Goal: Task Accomplishment & Management: Use online tool/utility

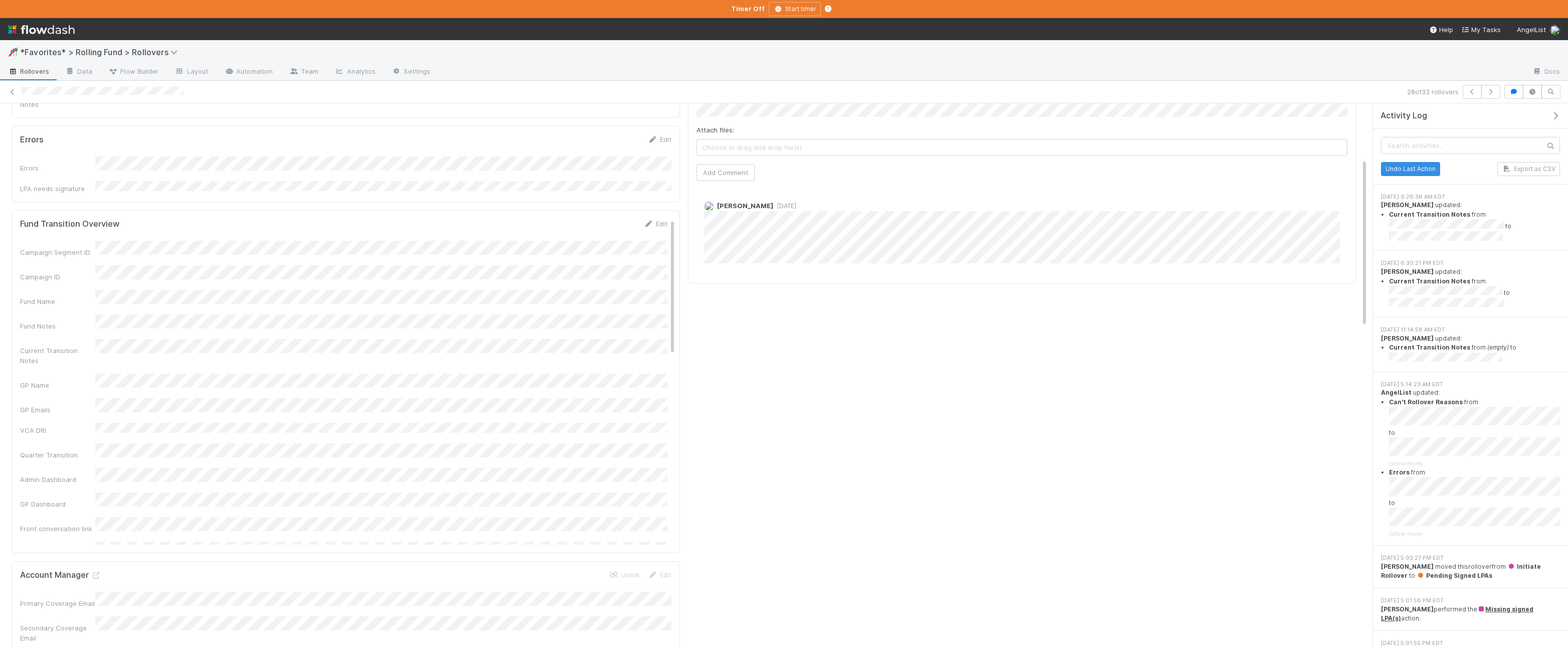
scroll to position [177, 0]
click at [40, 53] on span "*Favorites* > Rolling Fund > Rollovers" at bounding box center [102, 52] width 162 height 10
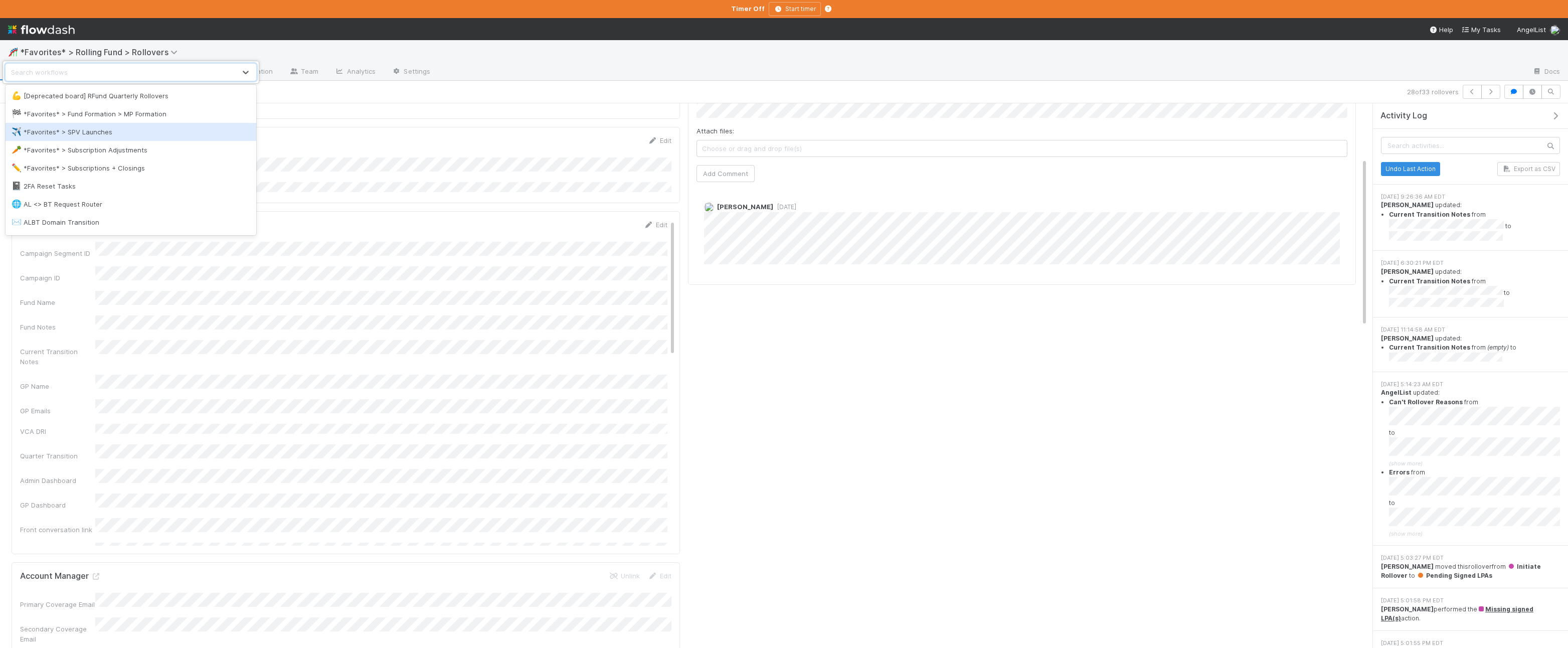
click at [63, 137] on div "✈️ *Favorites* > SPV Launches" at bounding box center [131, 132] width 251 height 18
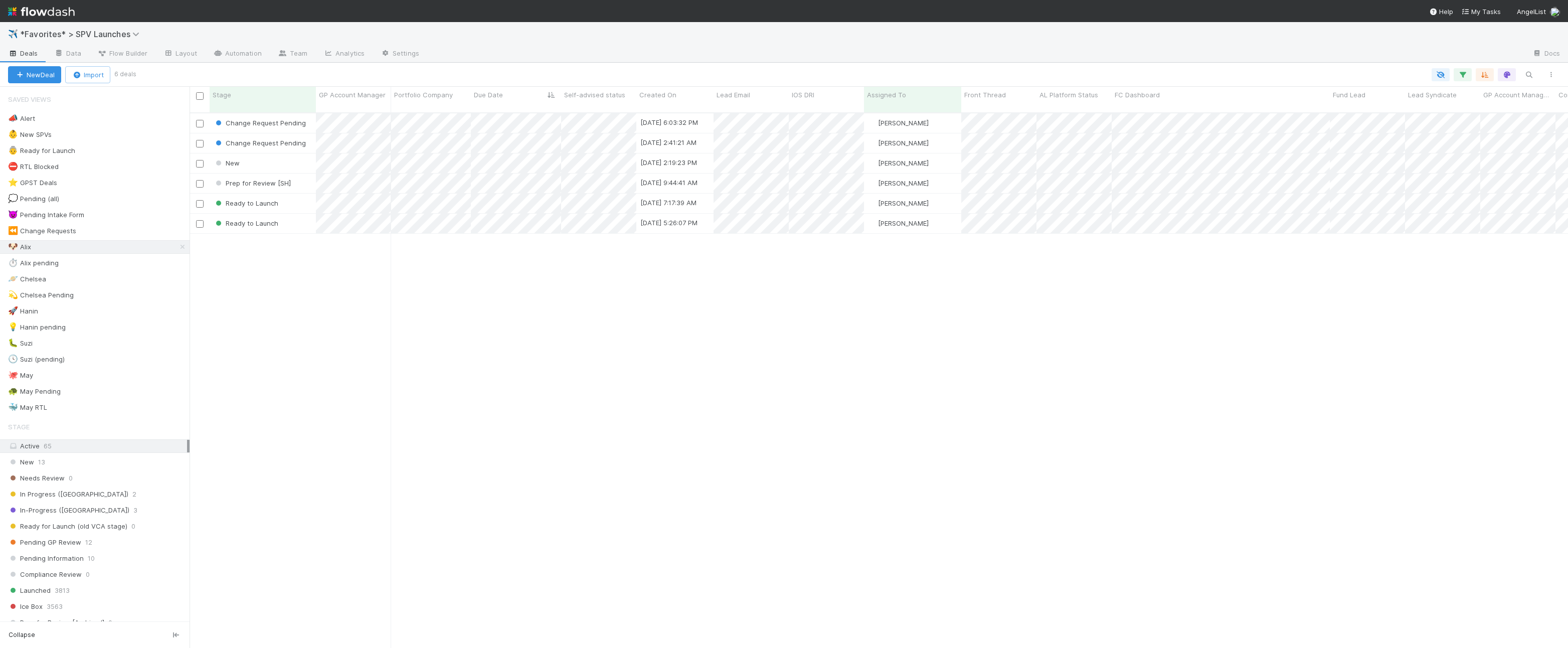
scroll to position [544, 1378]
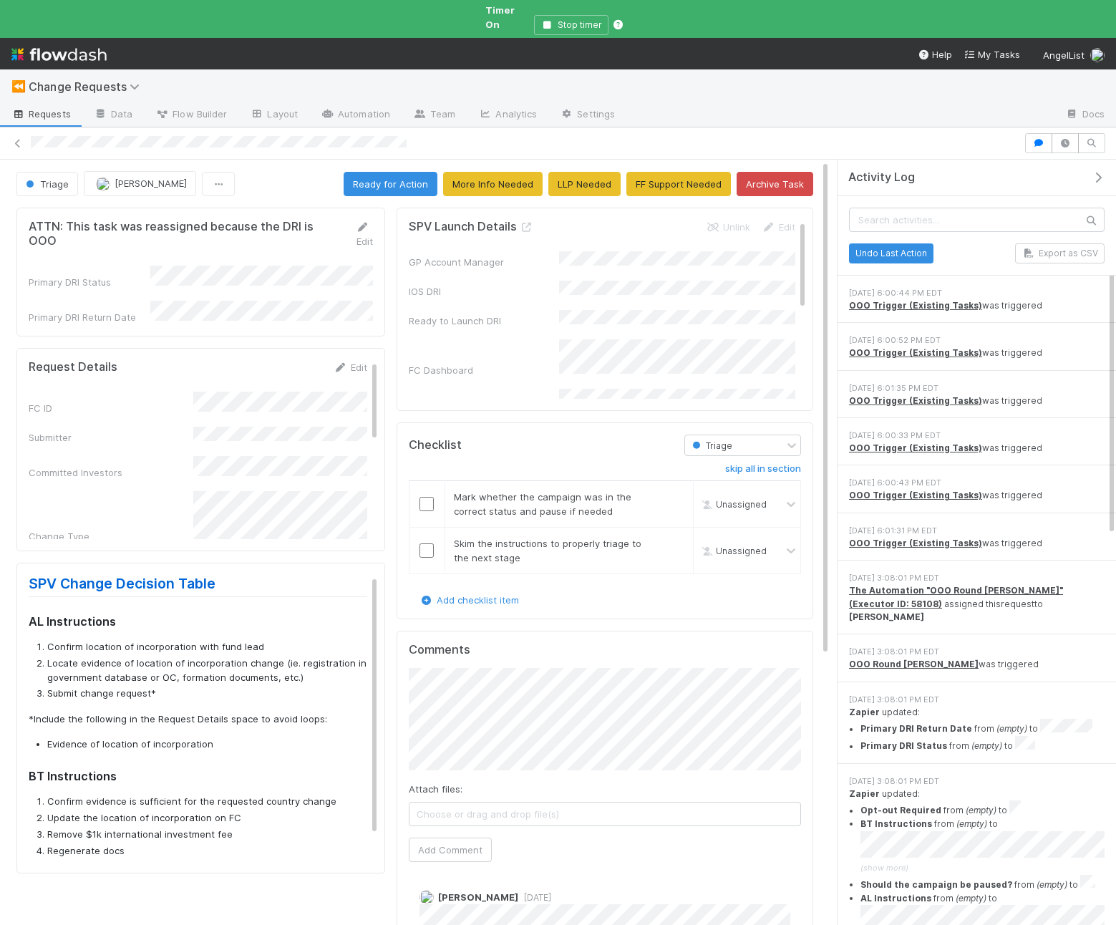
click at [803, 397] on div "SPV Launch Details Unlink Edit GP Account Manager IOS DRI Ready to Launch DRI F…" at bounding box center [605, 309] width 417 height 203
click at [1038, 139] on icon "button" at bounding box center [1039, 143] width 14 height 9
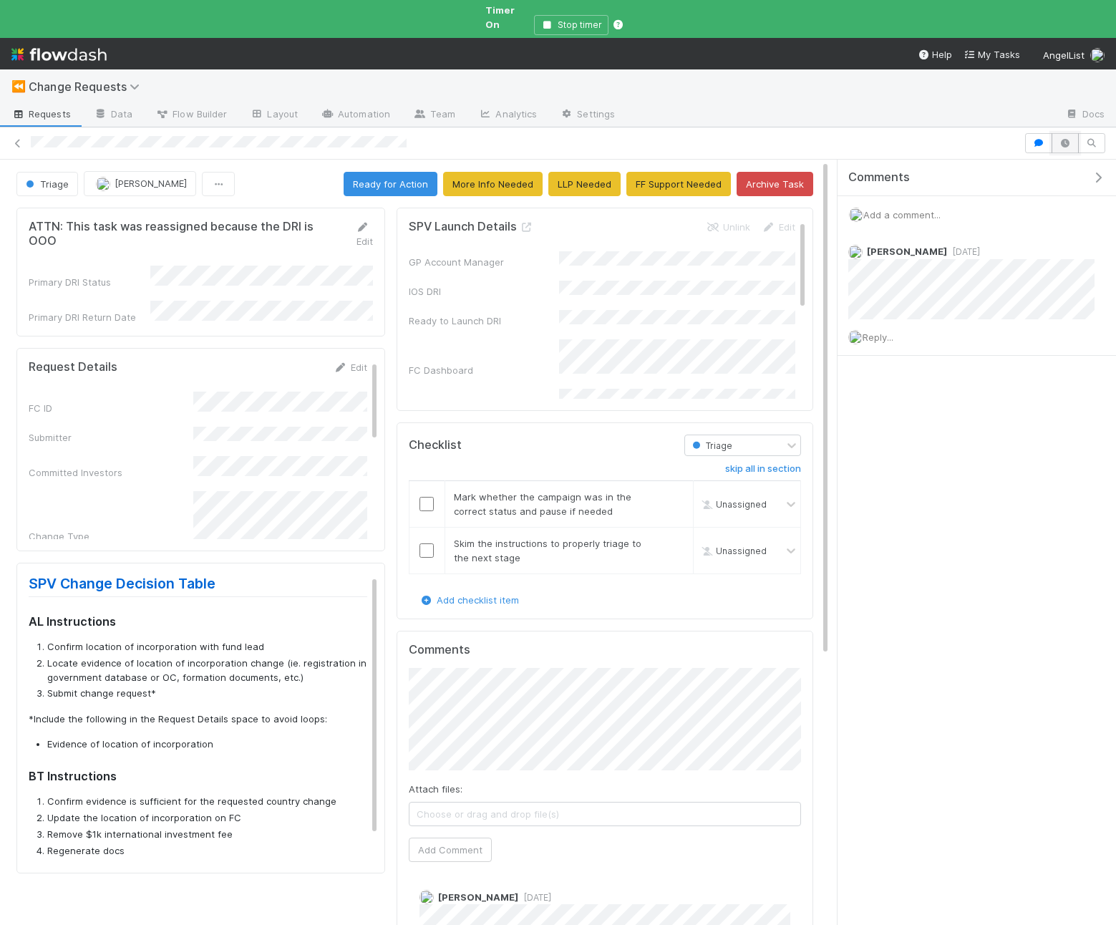
click at [1062, 139] on icon "button" at bounding box center [1065, 143] width 14 height 9
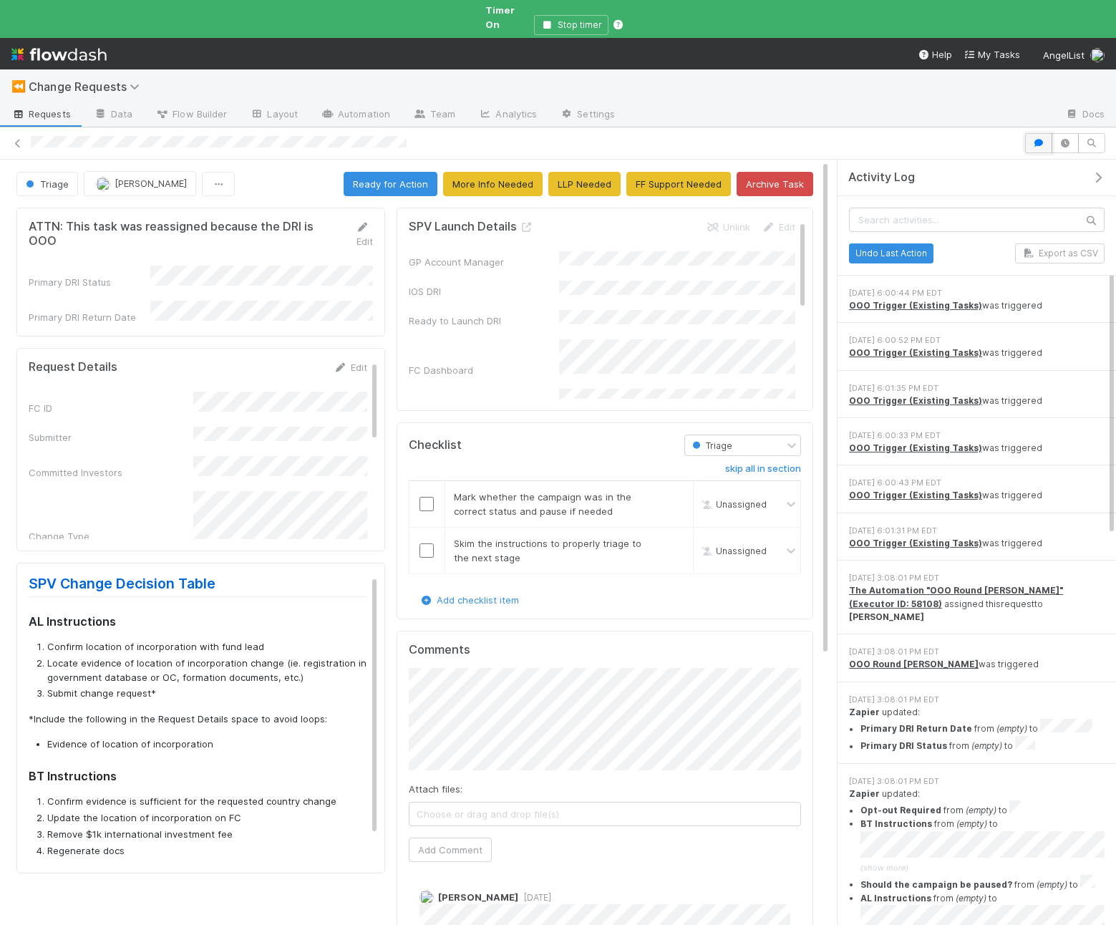
click at [1040, 139] on icon "button" at bounding box center [1039, 143] width 14 height 9
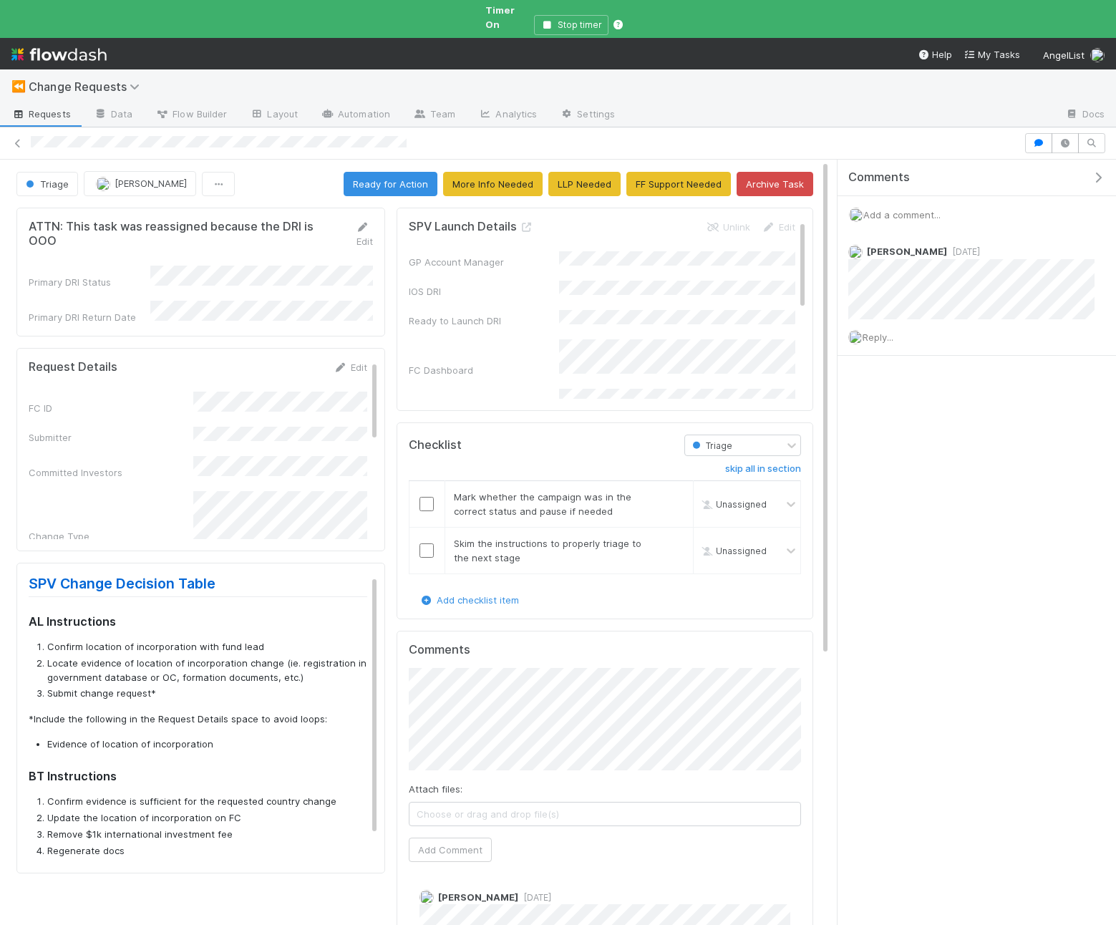
click at [1103, 172] on icon "button" at bounding box center [1098, 177] width 14 height 11
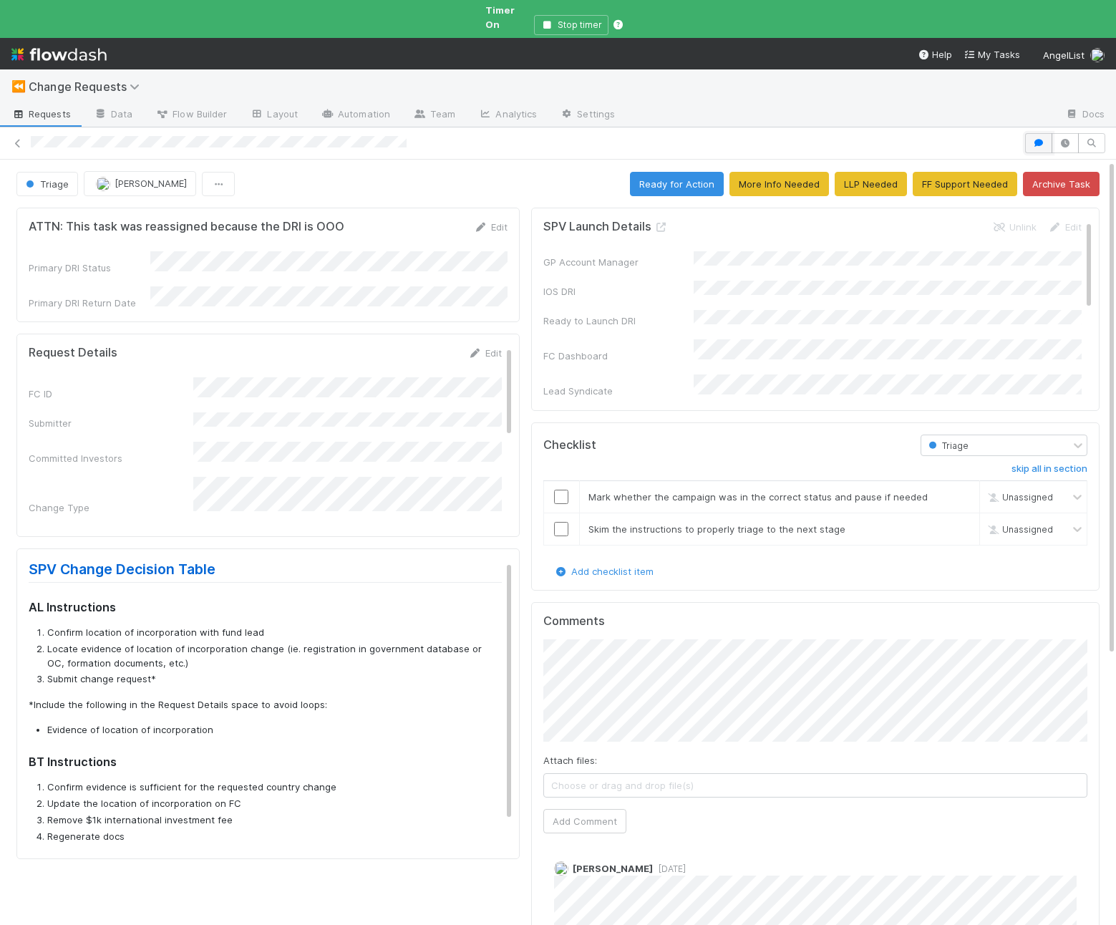
click at [1036, 139] on icon "button" at bounding box center [1039, 143] width 14 height 9
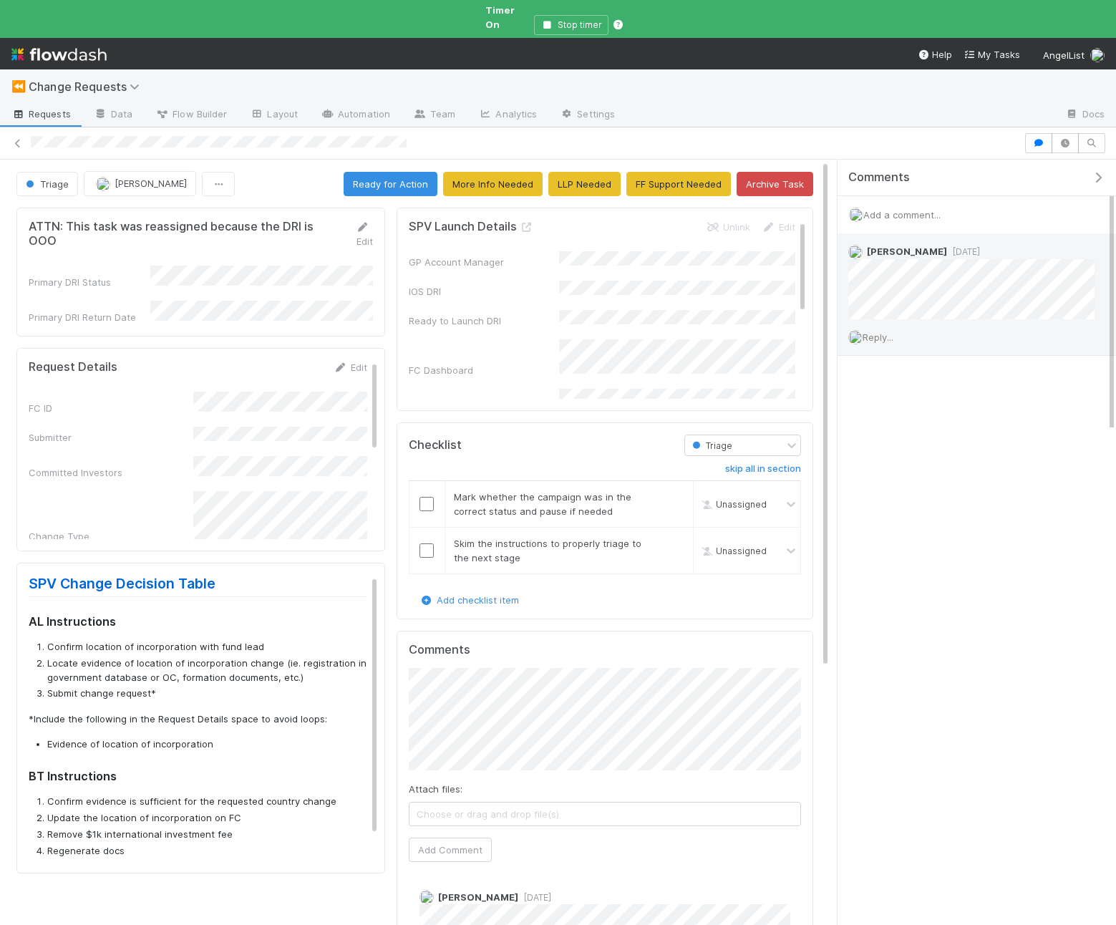
click at [876, 331] on span "Reply..." at bounding box center [878, 336] width 31 height 11
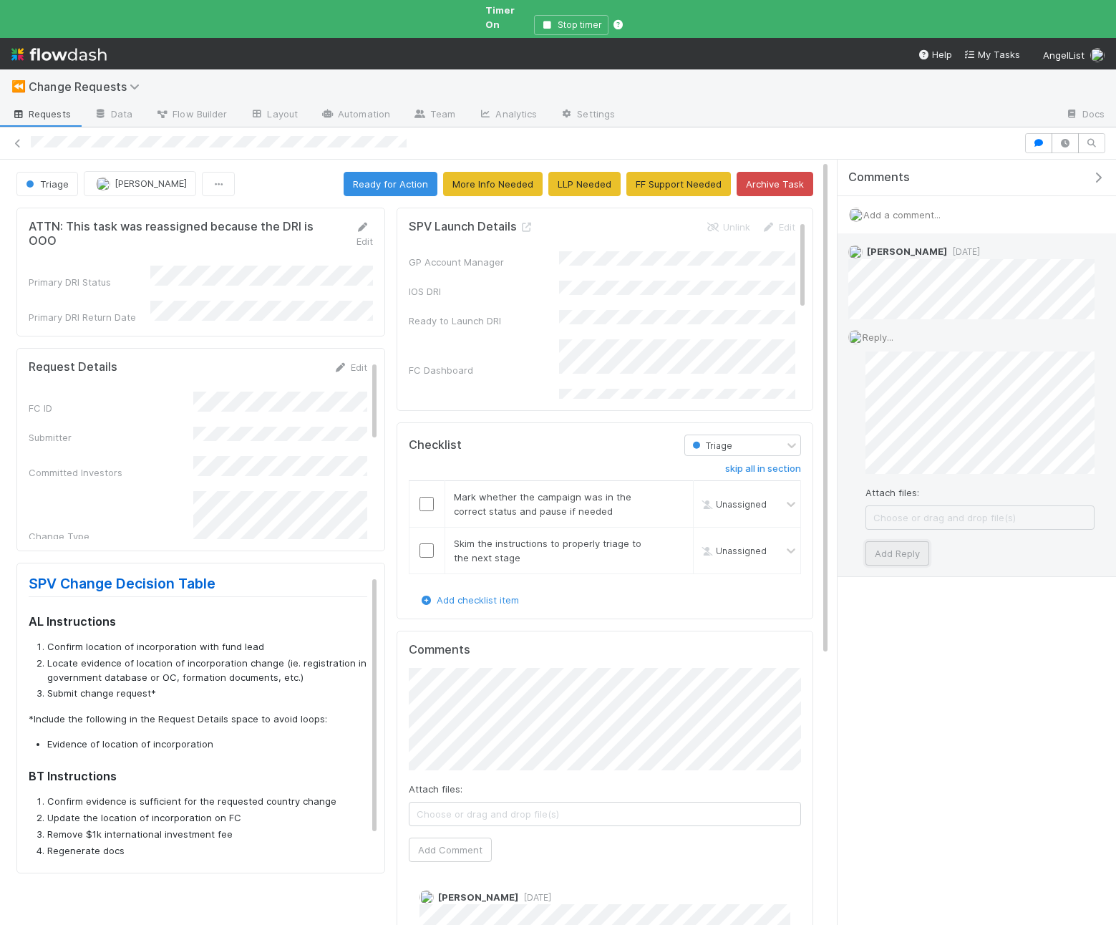
click at [904, 541] on button "Add Reply" at bounding box center [898, 553] width 64 height 24
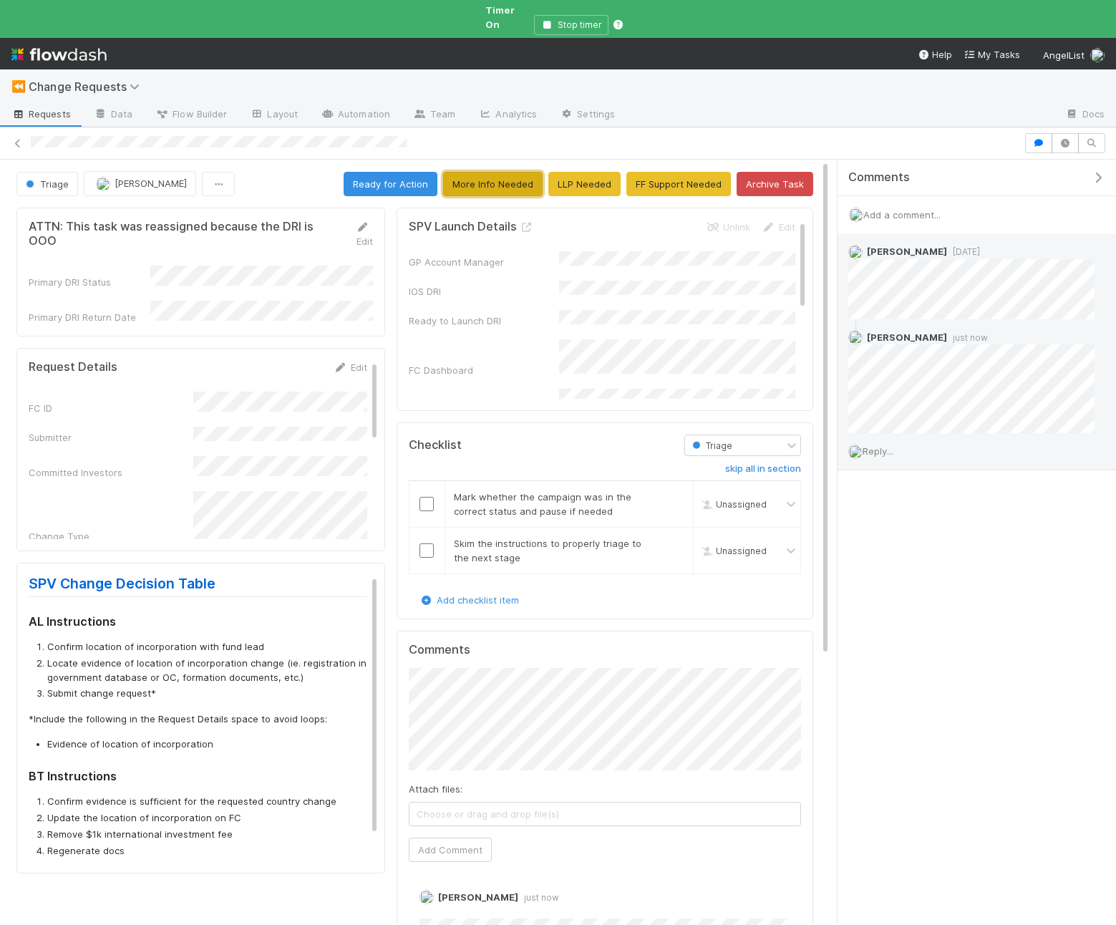
click at [503, 180] on button "More Info Needed" at bounding box center [493, 184] width 100 height 24
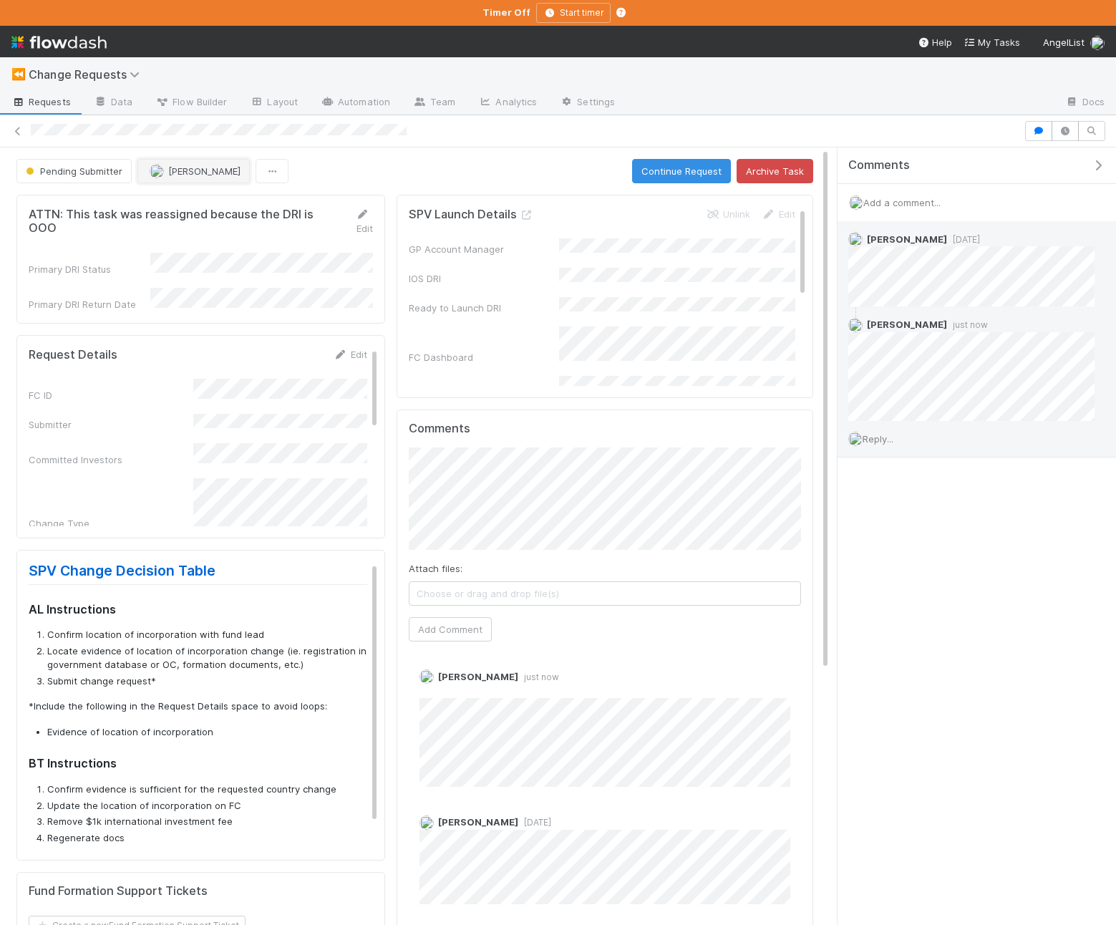
click at [204, 174] on span "[PERSON_NAME]" at bounding box center [204, 170] width 72 height 11
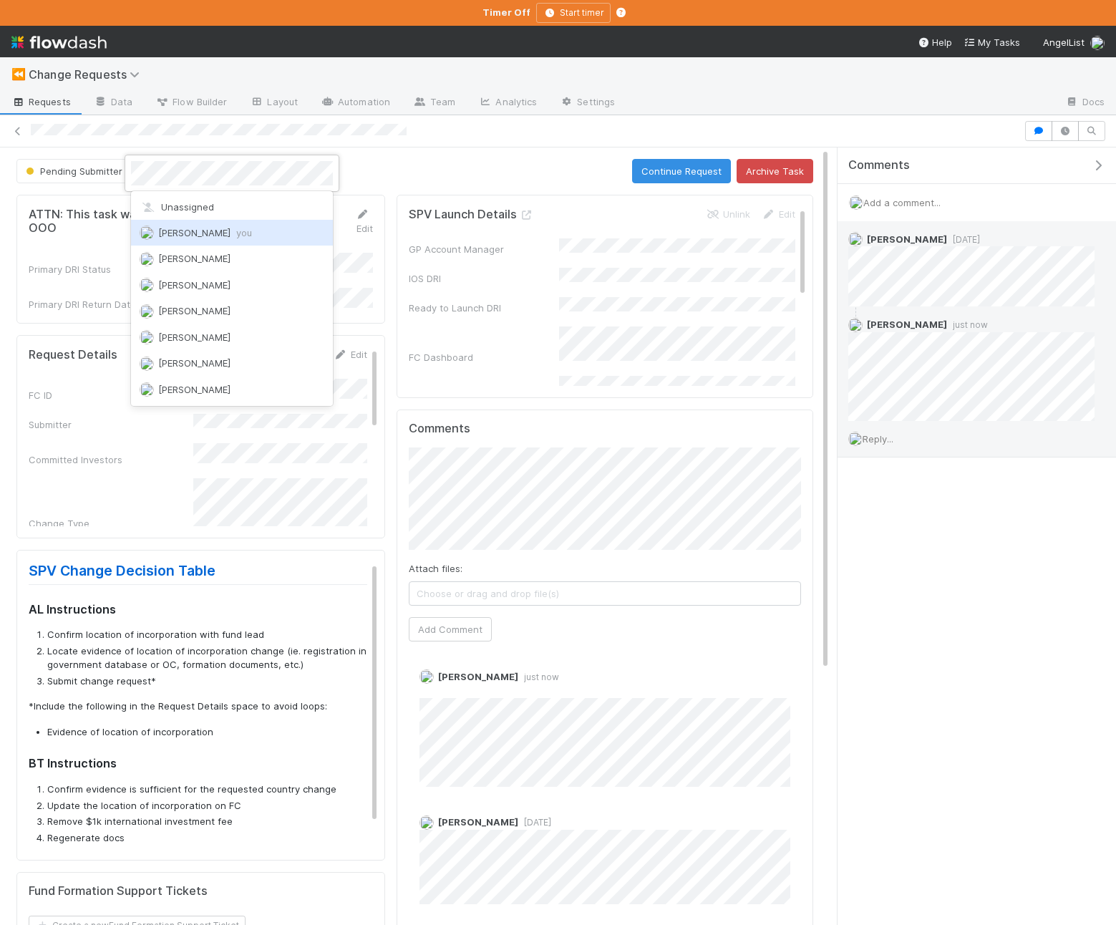
click at [187, 239] on div "[PERSON_NAME] you" at bounding box center [232, 233] width 202 height 26
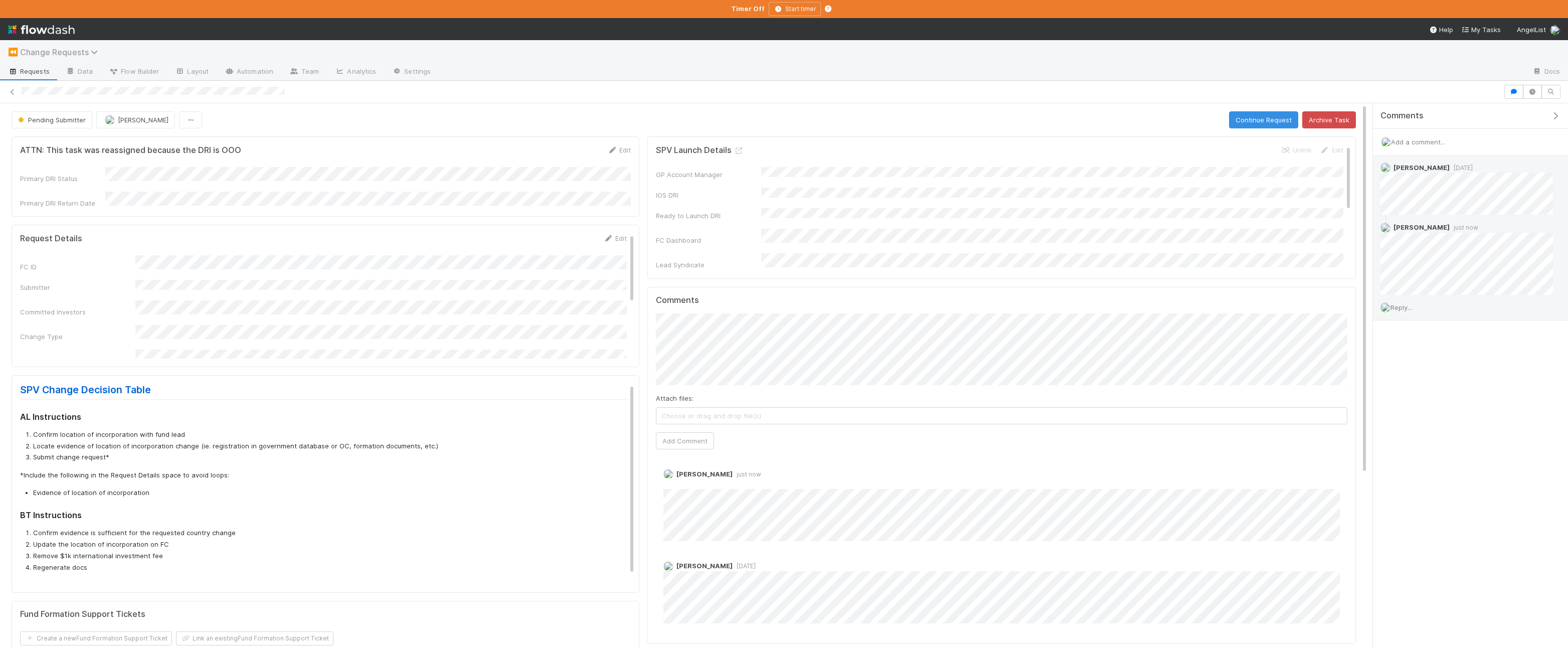
click at [36, 53] on span "Change Requests" at bounding box center [62, 52] width 83 height 10
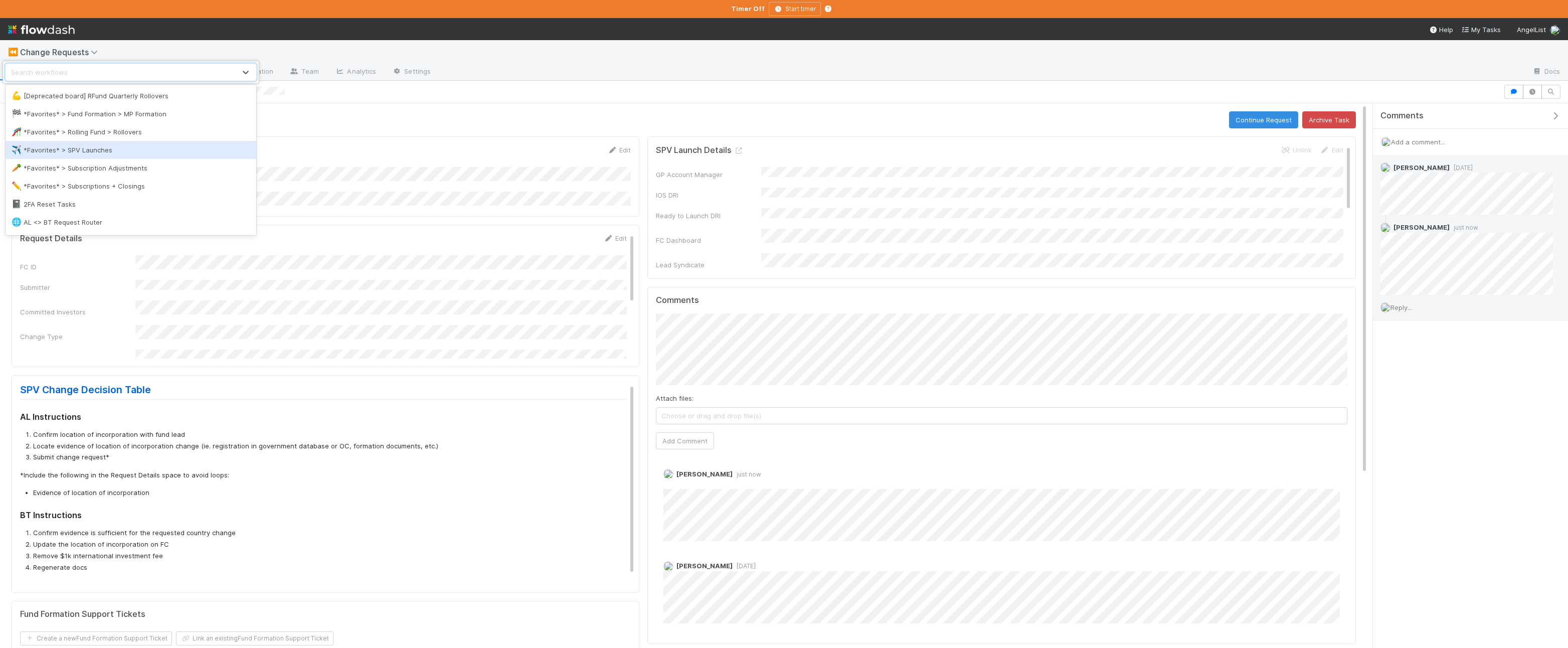
click at [105, 156] on div "✈️ *Favorites* > SPV Launches" at bounding box center [131, 150] width 251 height 18
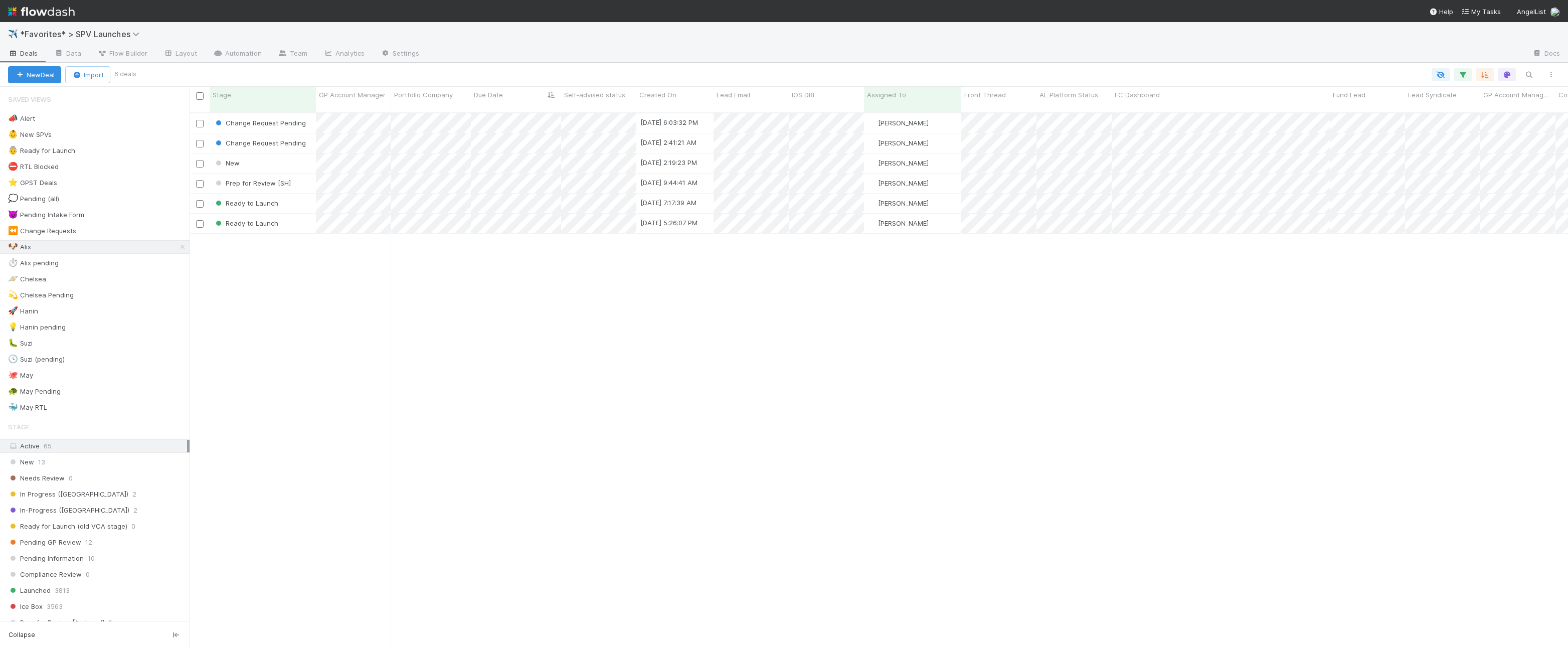
scroll to position [1, 1]
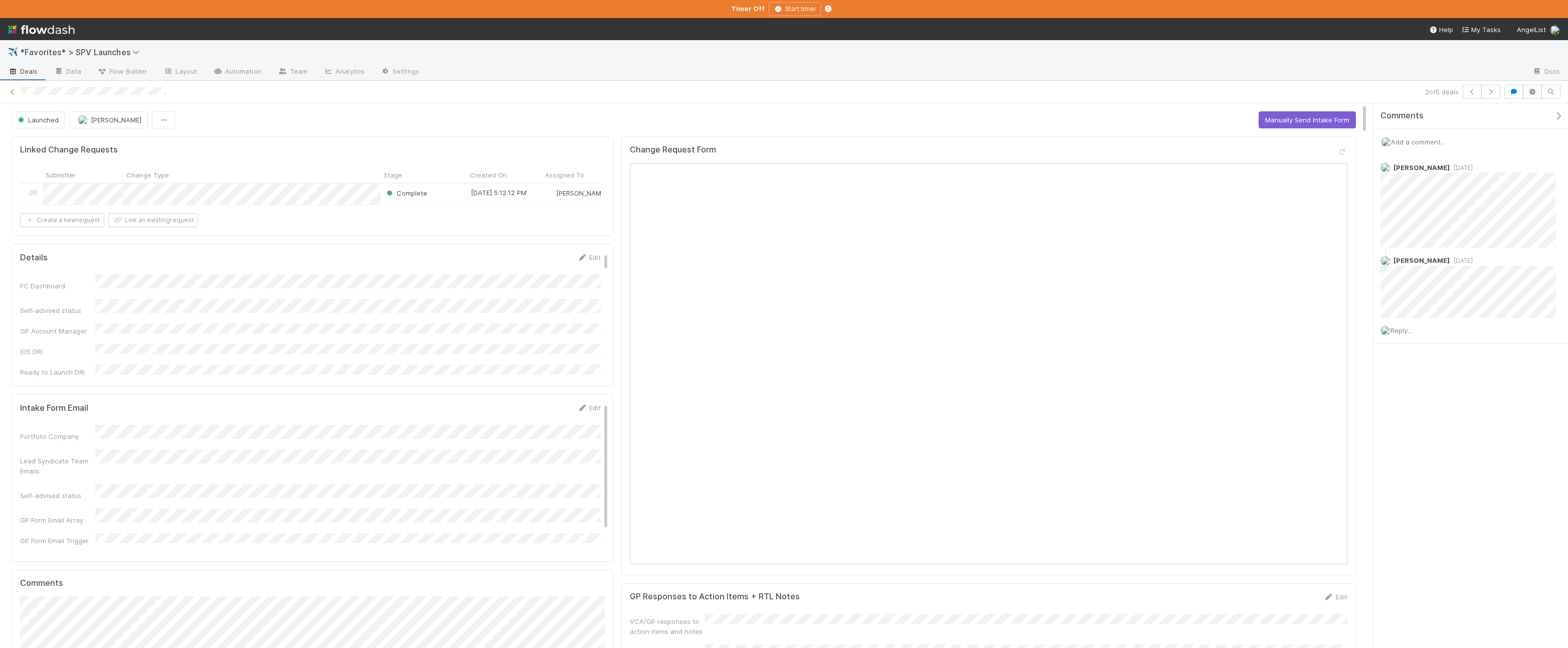
click at [21, 69] on span "Deals" at bounding box center [22, 71] width 30 height 10
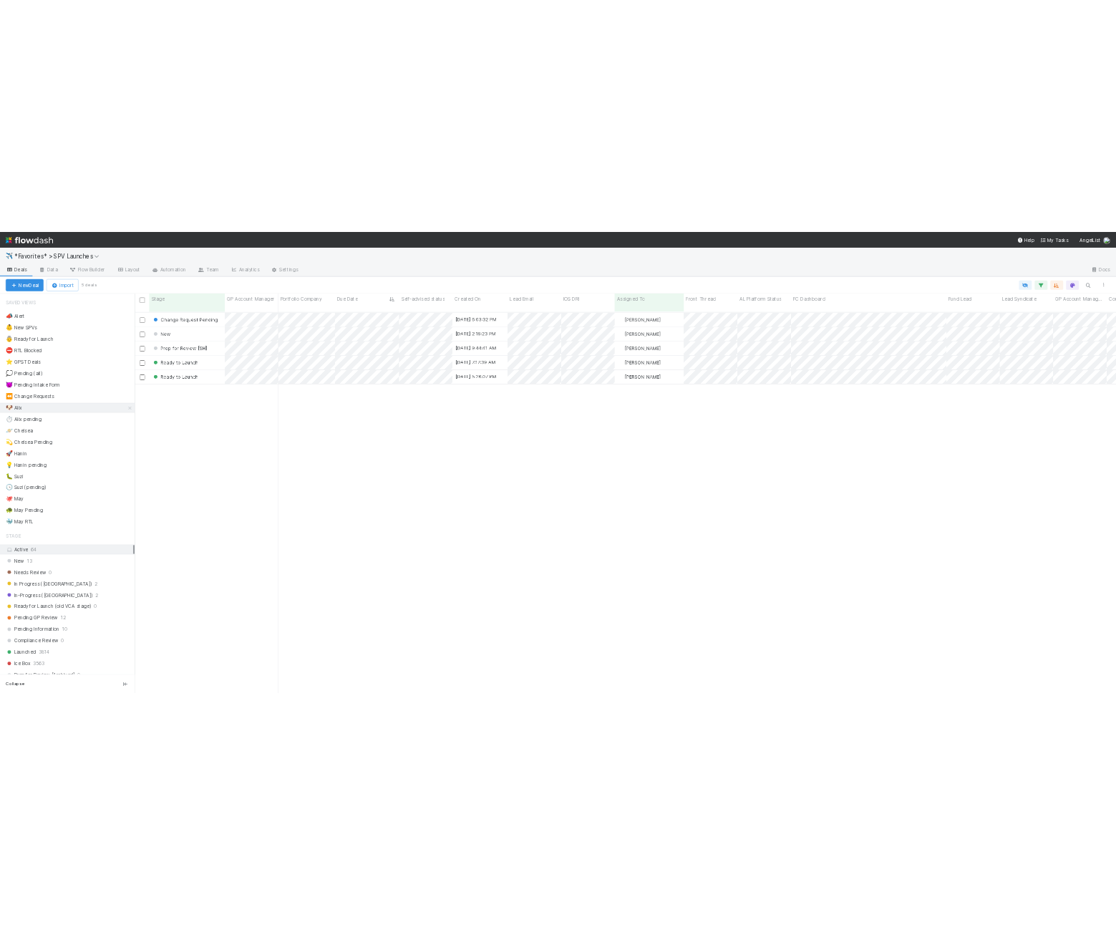
scroll to position [776, 1968]
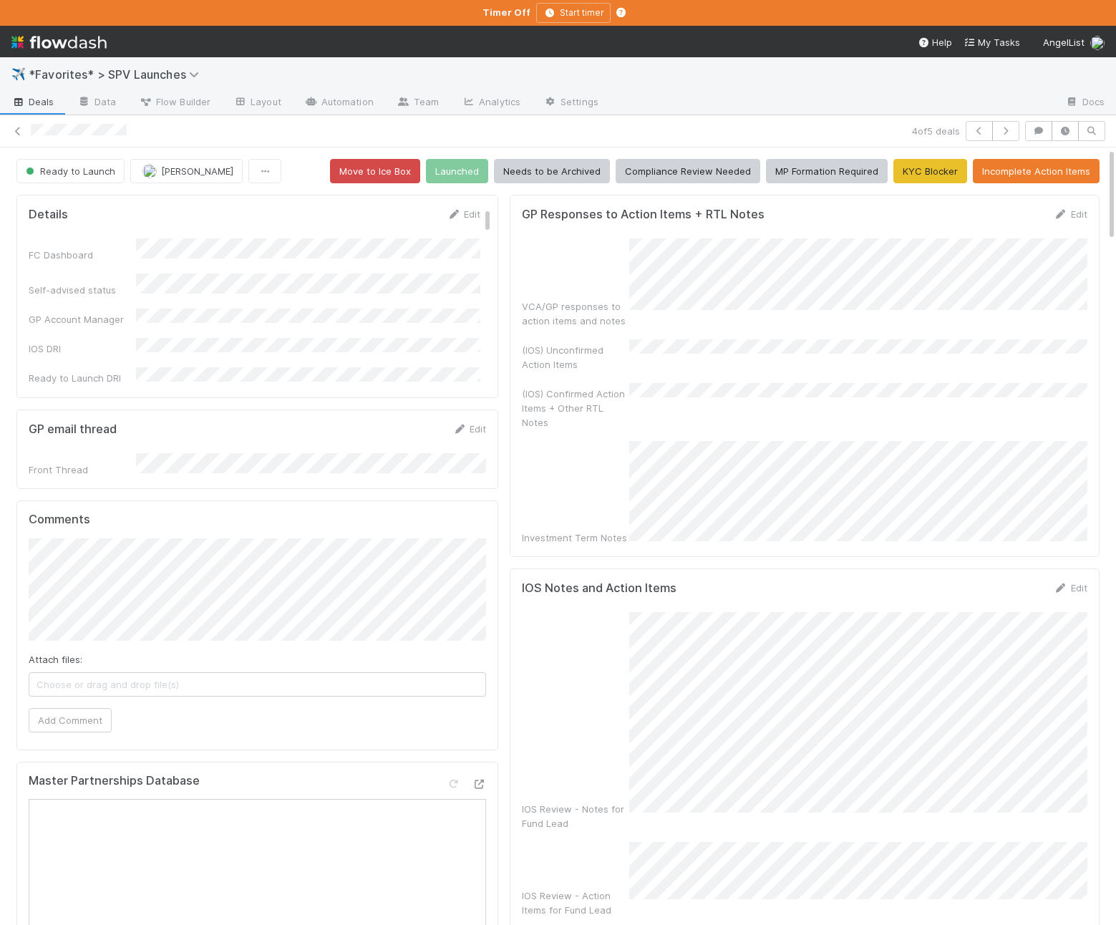
click at [925, 568] on div "IOS Notes and Action Items Edit IOS Review - Notes for Fund Lead IOS Review - A…" at bounding box center [805, 842] width 590 height 548
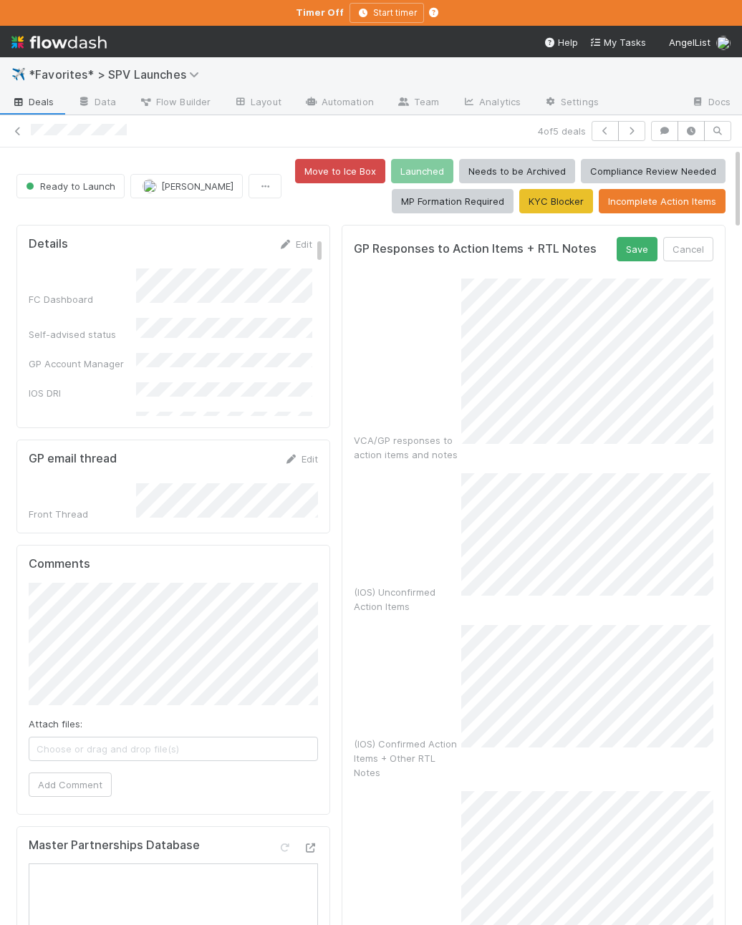
click at [631, 271] on form "GP Responses to Action Items + RTL Notes Save Cancel VCA/GP responses to action…" at bounding box center [533, 591] width 359 height 709
click at [630, 263] on form "GP Responses to Action Items + RTL Notes Save Cancel VCA/GP responses to action…" at bounding box center [533, 591] width 359 height 709
click at [637, 250] on button "Save" at bounding box center [636, 249] width 41 height 24
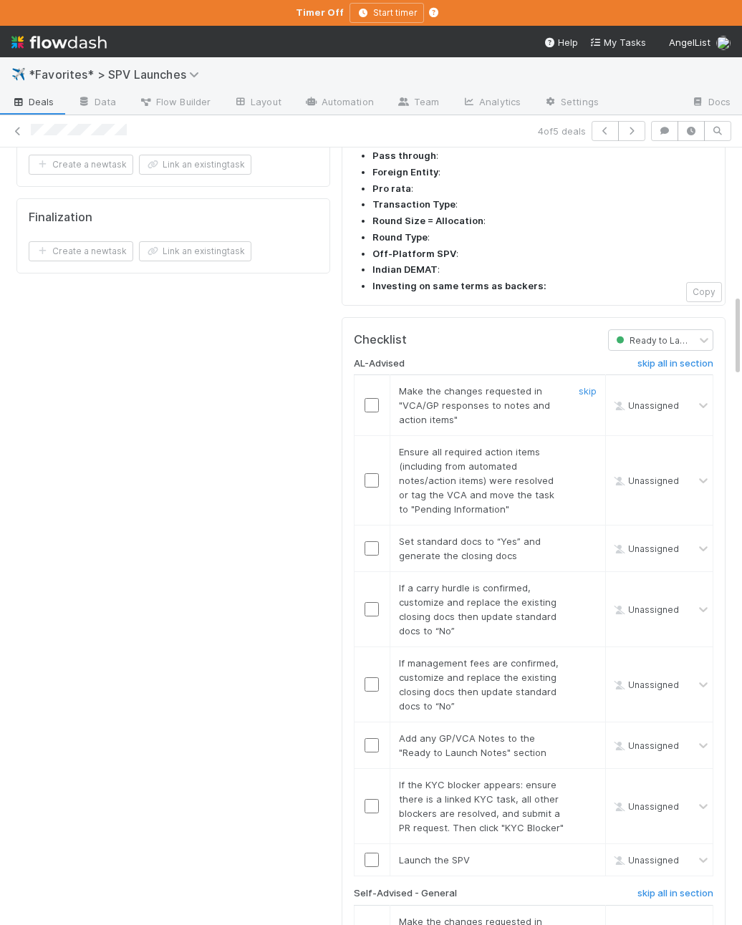
scroll to position [1419, 0]
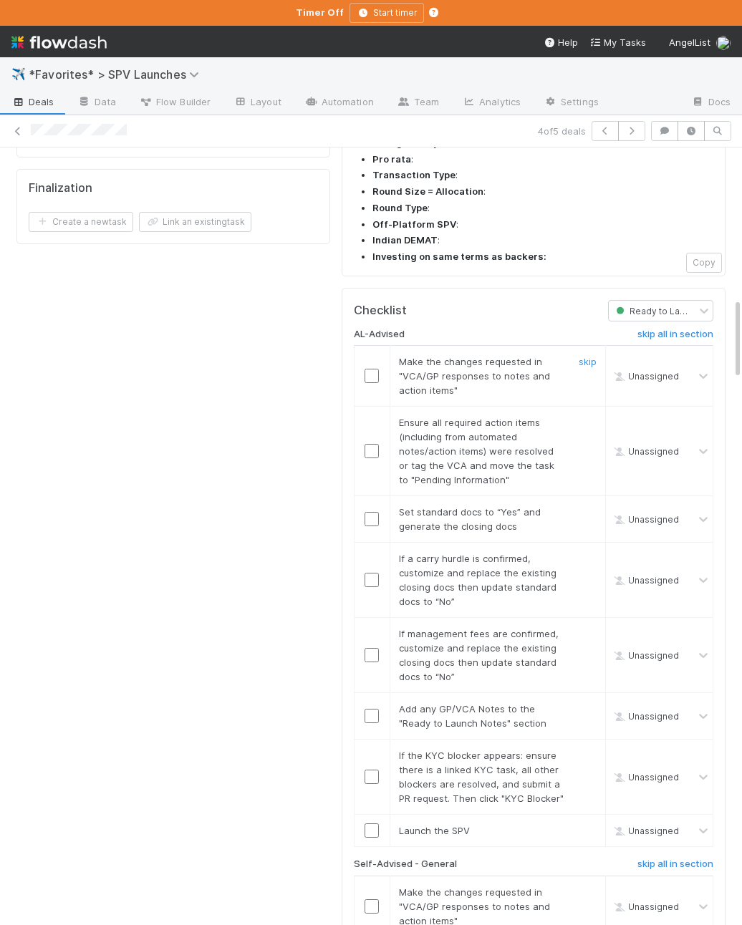
click at [369, 369] on input "checkbox" at bounding box center [371, 376] width 14 height 14
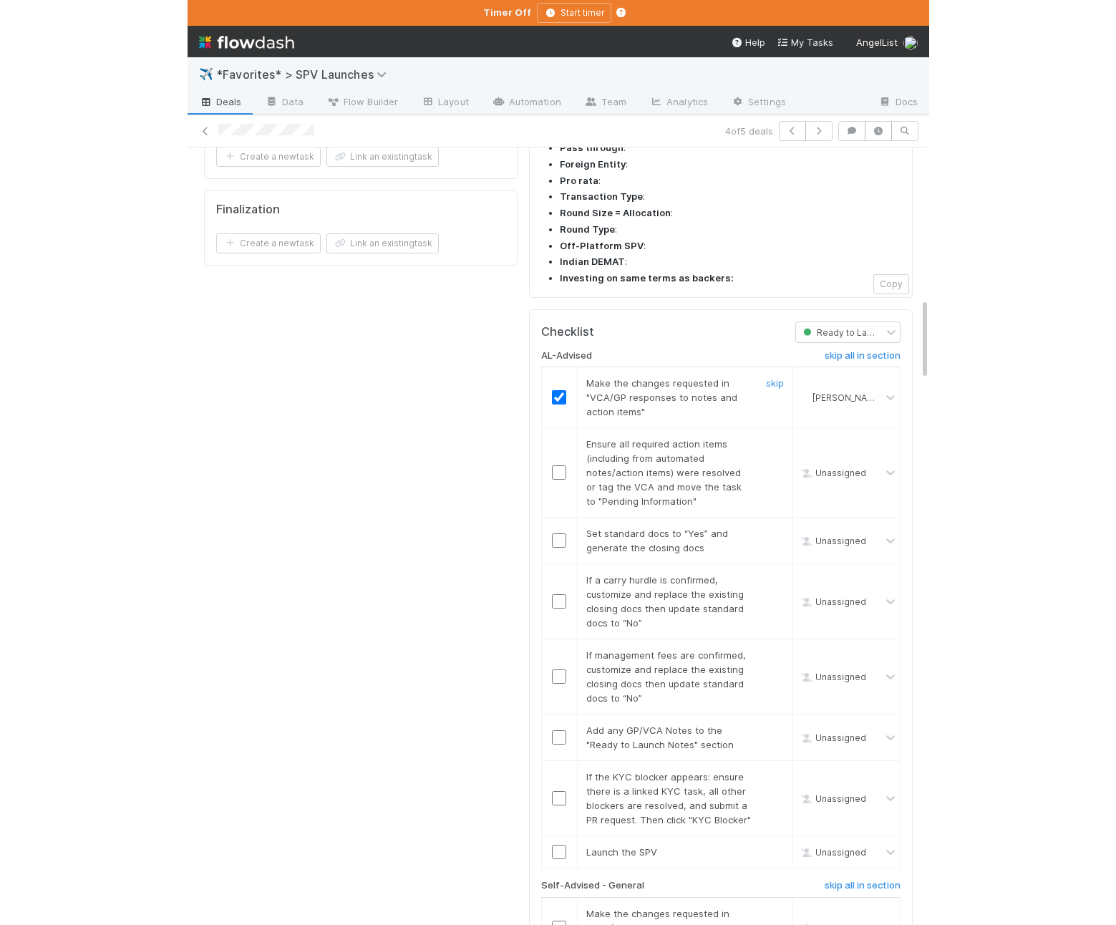
scroll to position [1435, 0]
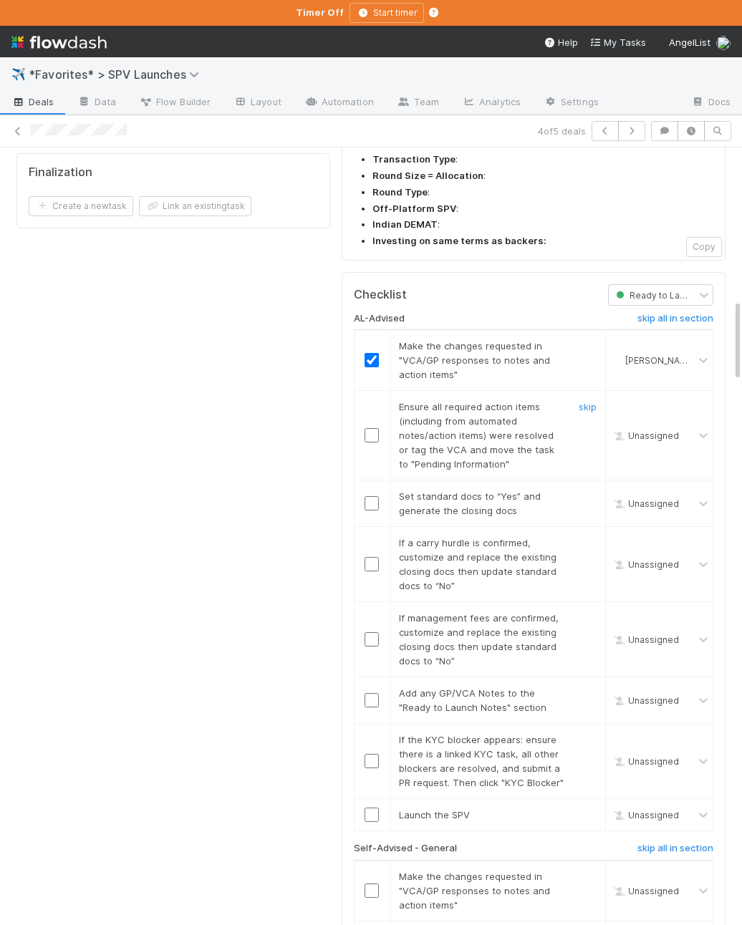
click at [375, 428] on input "checkbox" at bounding box center [371, 435] width 14 height 14
checkbox input "true"
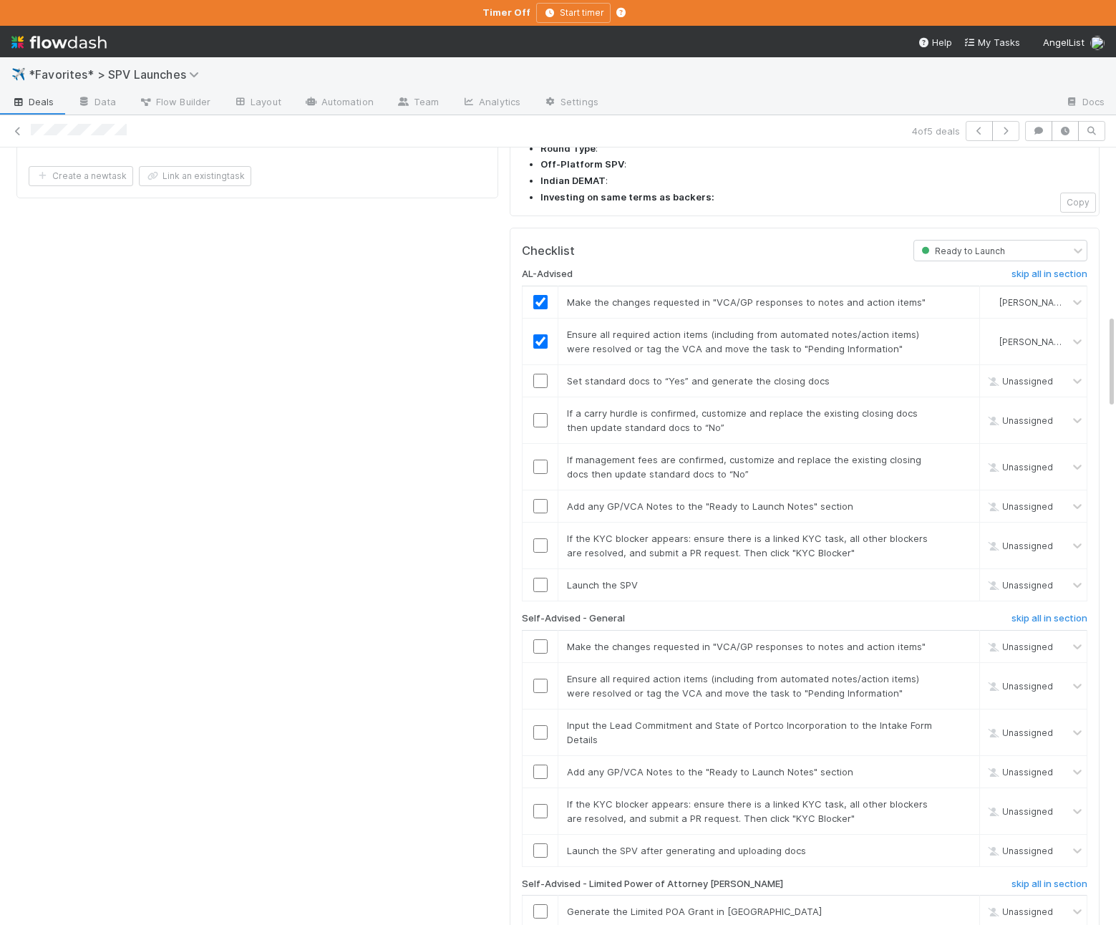
scroll to position [1370, 0]
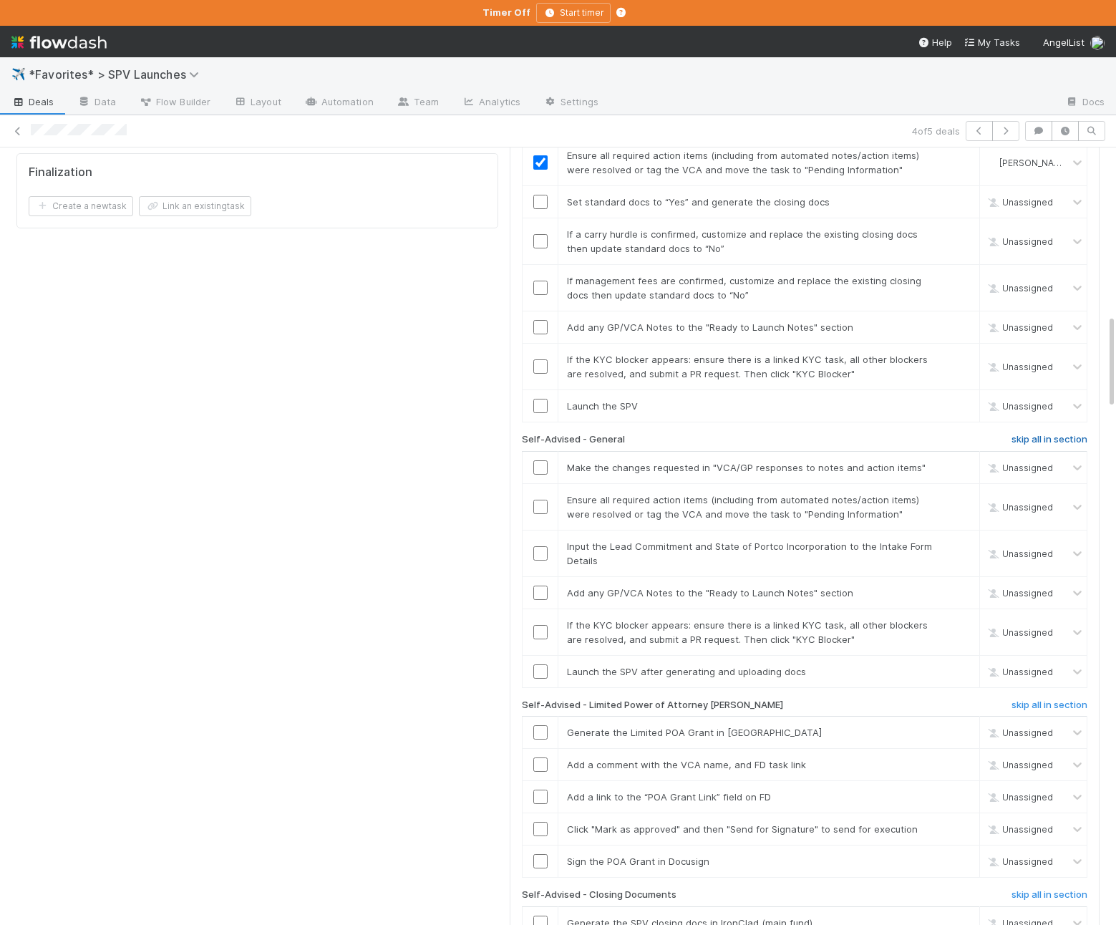
click at [1065, 434] on h6 "skip all in section" at bounding box center [1050, 439] width 76 height 11
click at [1042, 700] on h6 "skip all in section" at bounding box center [1050, 705] width 76 height 11
click at [1062, 889] on h6 "skip all in section" at bounding box center [1050, 894] width 76 height 11
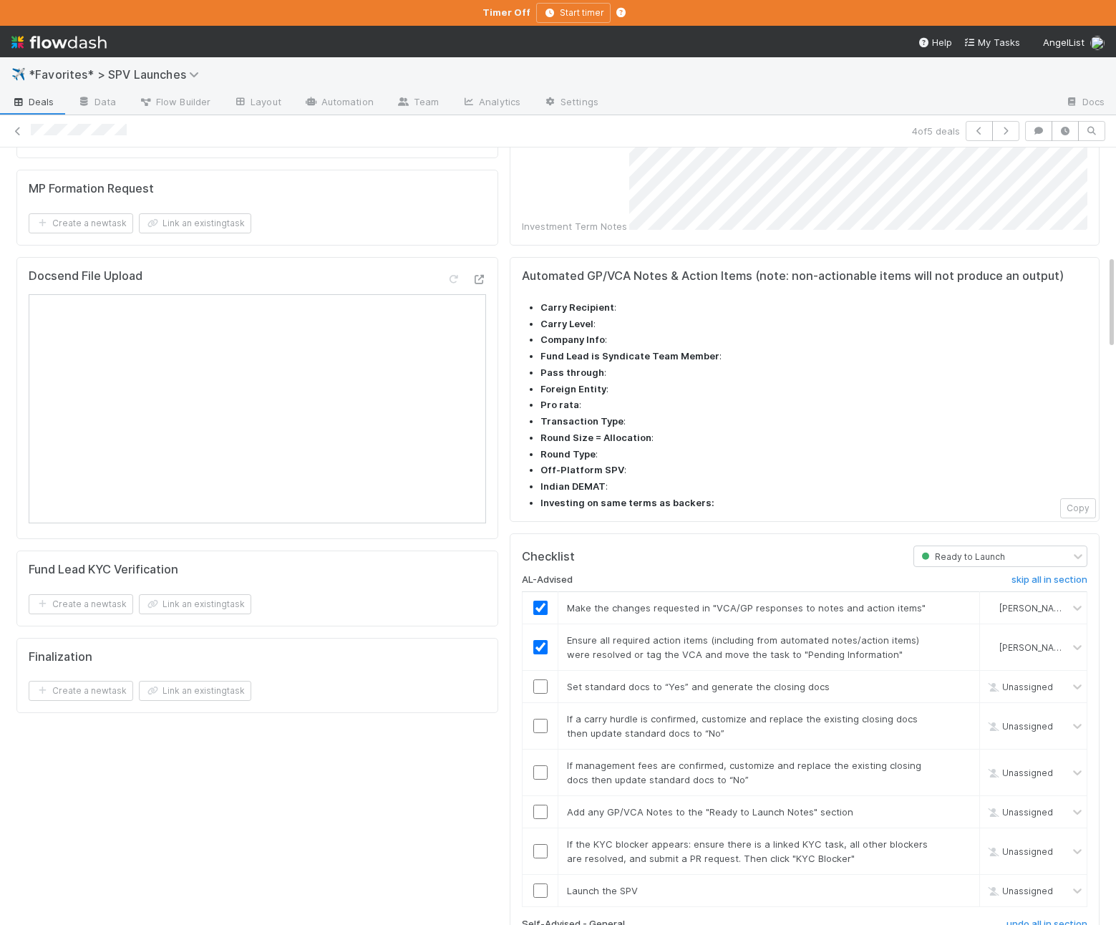
scroll to position [822, 0]
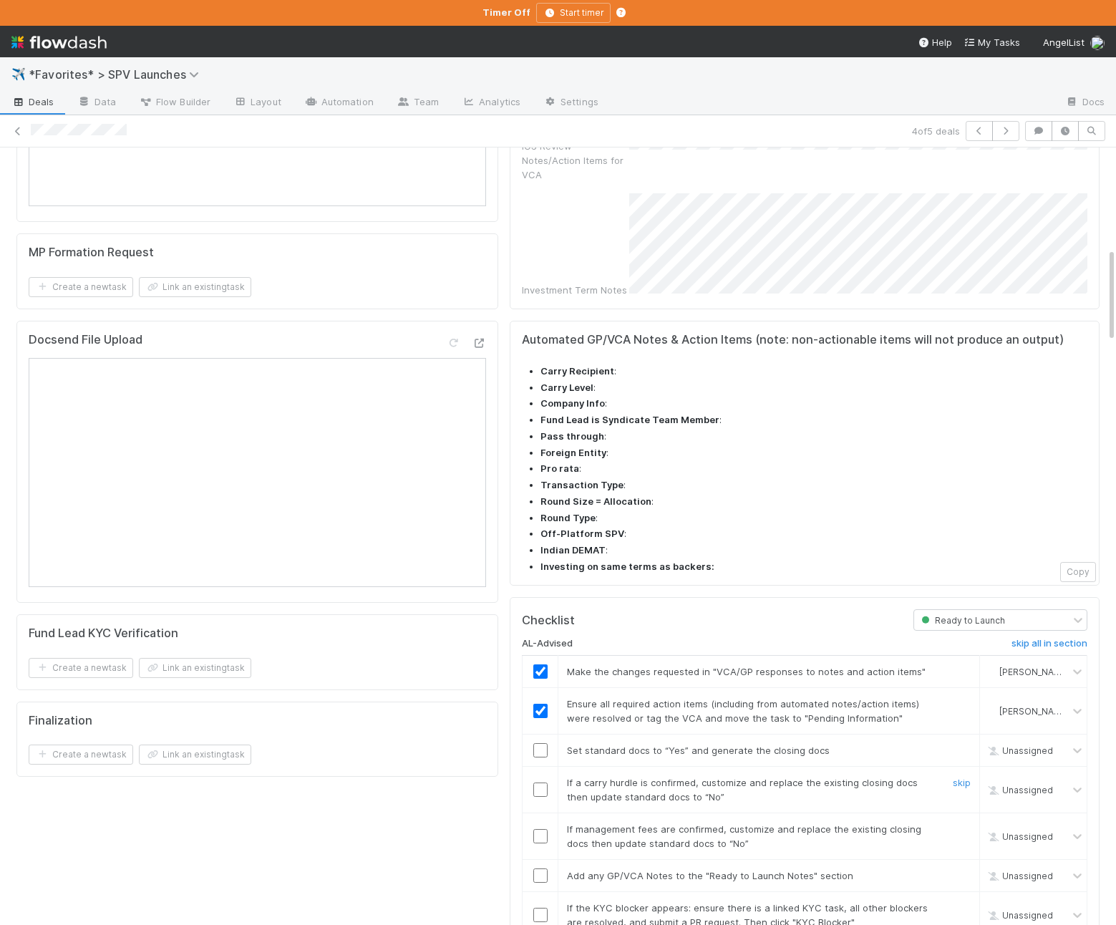
click at [574, 767] on td "If a carry hurdle is confirmed, customize and replace the existing closing docs…" at bounding box center [769, 790] width 422 height 47
click at [543, 743] on input "checkbox" at bounding box center [540, 750] width 14 height 14
click at [962, 777] on link "skip" at bounding box center [962, 782] width 18 height 11
click at [961, 823] on link "skip" at bounding box center [962, 828] width 18 height 11
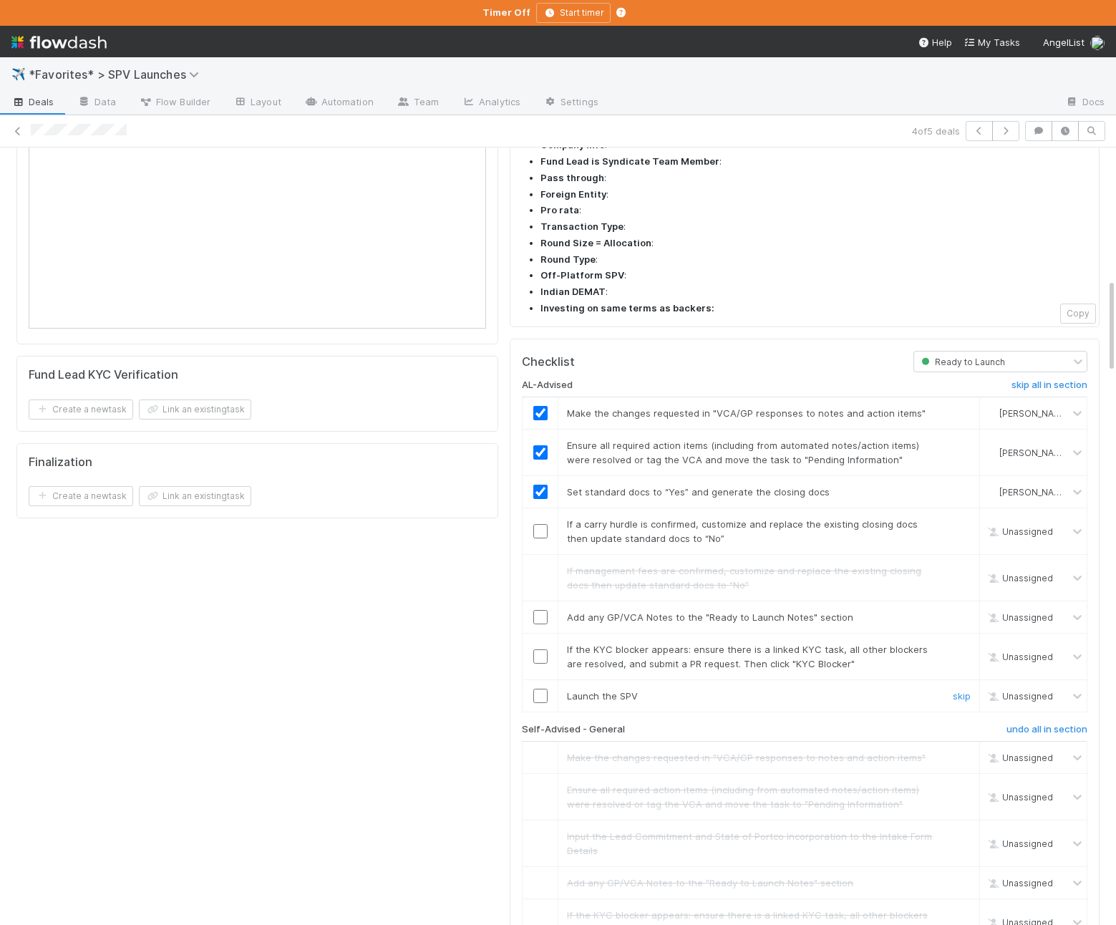
scroll to position [1081, 0]
click at [536, 609] on input "checkbox" at bounding box center [540, 616] width 14 height 14
click at [719, 633] on td "If the KYC blocker appears: ensure there is a linked KYC task, all other blocke…" at bounding box center [769, 656] width 422 height 47
drag, startPoint x: 964, startPoint y: 548, endPoint x: 1005, endPoint y: 528, distance: 45.2
click at [964, 643] on link "skip" at bounding box center [962, 648] width 18 height 11
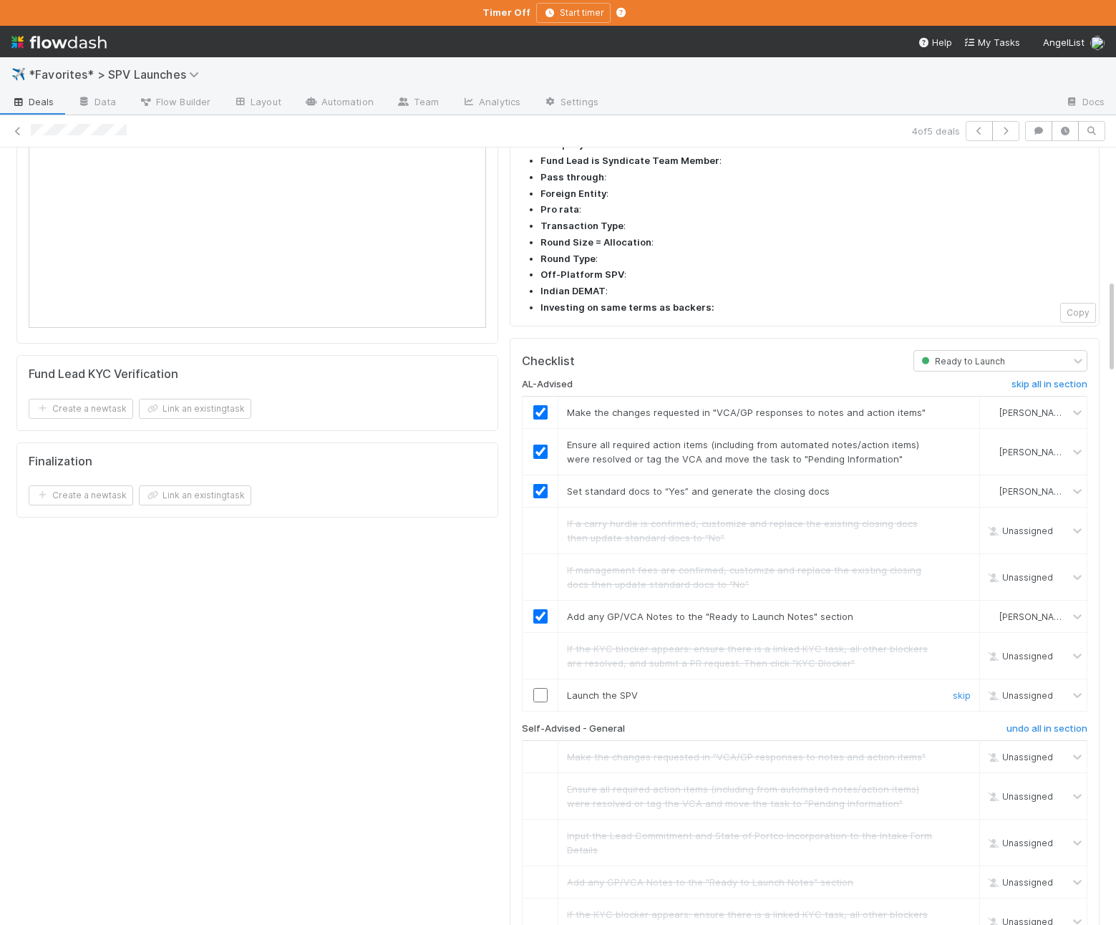
click at [545, 688] on input "checkbox" at bounding box center [540, 695] width 14 height 14
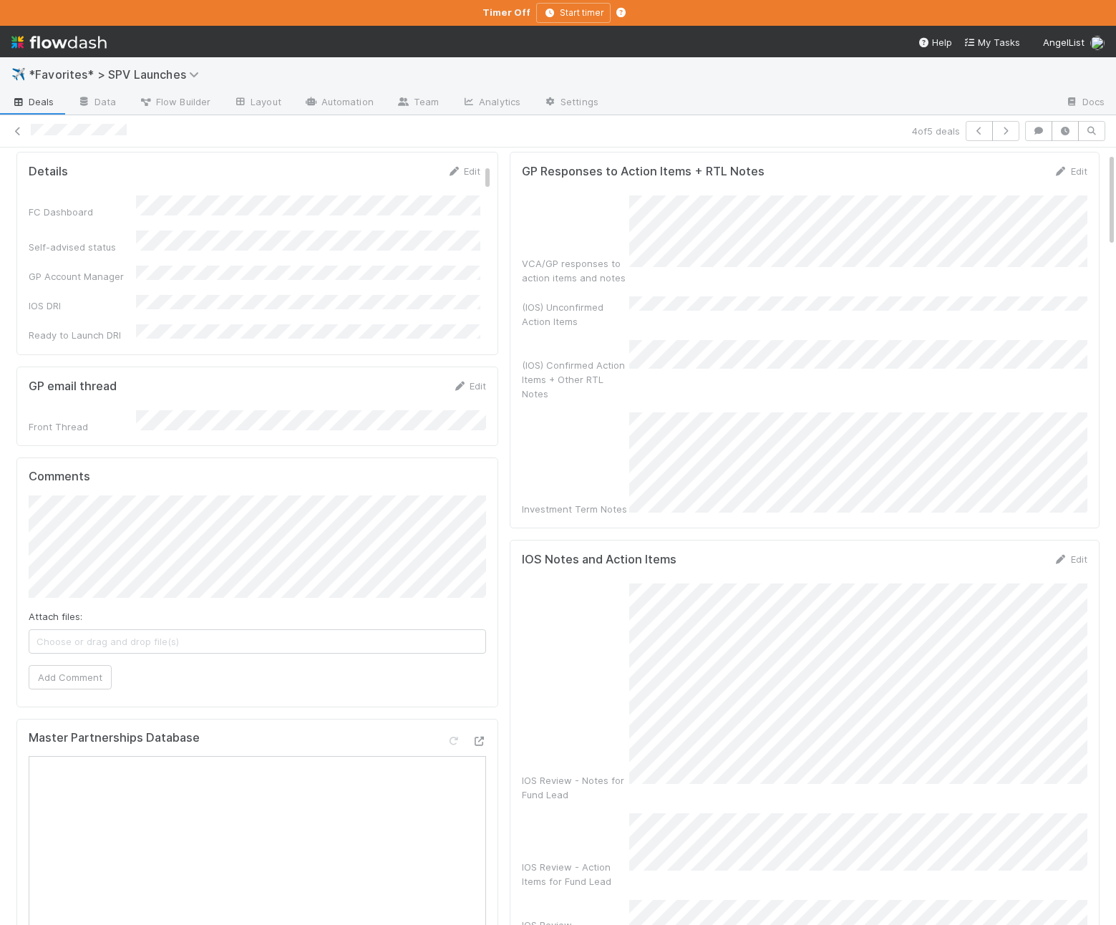
scroll to position [0, 0]
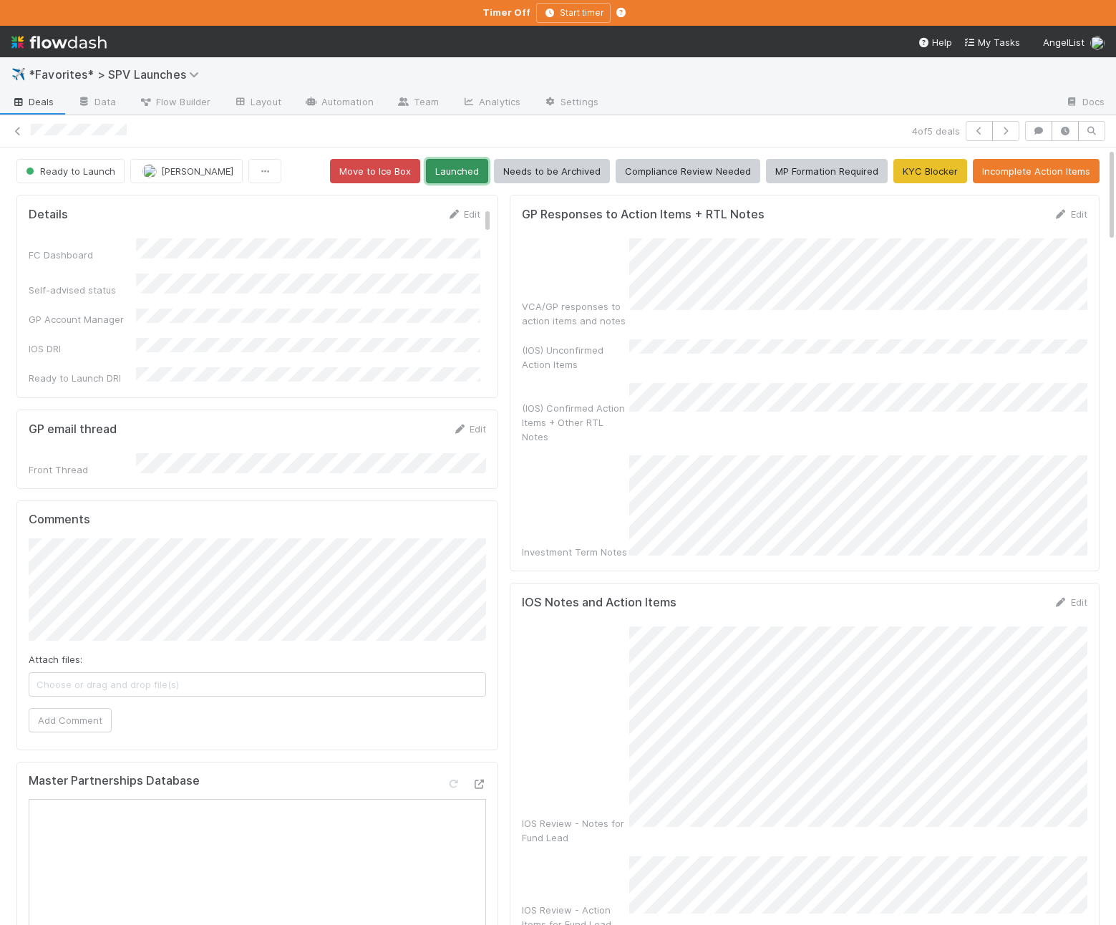
click at [456, 176] on button "Launched" at bounding box center [457, 171] width 62 height 24
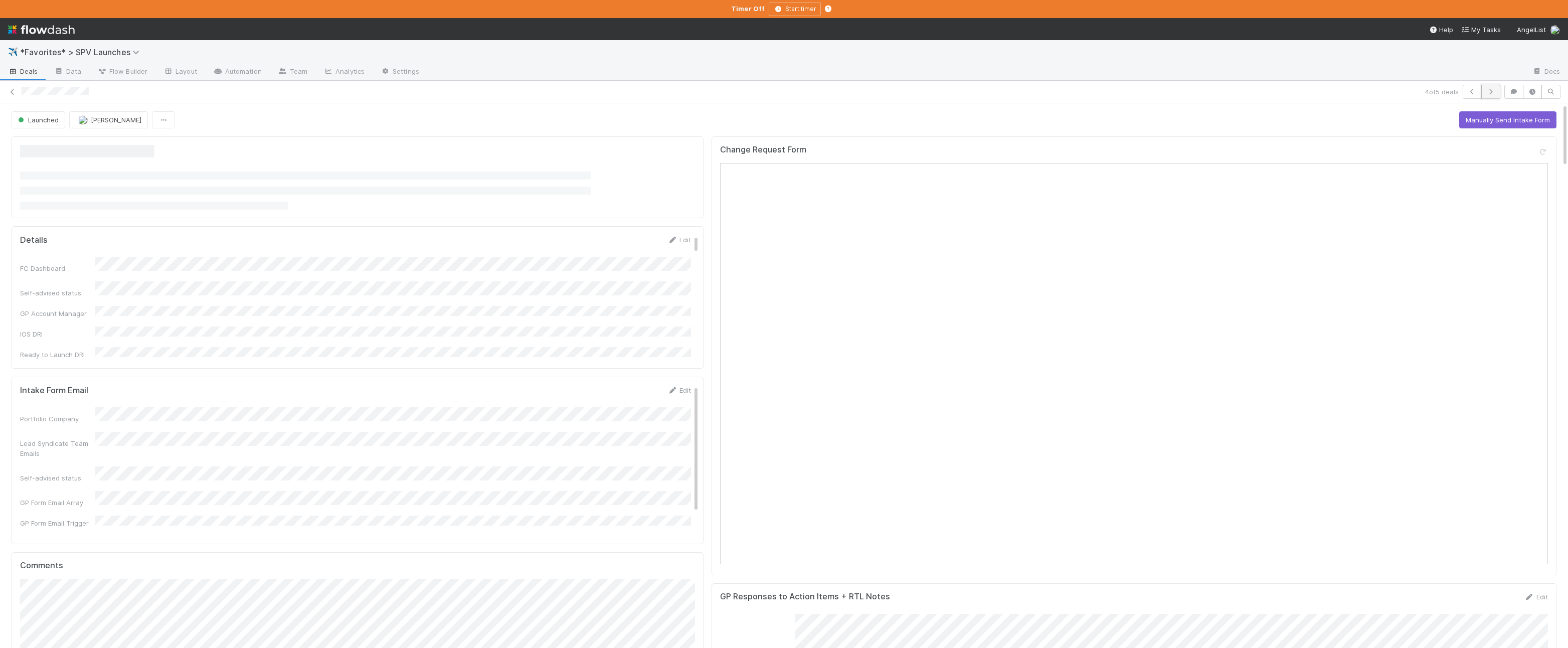
click at [1490, 96] on button "button" at bounding box center [1490, 92] width 19 height 14
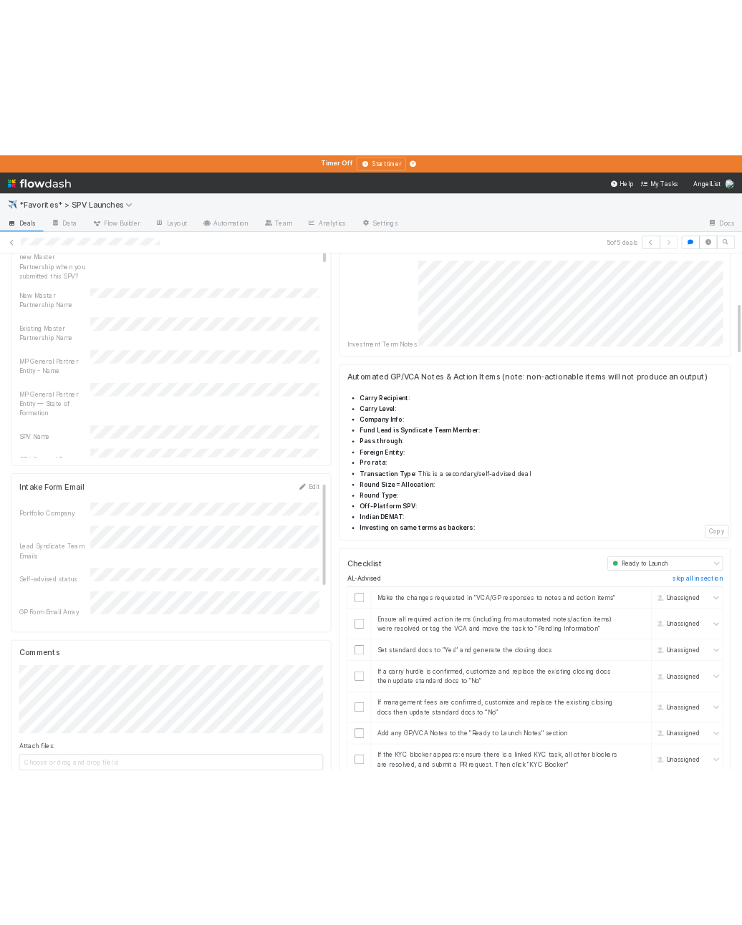
scroll to position [713, 0]
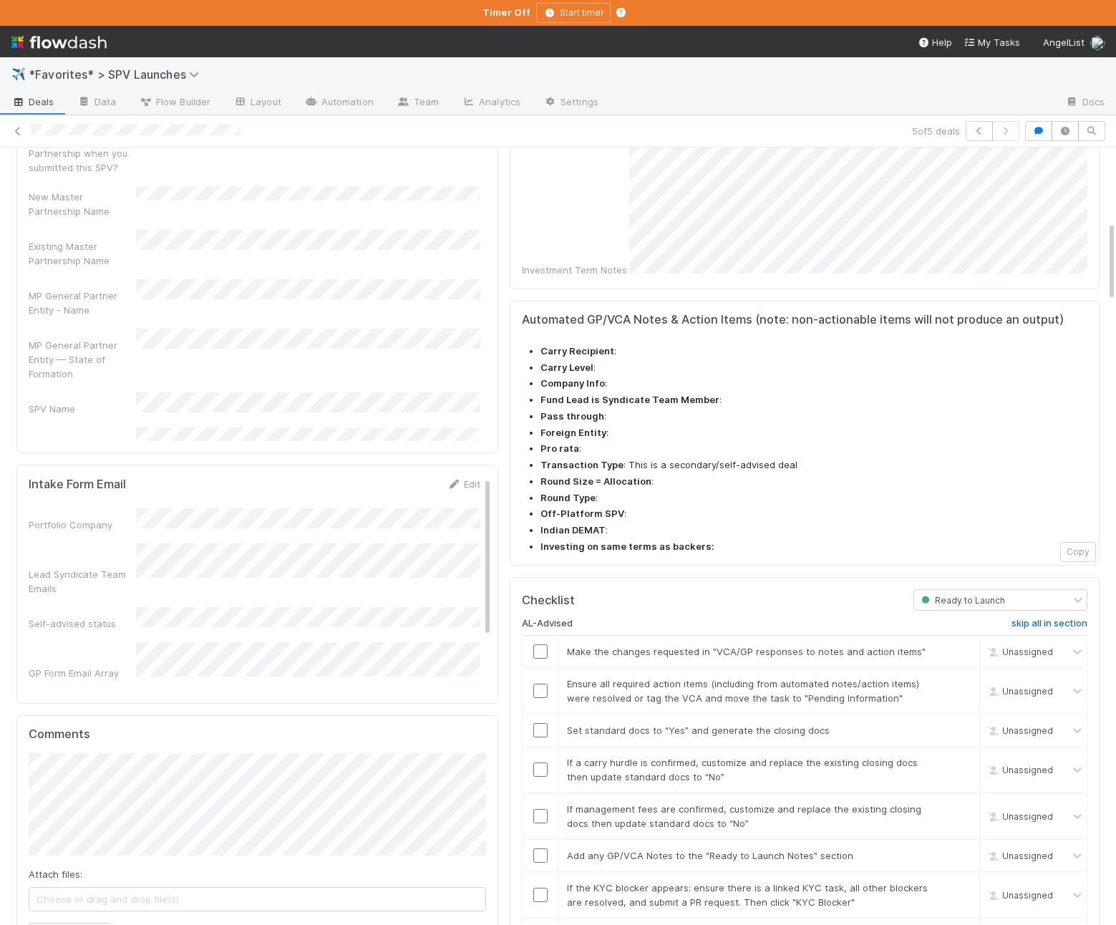
click at [1038, 618] on h6 "skip all in section" at bounding box center [1050, 623] width 76 height 11
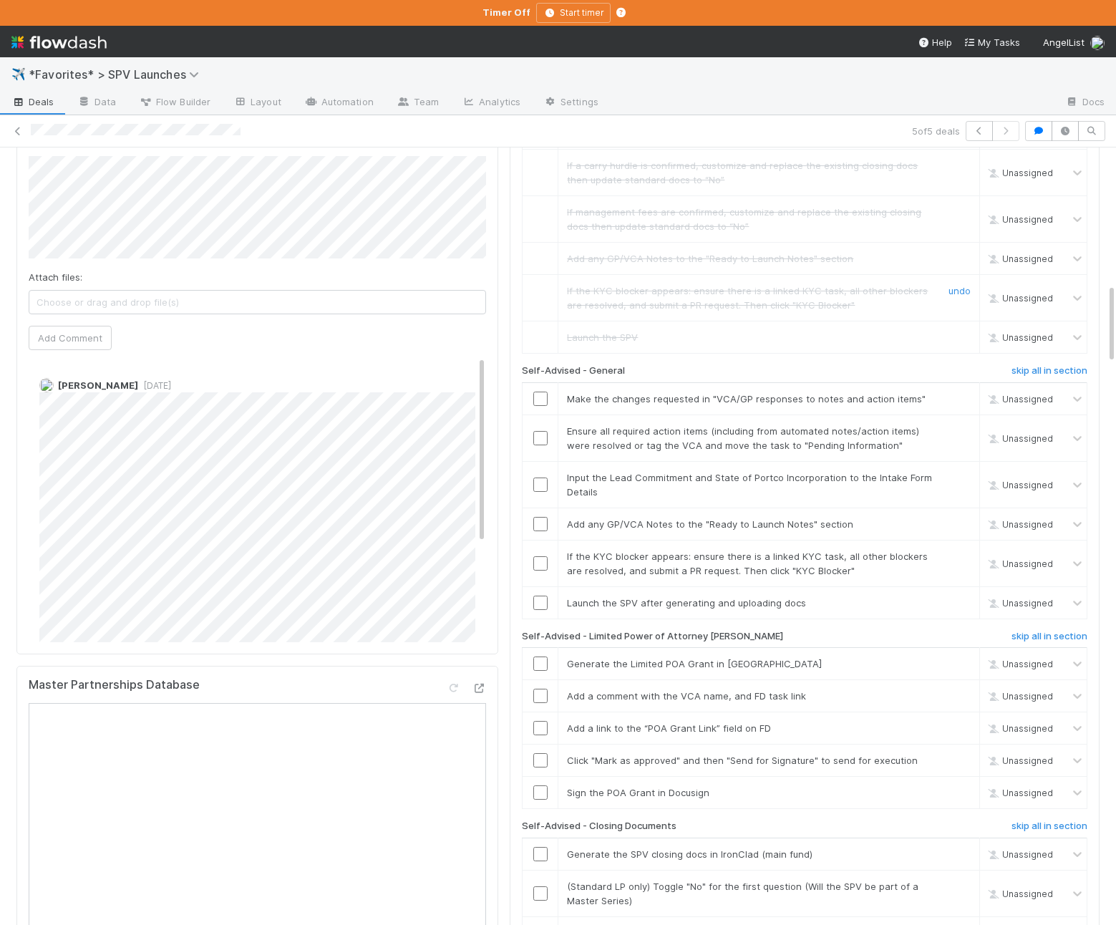
scroll to position [1325, 0]
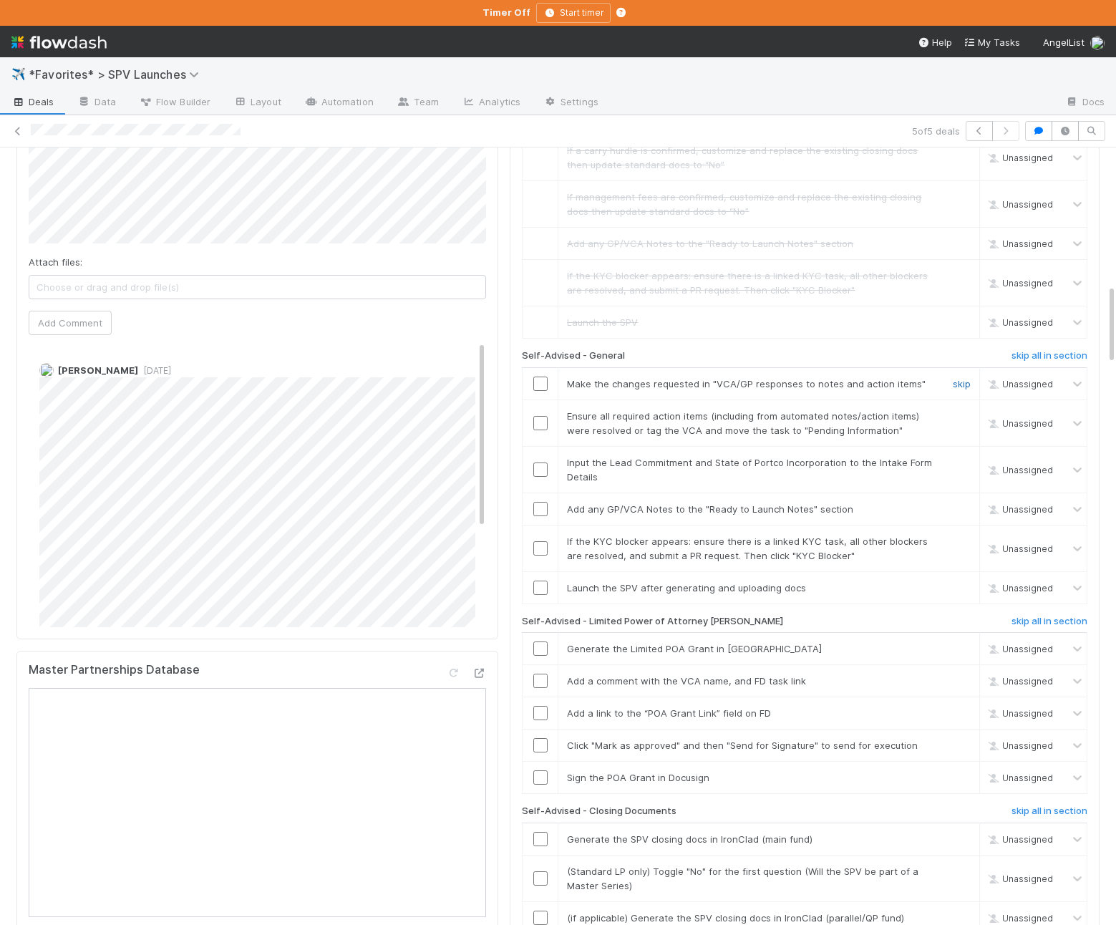
click at [963, 378] on link "skip" at bounding box center [962, 383] width 18 height 11
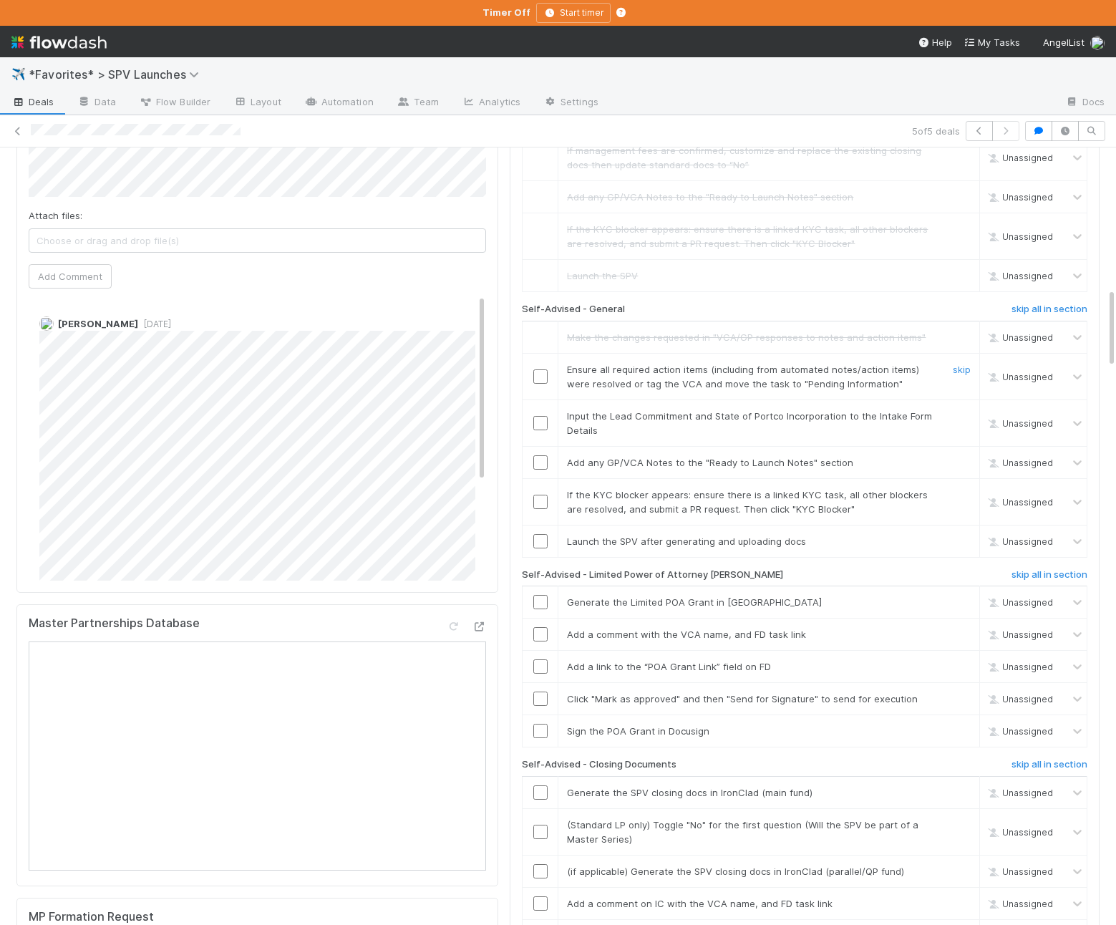
scroll to position [1378, 0]
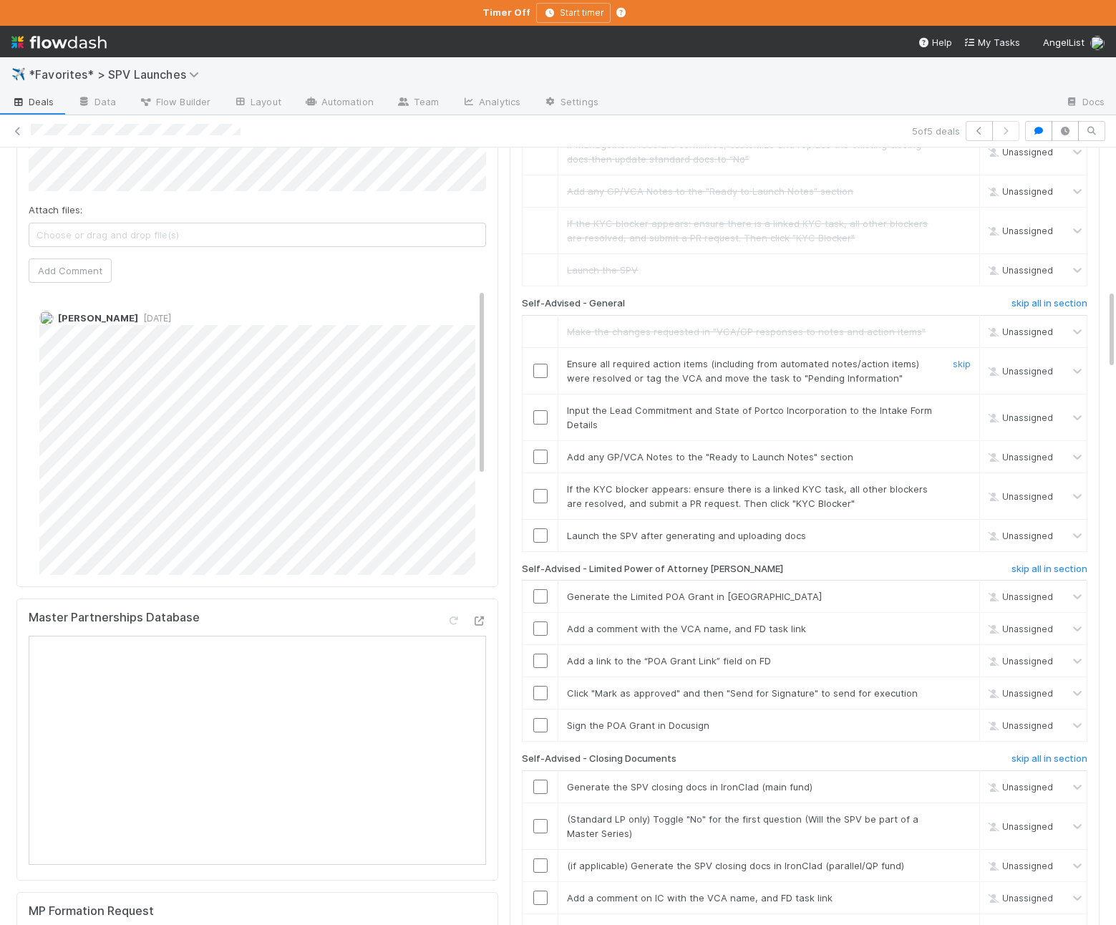
click at [543, 364] on input "checkbox" at bounding box center [540, 371] width 14 height 14
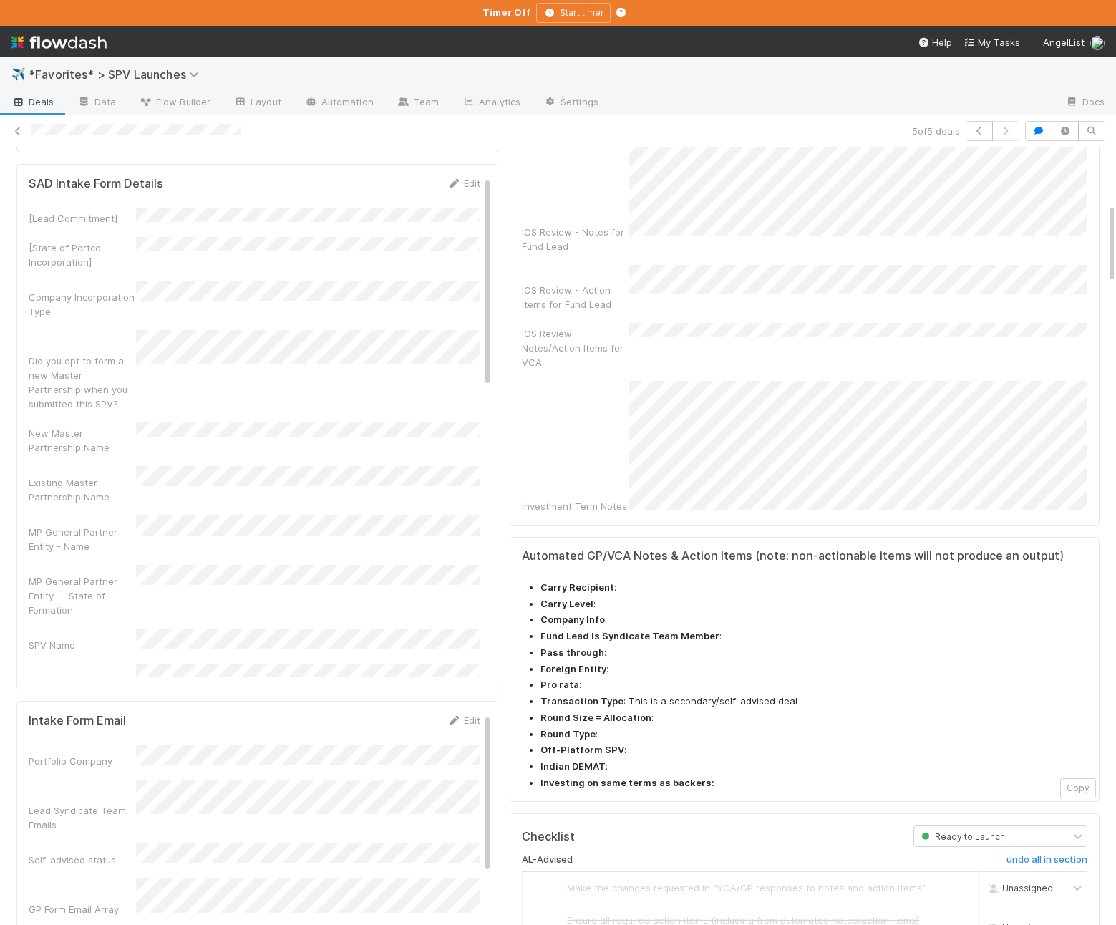
scroll to position [432, 0]
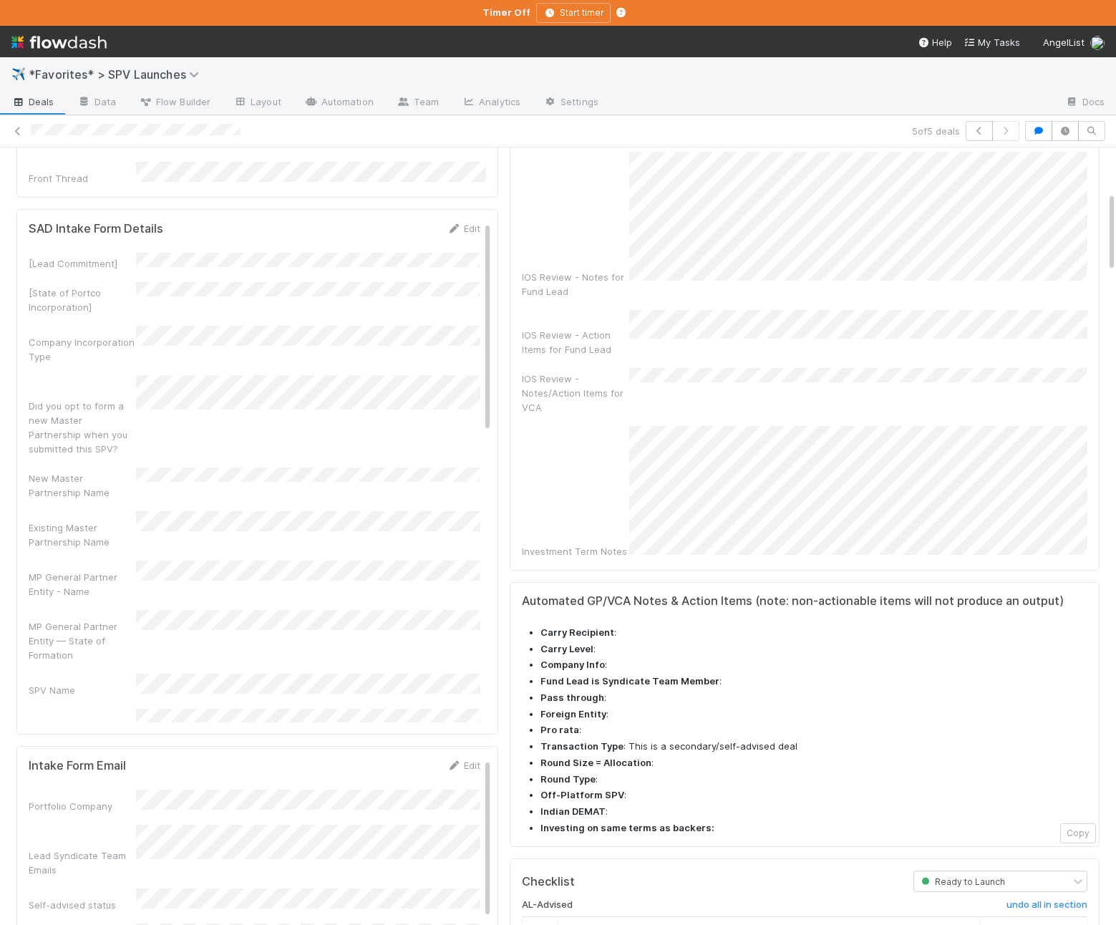
click at [130, 399] on div "Did you opt to form a new Master Partnership when you submitted this SPV?" at bounding box center [82, 427] width 107 height 57
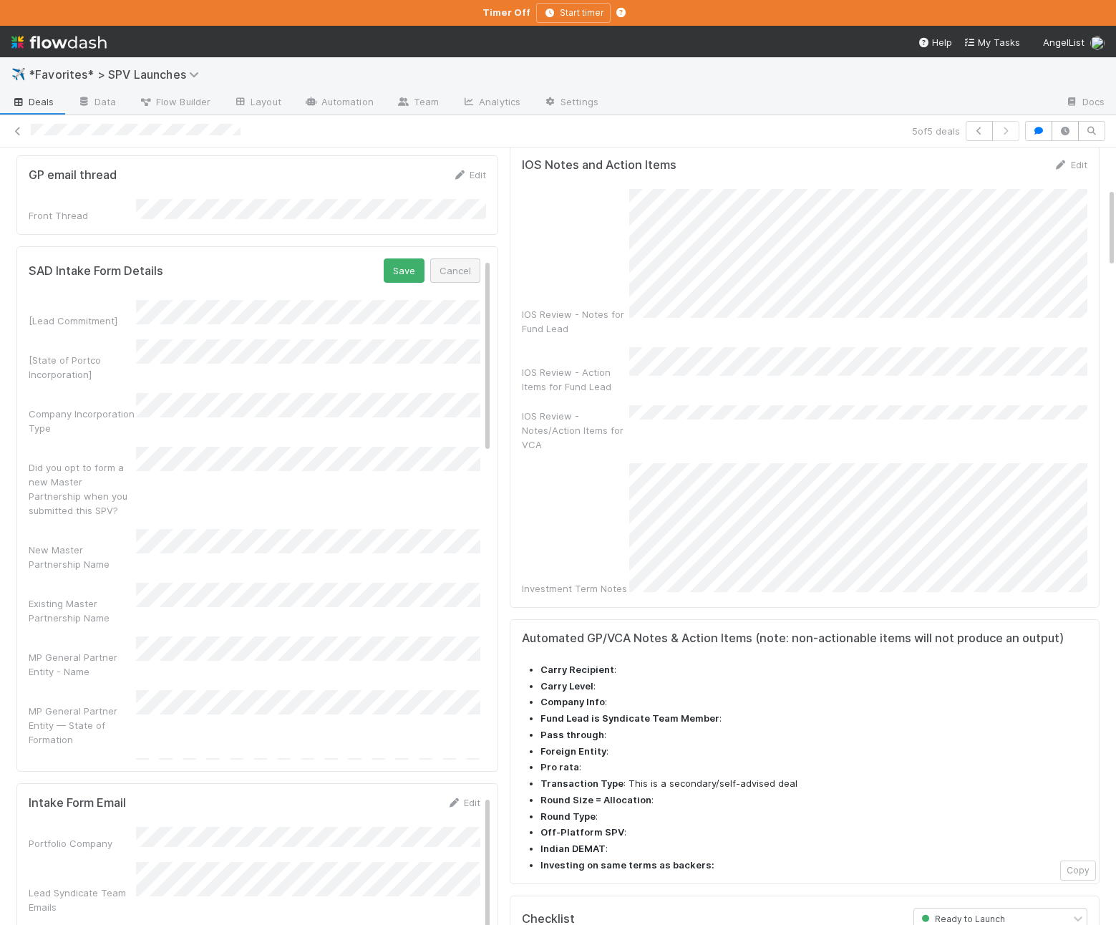
scroll to position [387, 0]
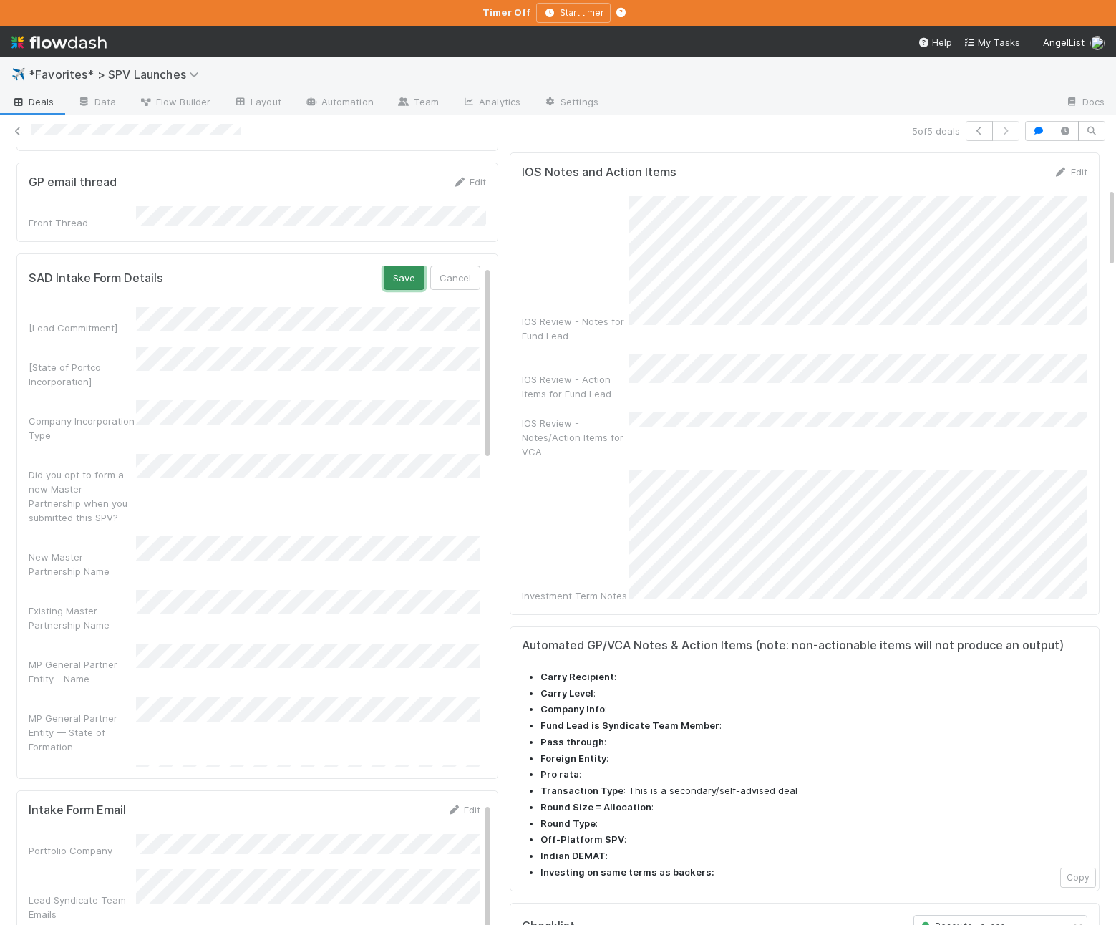
click at [407, 266] on button "Save" at bounding box center [404, 278] width 41 height 24
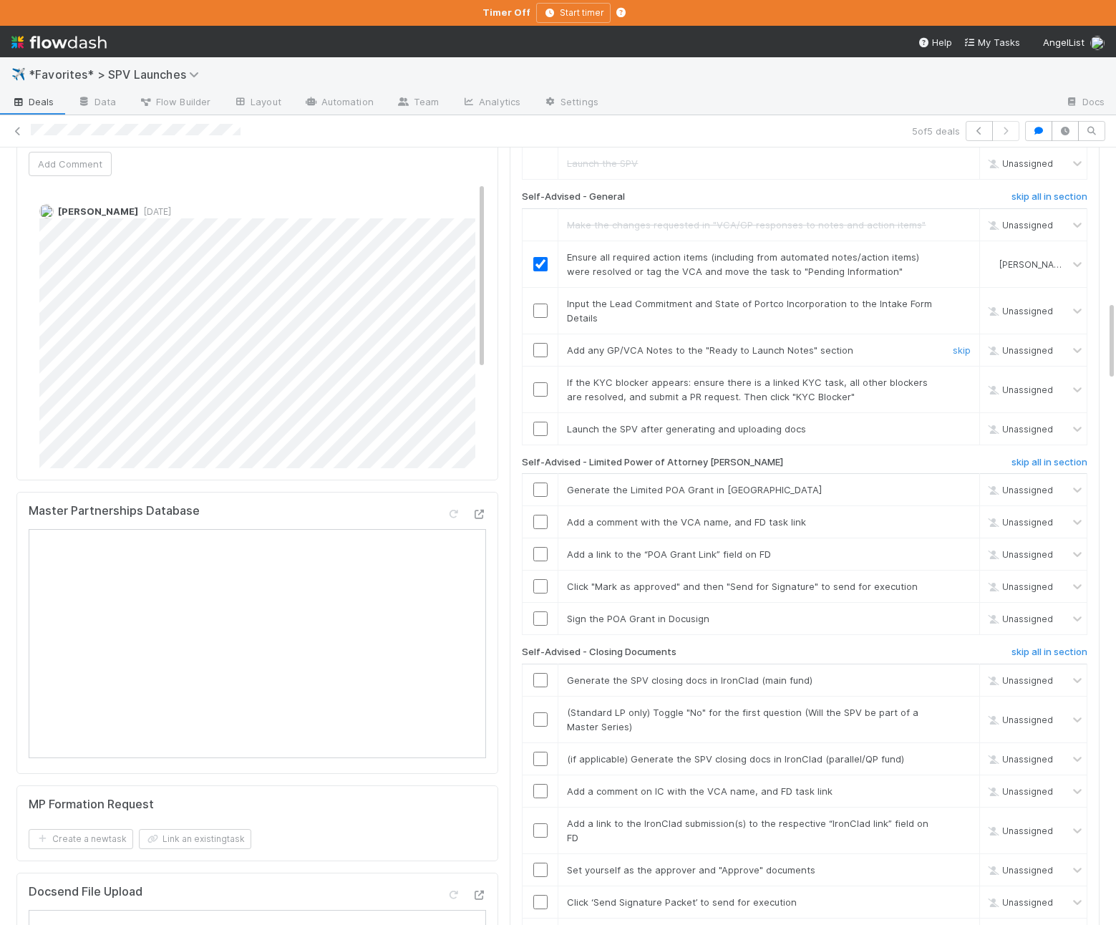
scroll to position [1485, 0]
click at [538, 303] on input "checkbox" at bounding box center [540, 310] width 14 height 14
click at [957, 344] on link "skip" at bounding box center [962, 349] width 18 height 11
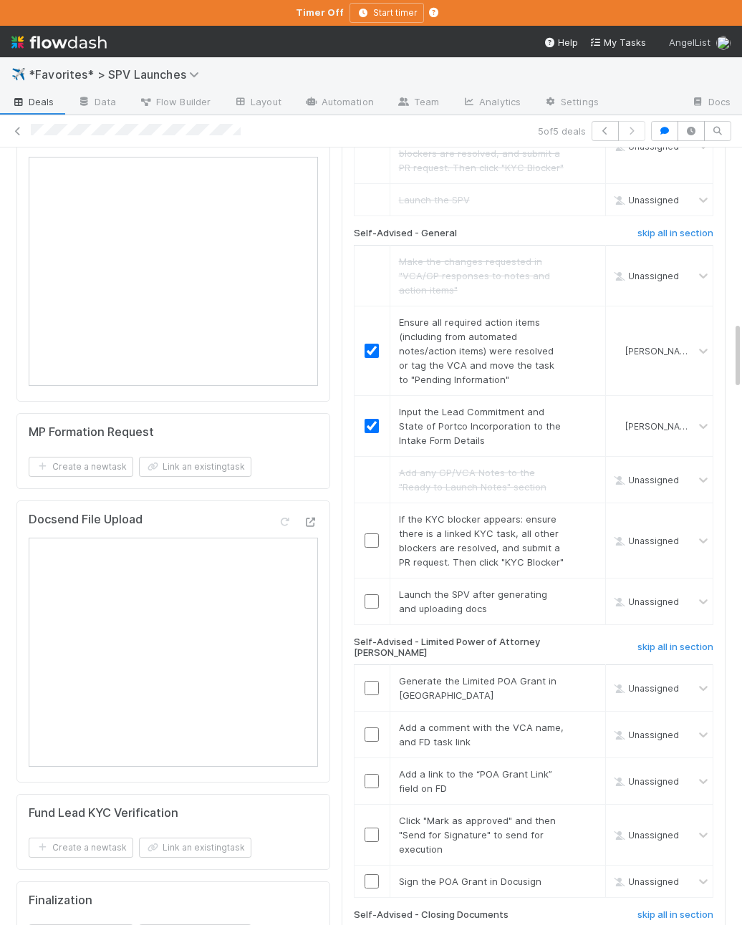
scroll to position [1967, 0]
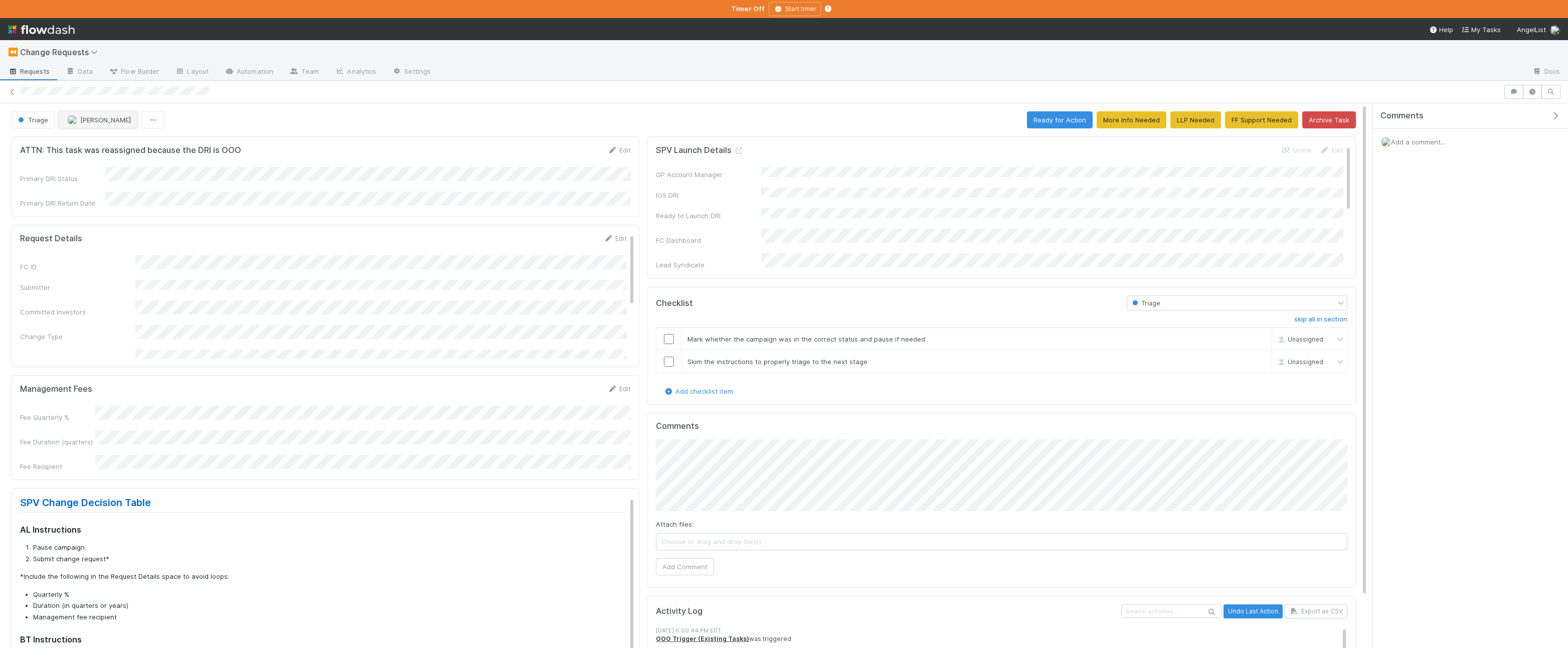
click at [103, 117] on span "[PERSON_NAME]" at bounding box center [106, 119] width 50 height 8
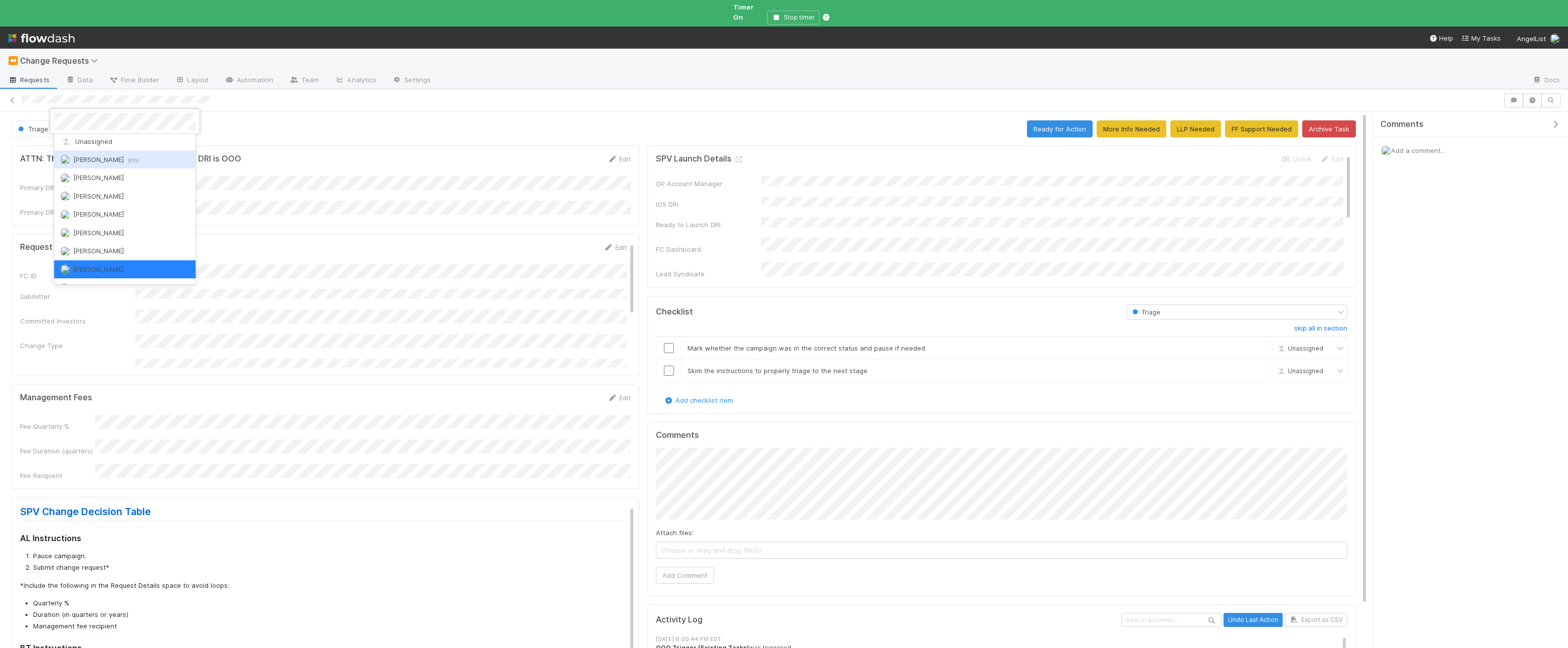
click at [153, 165] on div "[PERSON_NAME] you" at bounding box center [125, 160] width 141 height 18
click at [431, 242] on div "Request Details Edit" at bounding box center [324, 247] width 606 height 10
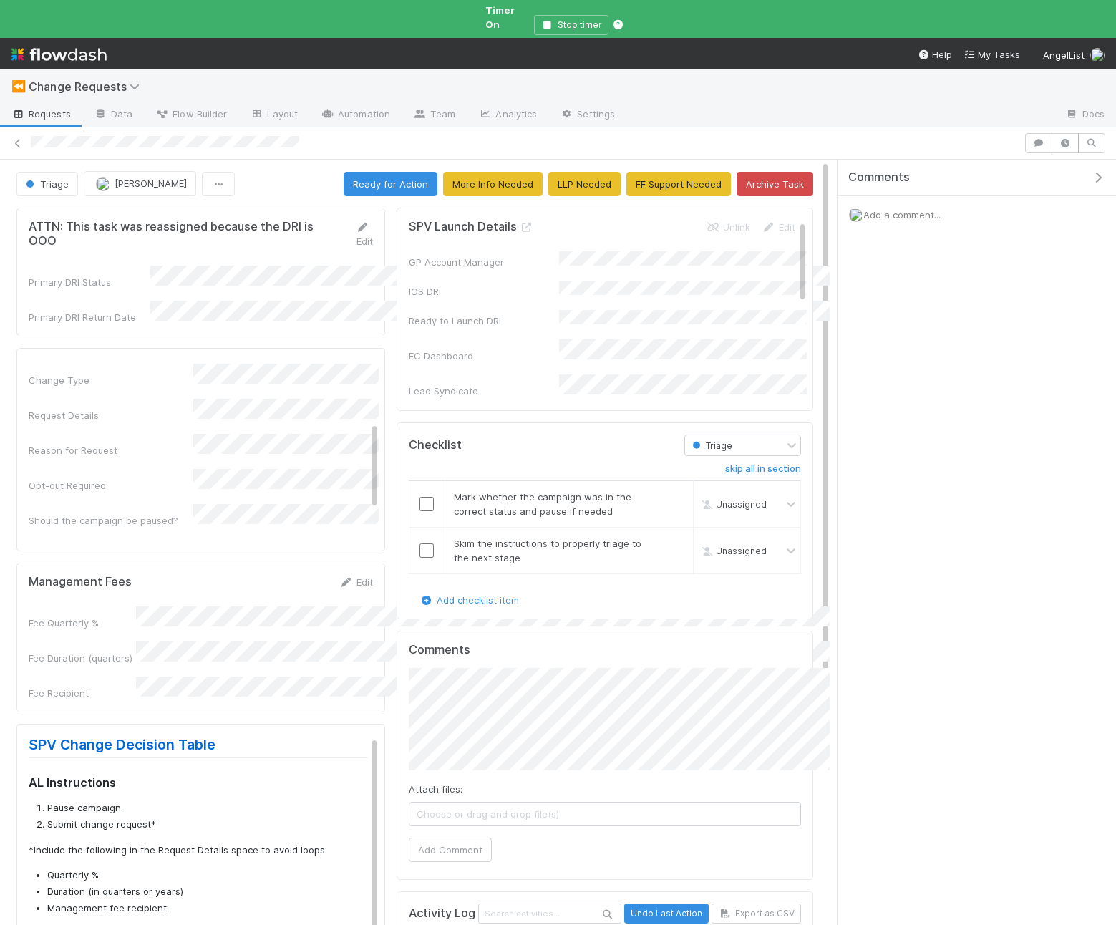
scroll to position [125, 0]
click at [1103, 172] on icon "button" at bounding box center [1098, 177] width 14 height 11
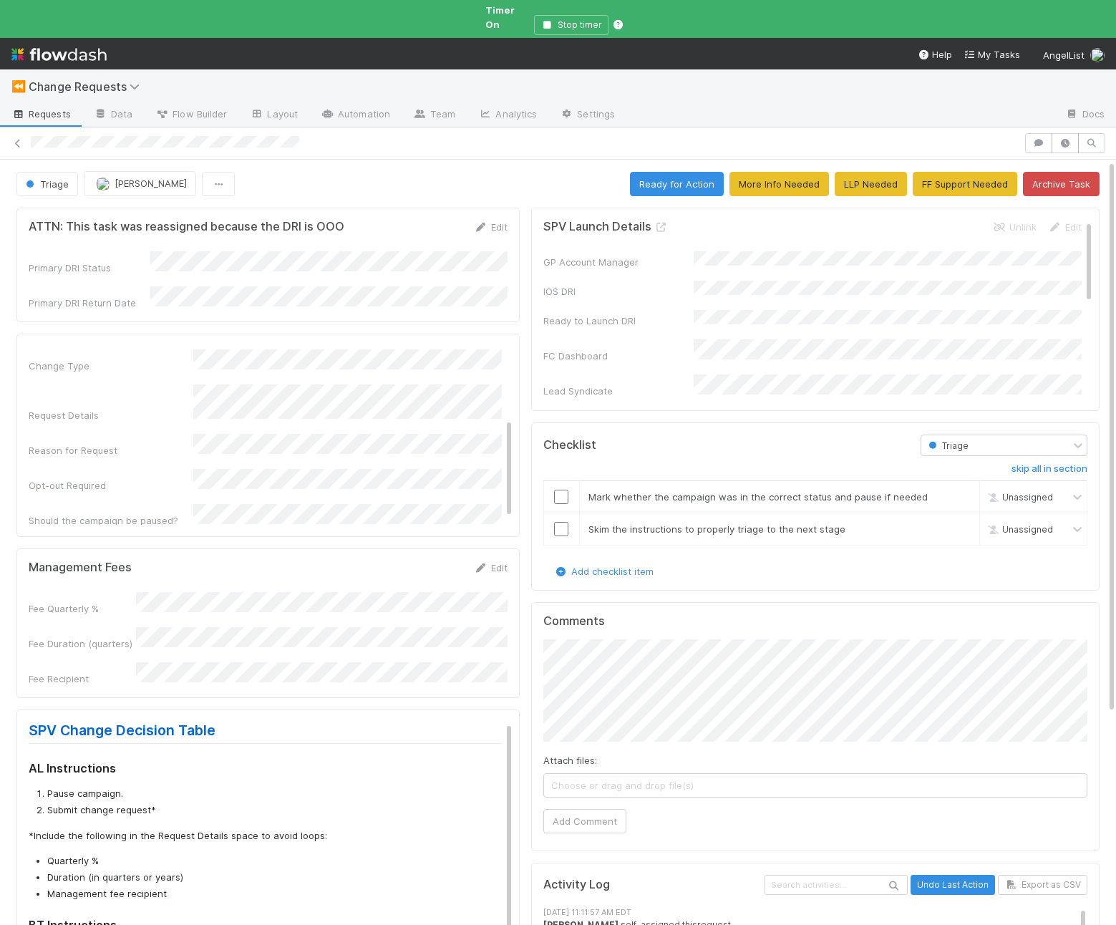
scroll to position [142, 0]
click at [238, 513] on div "Request Details Edit FC ID Submitter Committed Investors Change Type Request De…" at bounding box center [267, 435] width 503 height 203
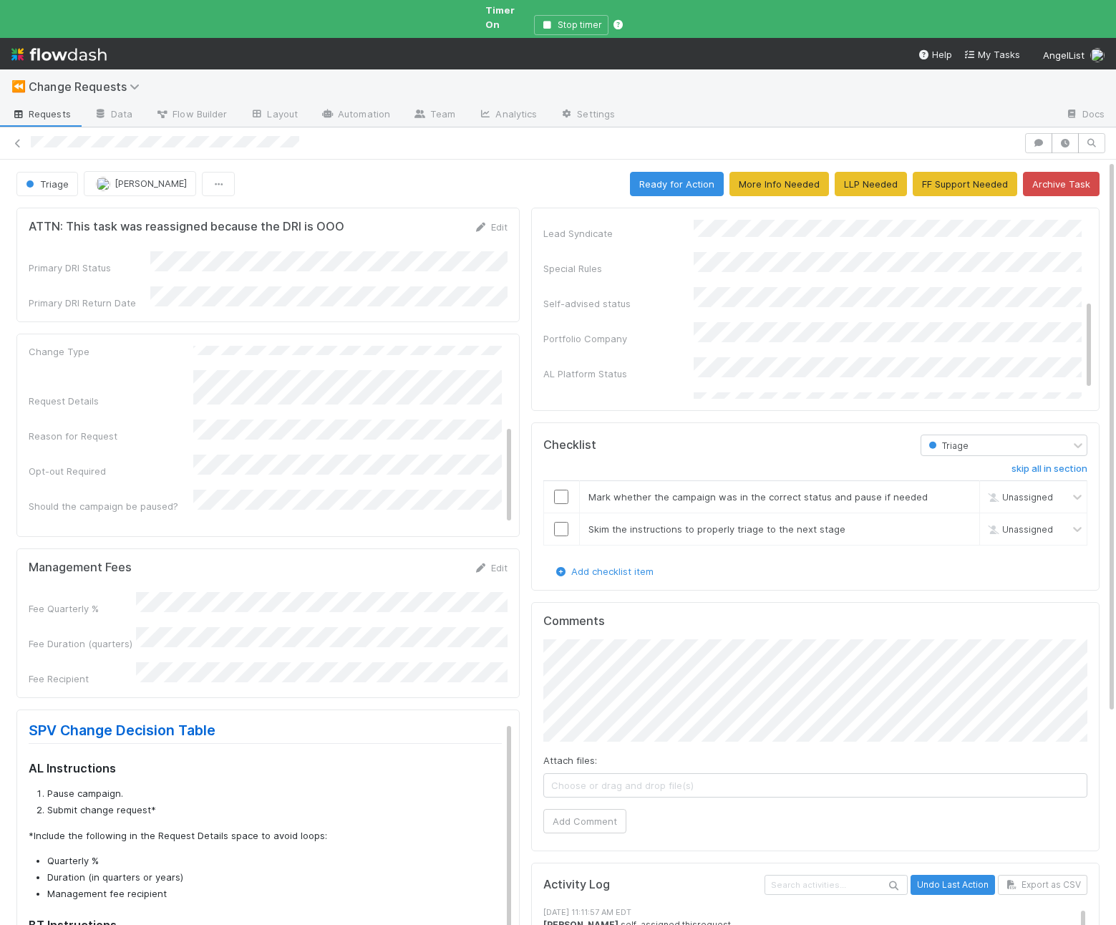
scroll to position [158, 0]
click at [218, 505] on div "Request Details Edit FC ID Submitter Committed Investors Change Type Request De…" at bounding box center [267, 435] width 503 height 203
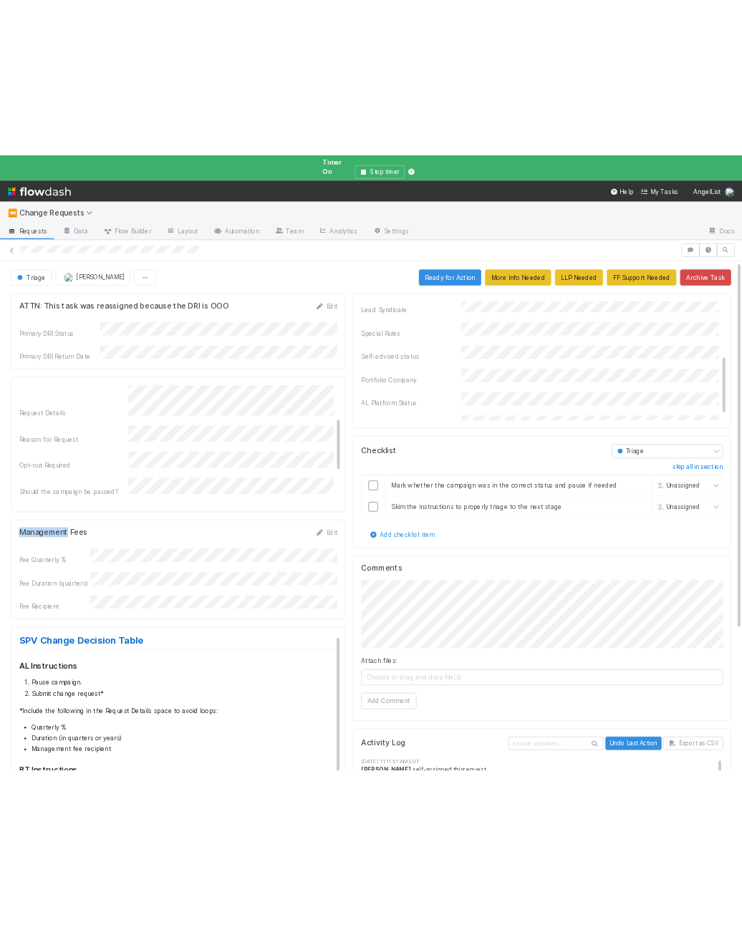
scroll to position [0, 0]
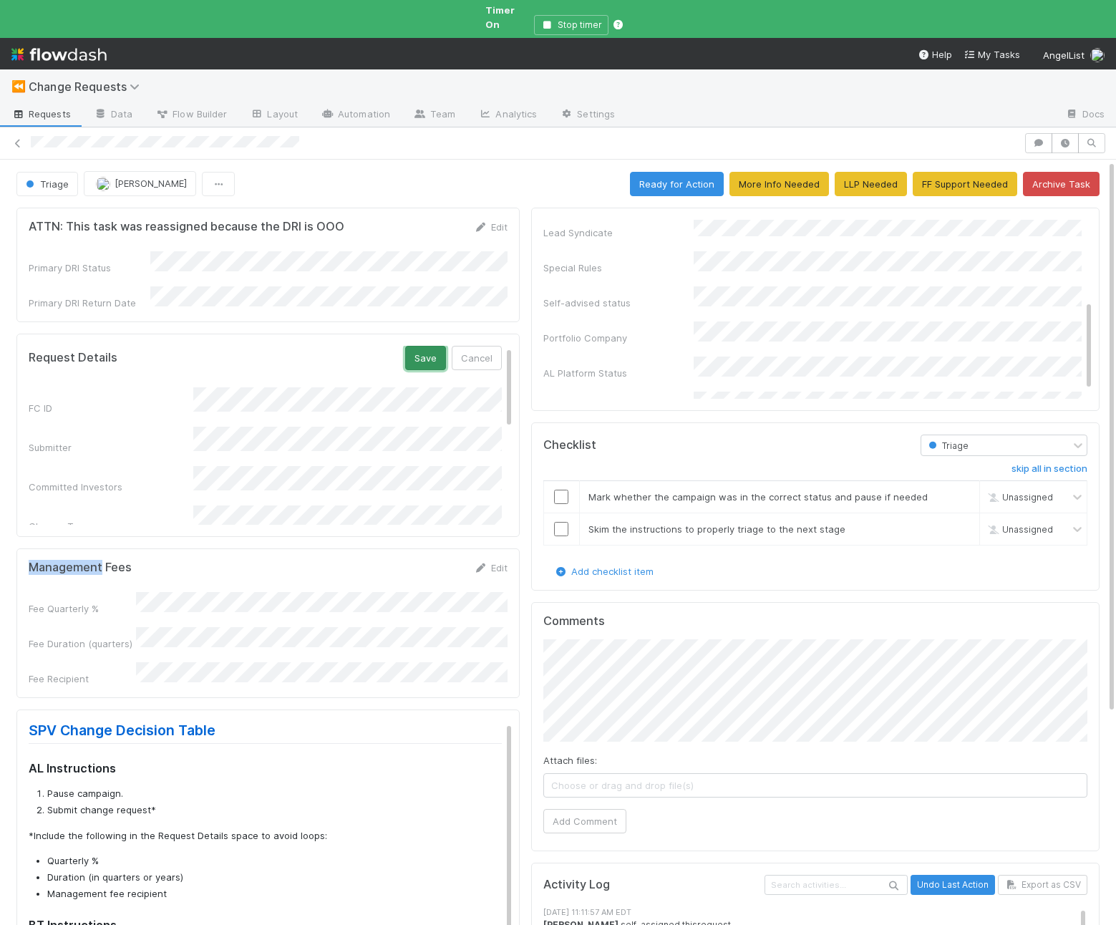
click at [412, 347] on button "Save" at bounding box center [425, 358] width 41 height 24
click at [556, 490] on input "checkbox" at bounding box center [561, 497] width 14 height 14
click at [560, 522] on input "checkbox" at bounding box center [561, 529] width 14 height 14
checkbox input "true"
click at [680, 172] on button "Ready for Action" at bounding box center [677, 184] width 94 height 24
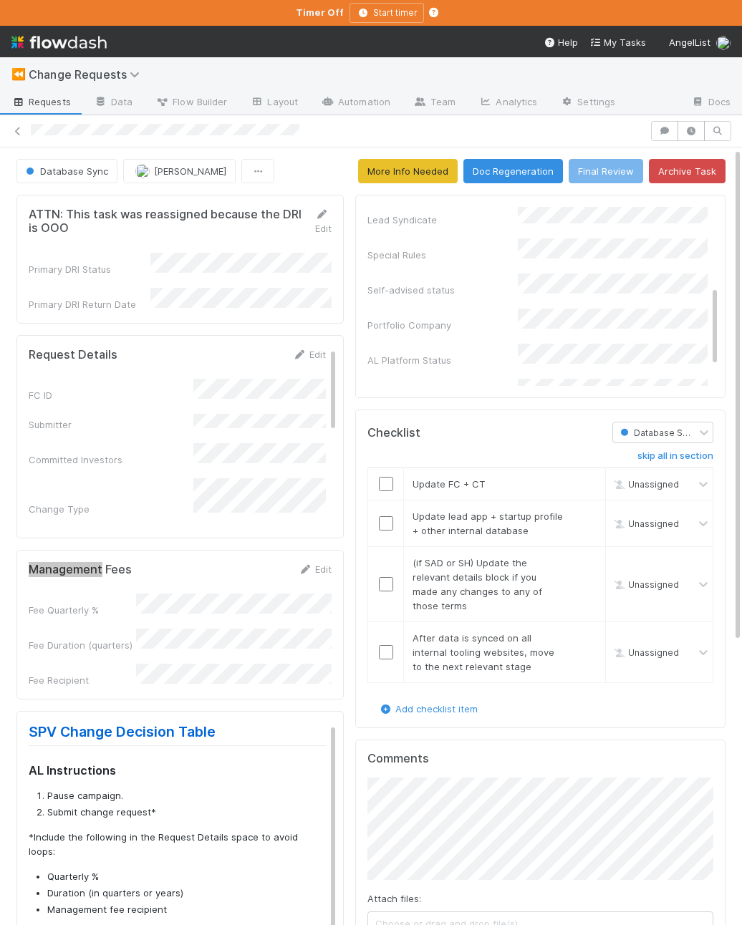
scroll to position [0, 1]
click at [345, 536] on div "ATTN: This task was reassigned because the DRI is OOO Edit Primary DRI Status P…" at bounding box center [179, 786] width 339 height 1194
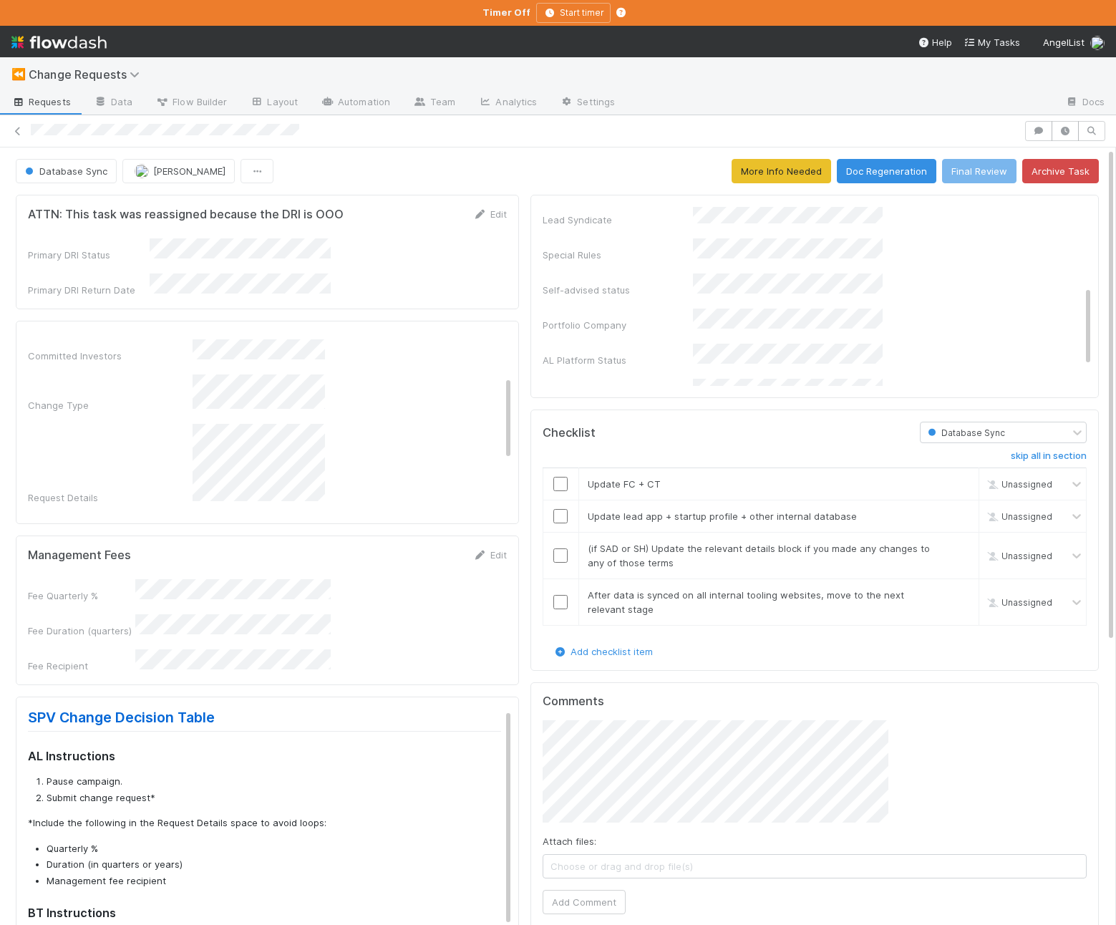
scroll to position [158, 0]
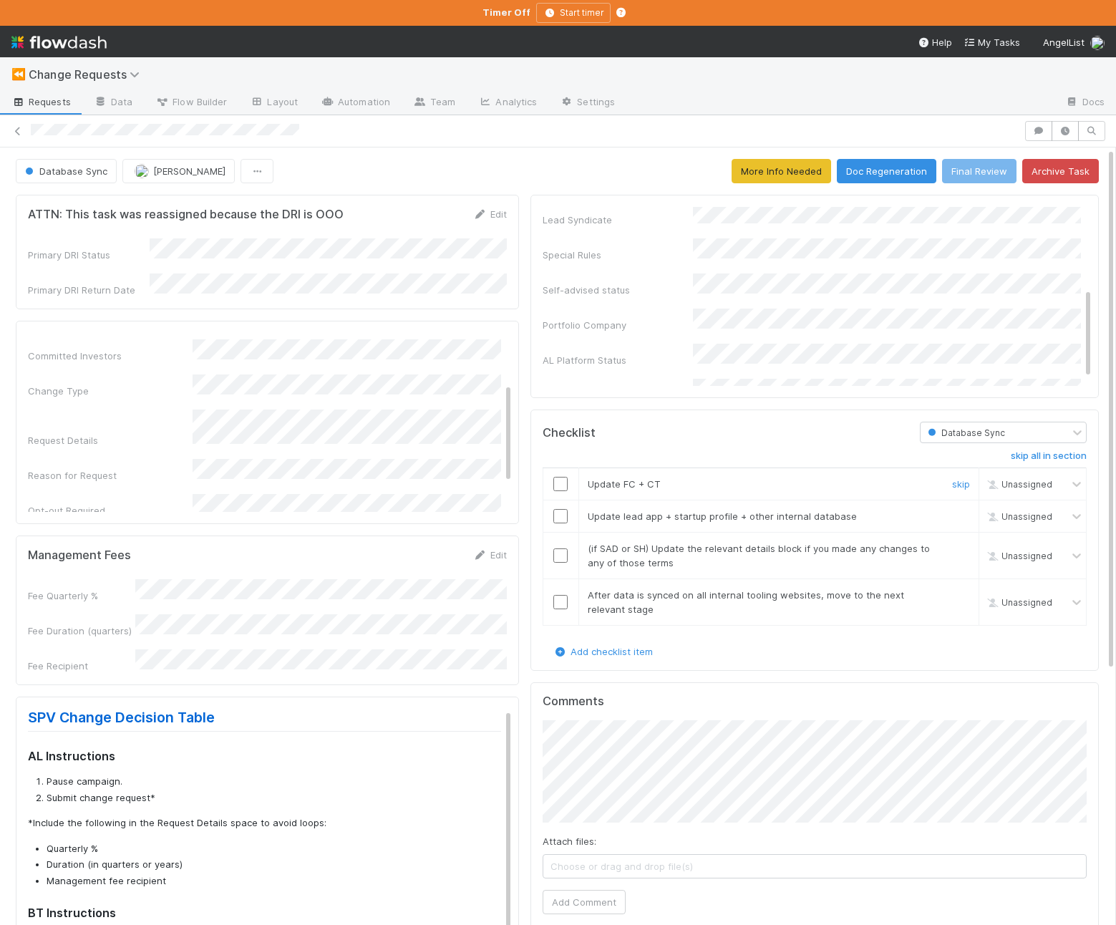
click at [616, 497] on td "Update FC + CT skip" at bounding box center [779, 484] width 400 height 32
click at [559, 483] on input "checkbox" at bounding box center [560, 484] width 14 height 14
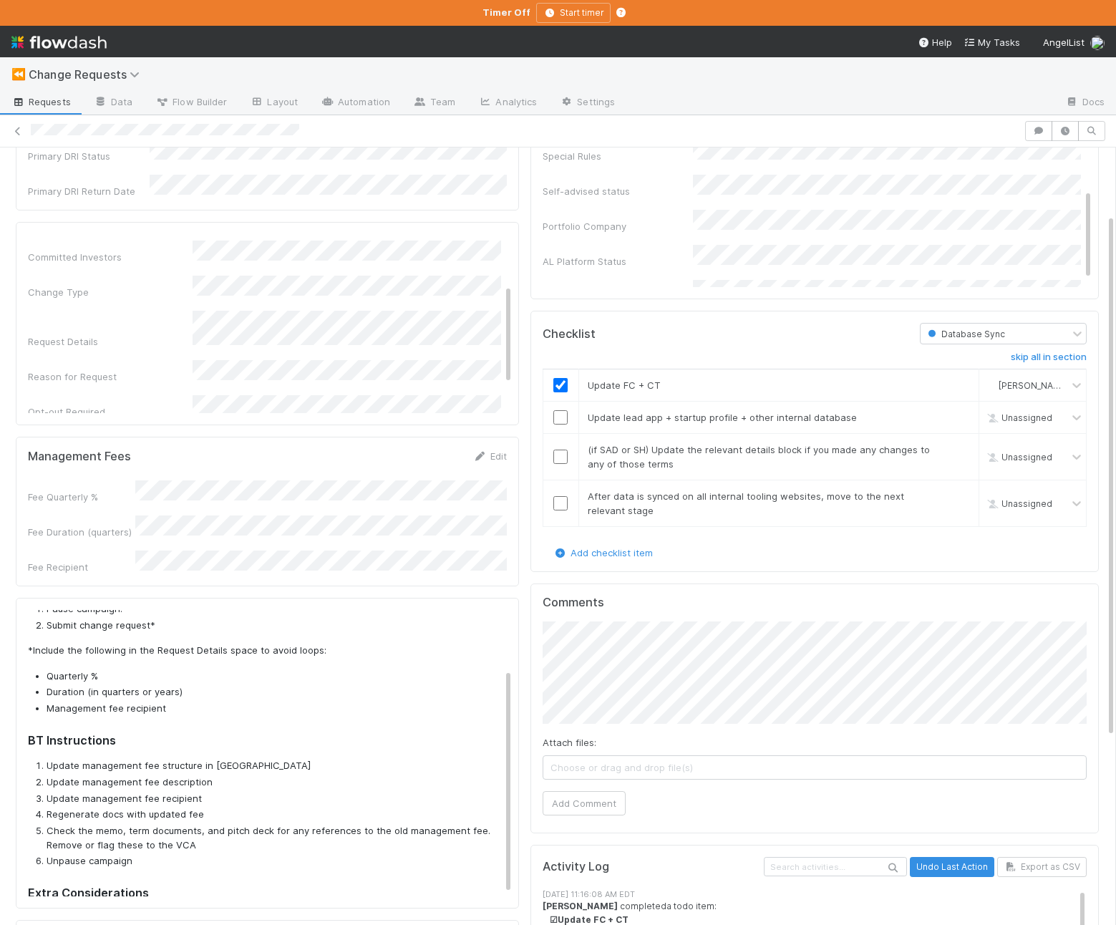
scroll to position [77, 0]
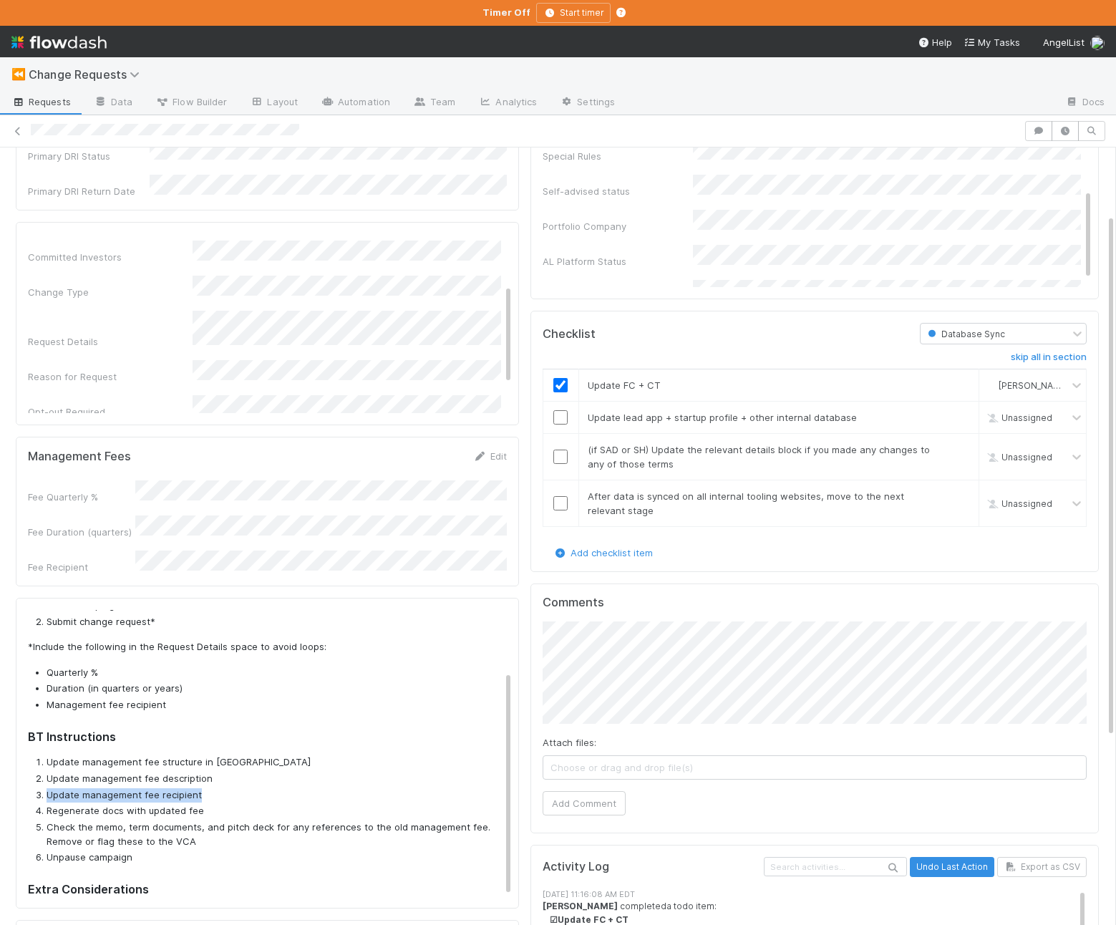
drag, startPoint x: 212, startPoint y: 779, endPoint x: 17, endPoint y: 775, distance: 194.8
click at [17, 775] on div "SPV Change Decision Table AL Instructions Pause campaign. Submit change request…" at bounding box center [267, 753] width 503 height 311
drag, startPoint x: 208, startPoint y: 795, endPoint x: 25, endPoint y: 795, distance: 183.3
click at [25, 795] on div "SPV Change Decision Table AL Instructions Pause campaign. Submit change request…" at bounding box center [267, 753] width 503 height 311
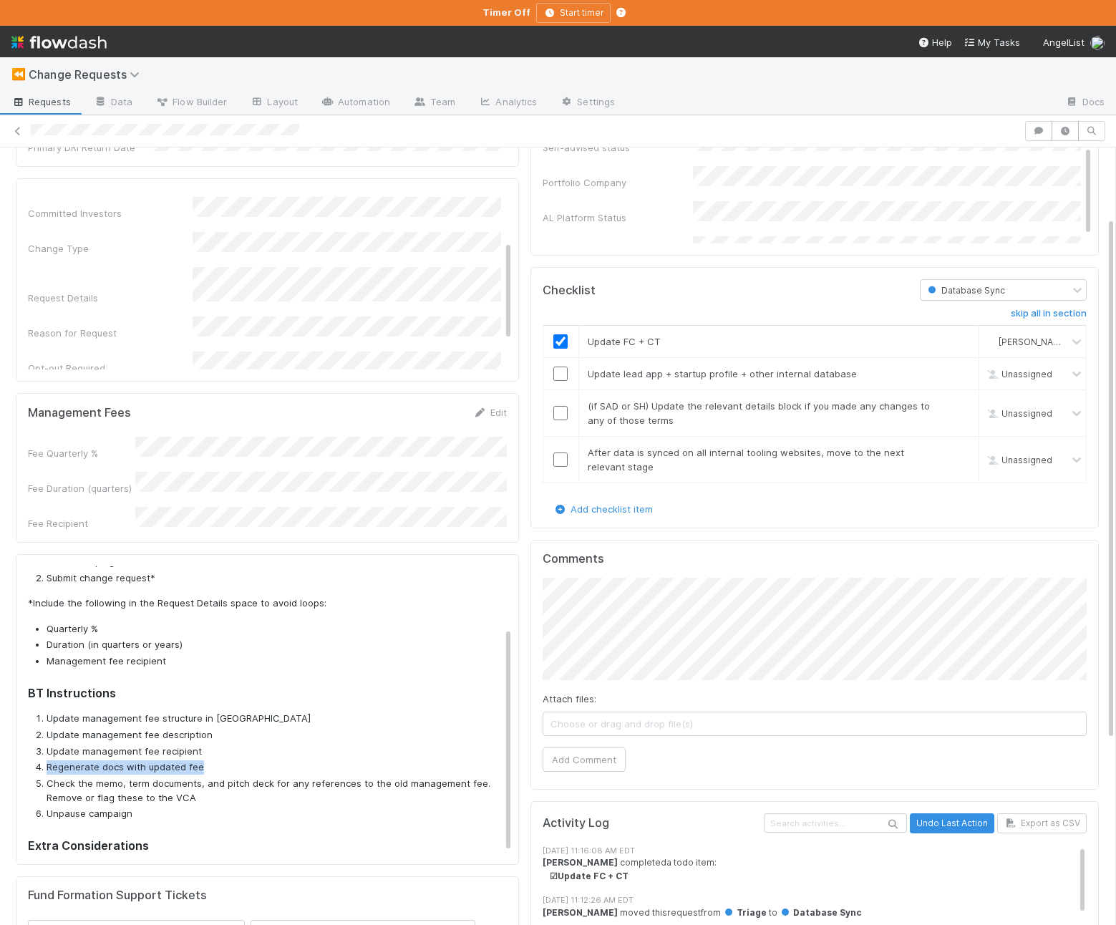
scroll to position [156, 0]
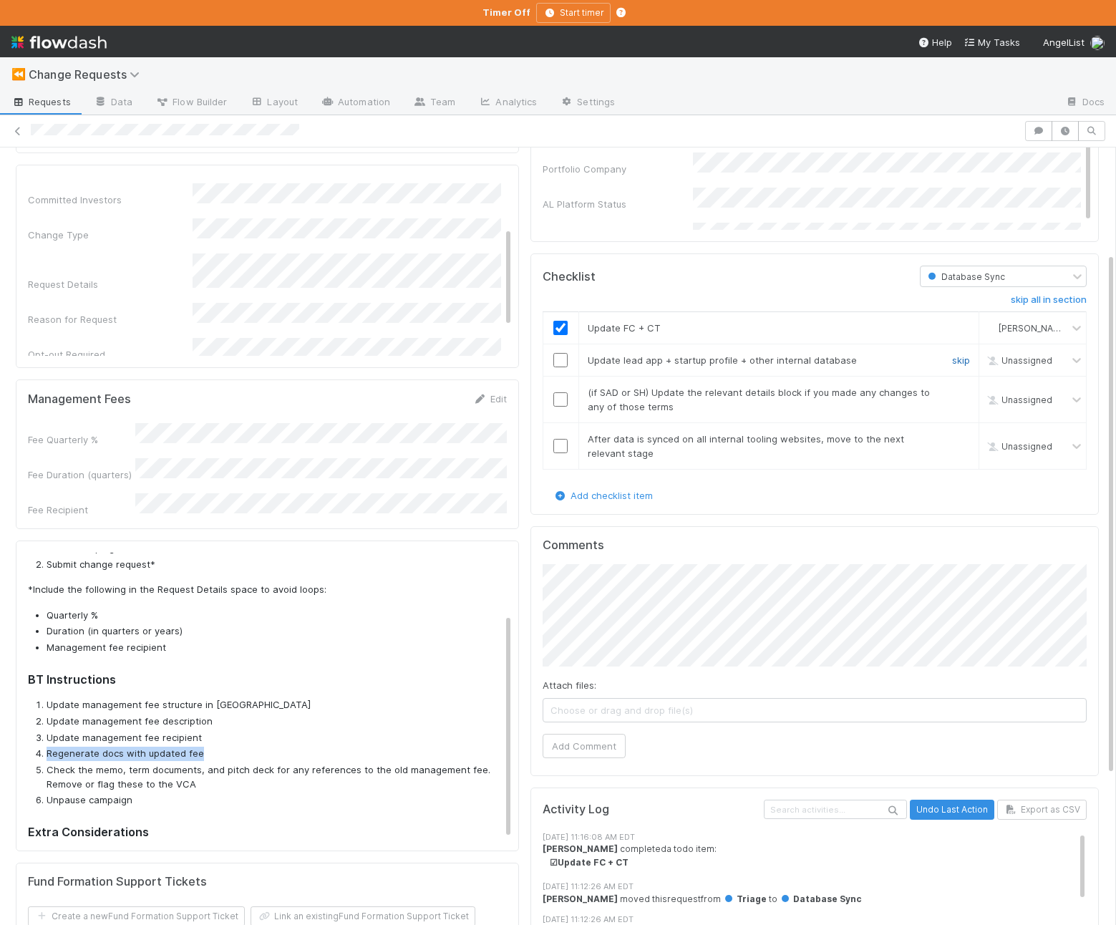
click at [964, 362] on link "skip" at bounding box center [961, 359] width 18 height 11
click at [964, 391] on link "skip" at bounding box center [961, 392] width 18 height 11
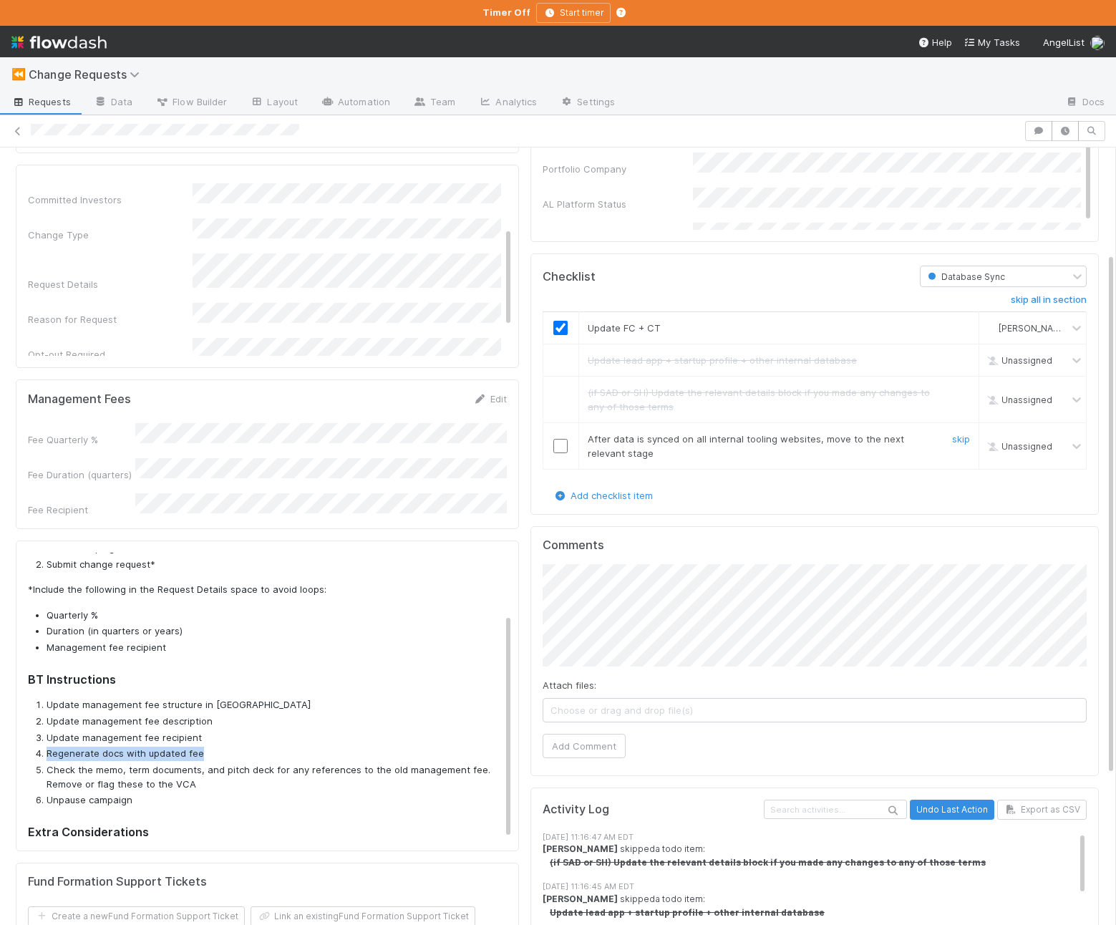
drag, startPoint x: 560, startPoint y: 443, endPoint x: 596, endPoint y: 394, distance: 61.4
click at [560, 443] on input "checkbox" at bounding box center [560, 446] width 14 height 14
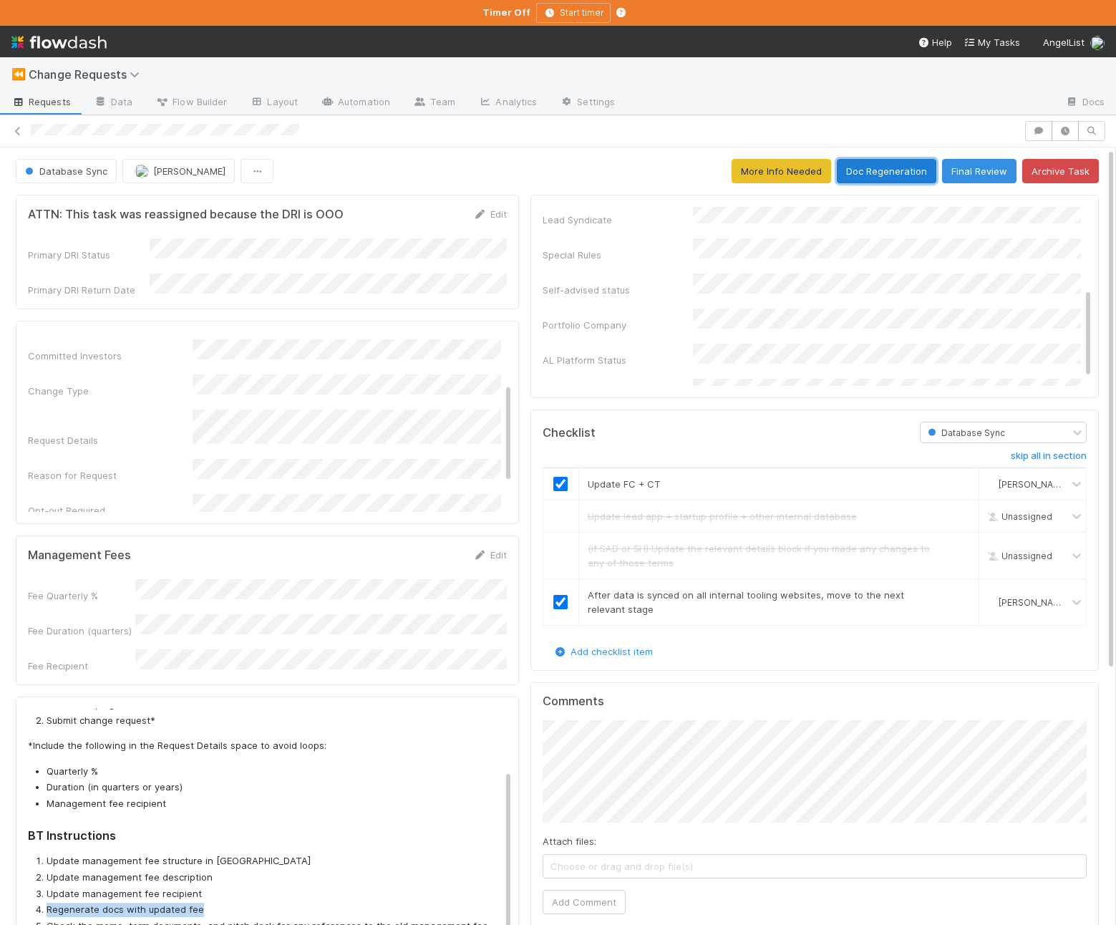
click at [885, 168] on button "Doc Regeneration" at bounding box center [887, 171] width 100 height 24
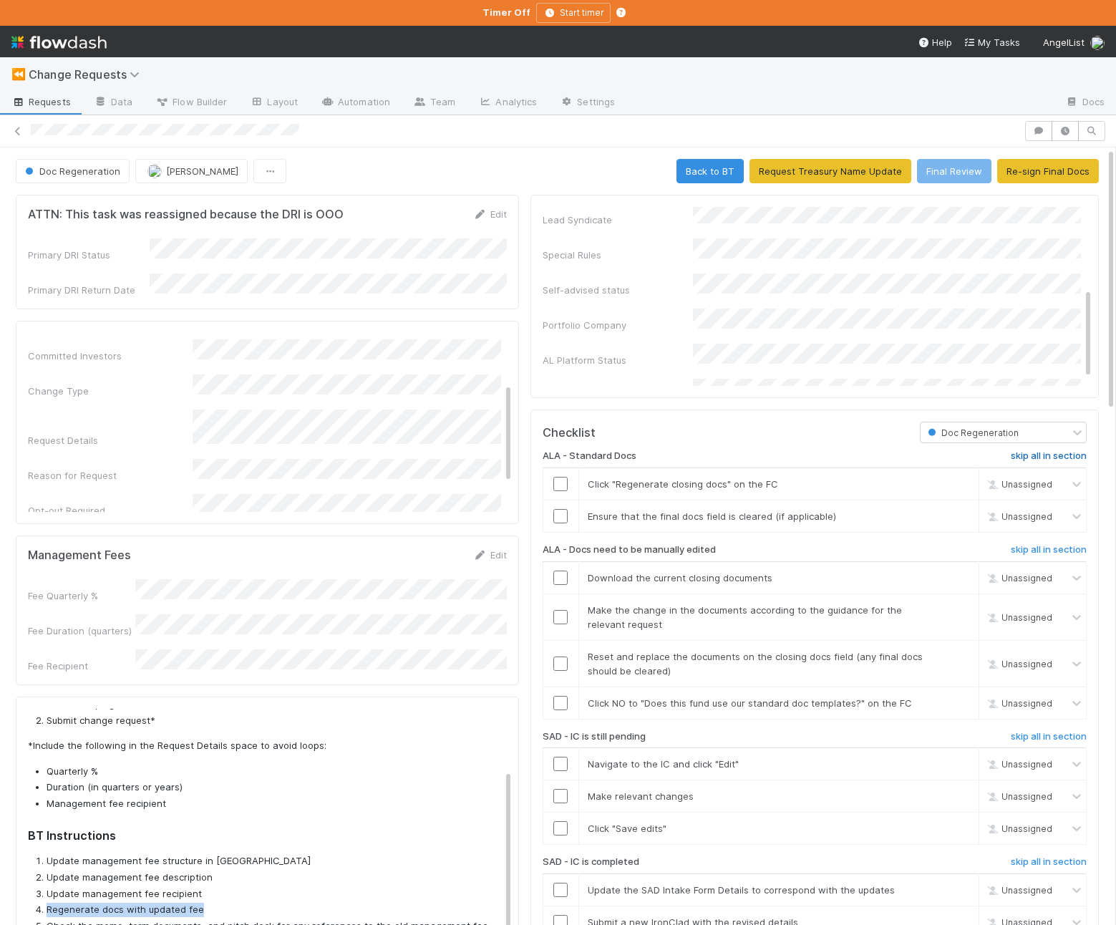
scroll to position [0, 1]
click at [1032, 457] on h6 "skip all in section" at bounding box center [1048, 455] width 76 height 11
drag, startPoint x: 563, startPoint y: 596, endPoint x: 558, endPoint y: 590, distance: 8.2
click at [563, 596] on td at bounding box center [560, 617] width 36 height 47
click at [561, 574] on input "checkbox" at bounding box center [560, 578] width 14 height 14
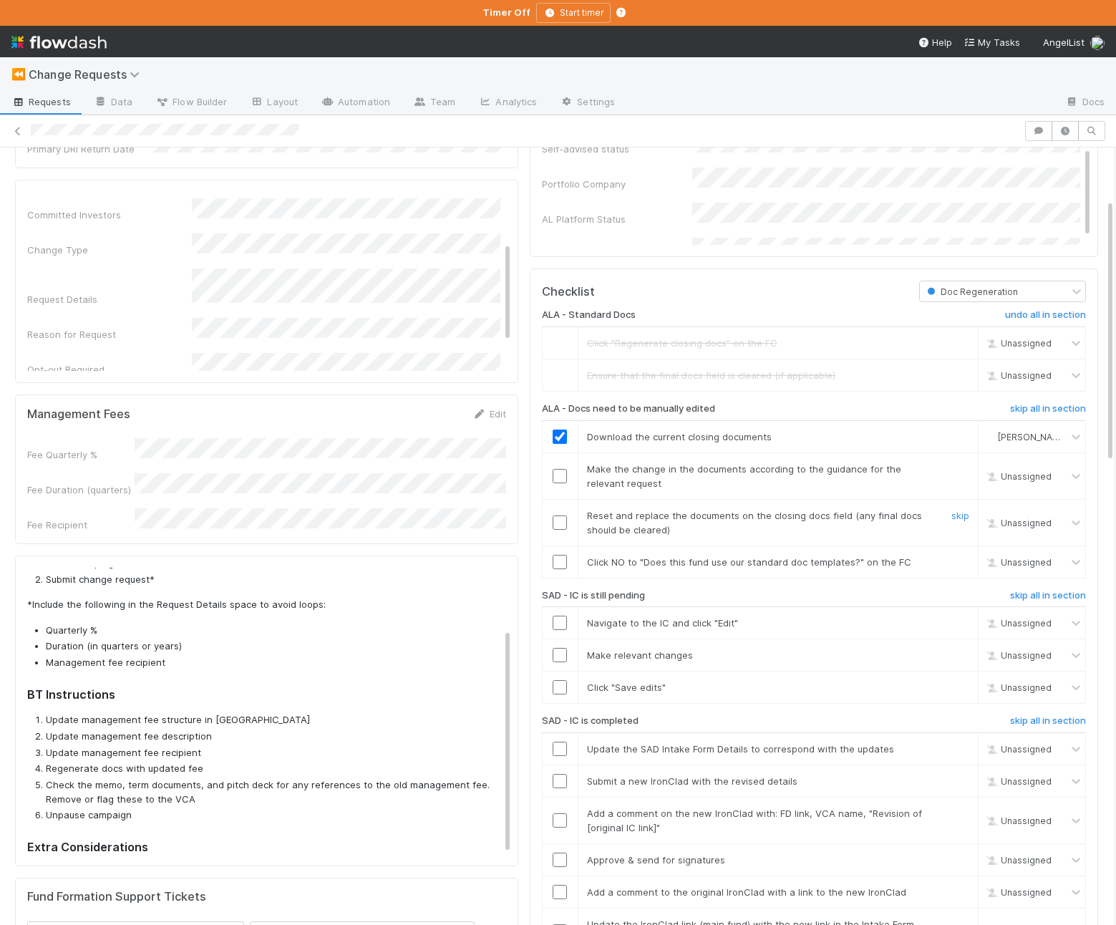
scroll to position [153, 0]
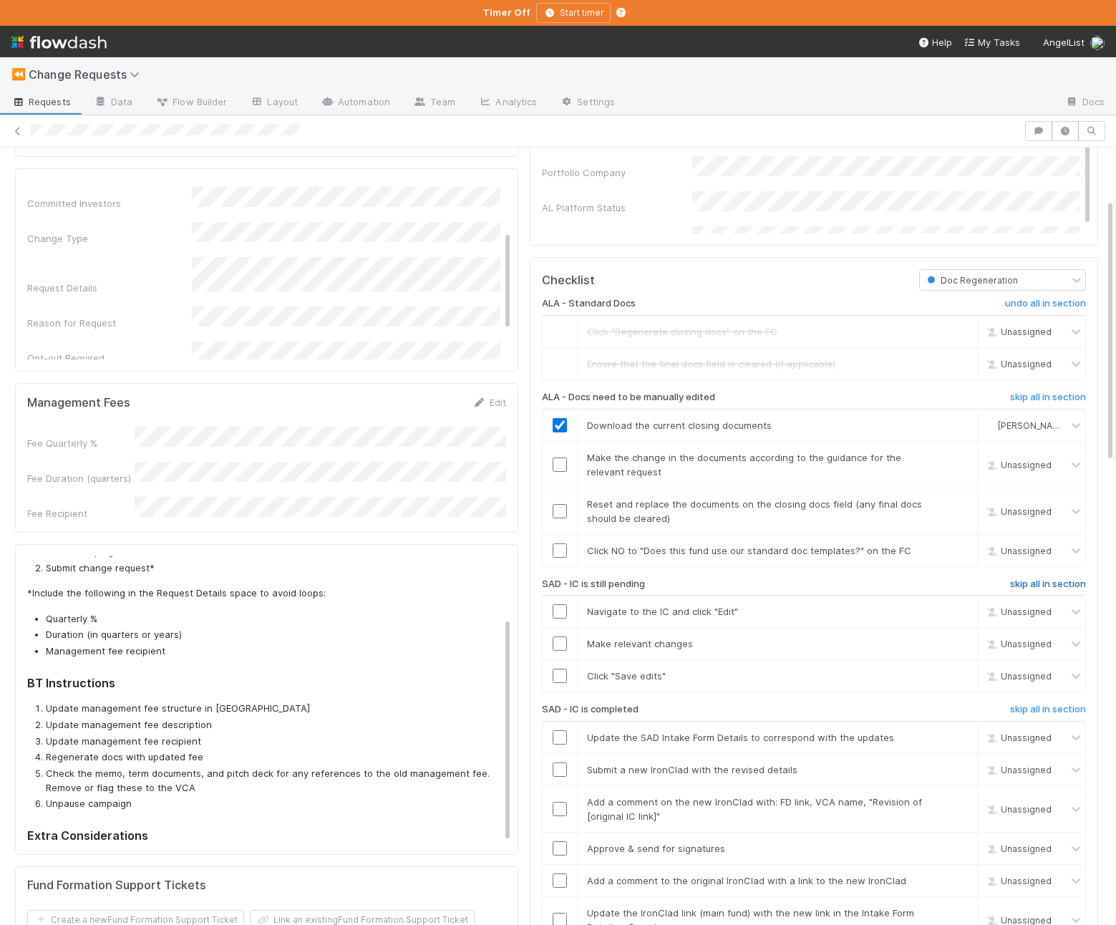
click at [1046, 579] on h6 "skip all in section" at bounding box center [1048, 584] width 76 height 11
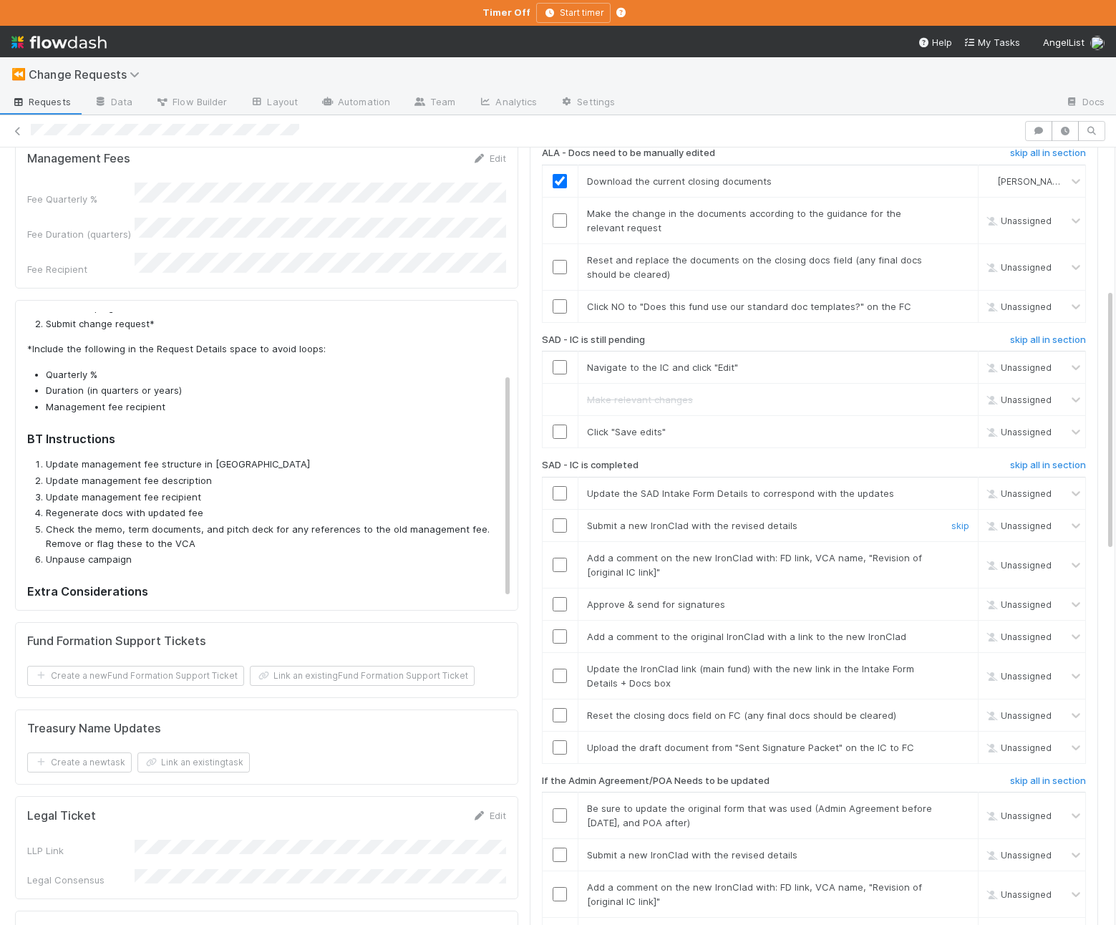
scroll to position [416, 0]
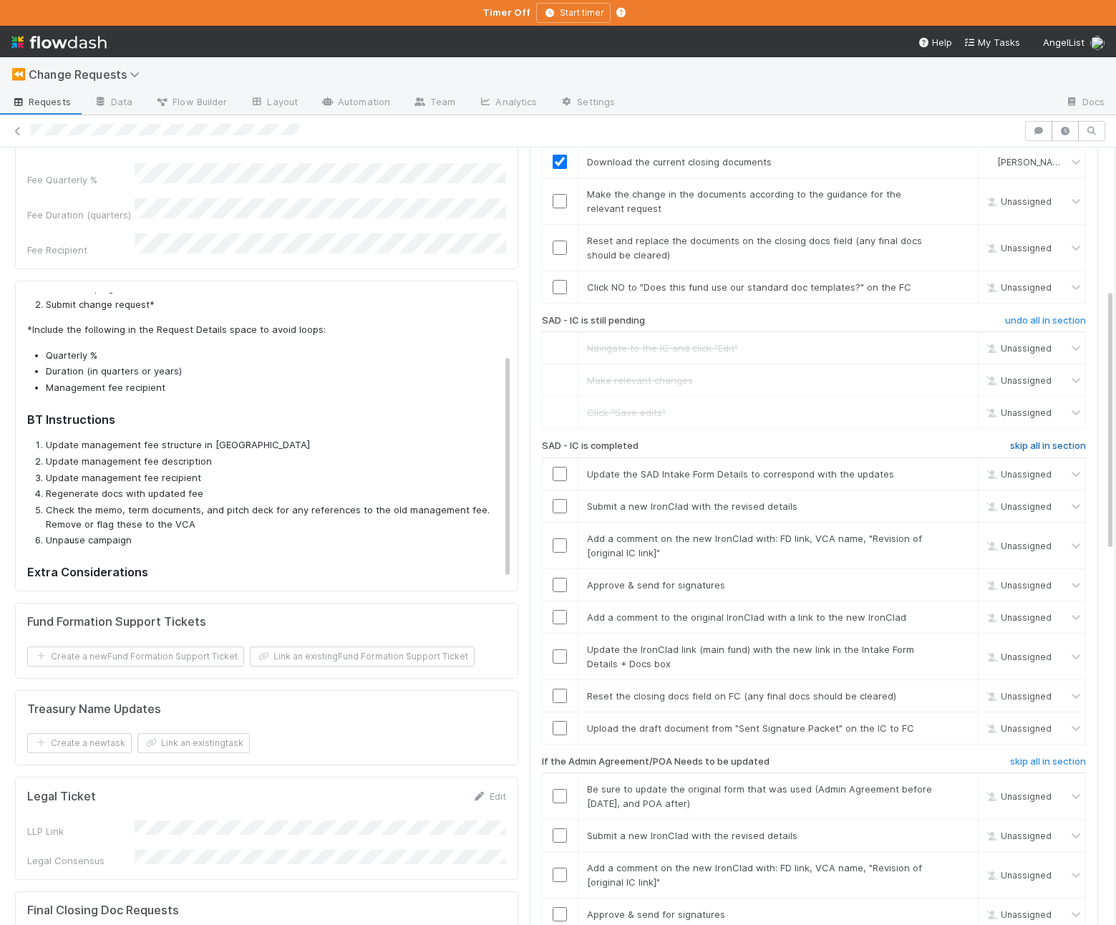
click at [1012, 442] on h6 "skip all in section" at bounding box center [1048, 445] width 76 height 11
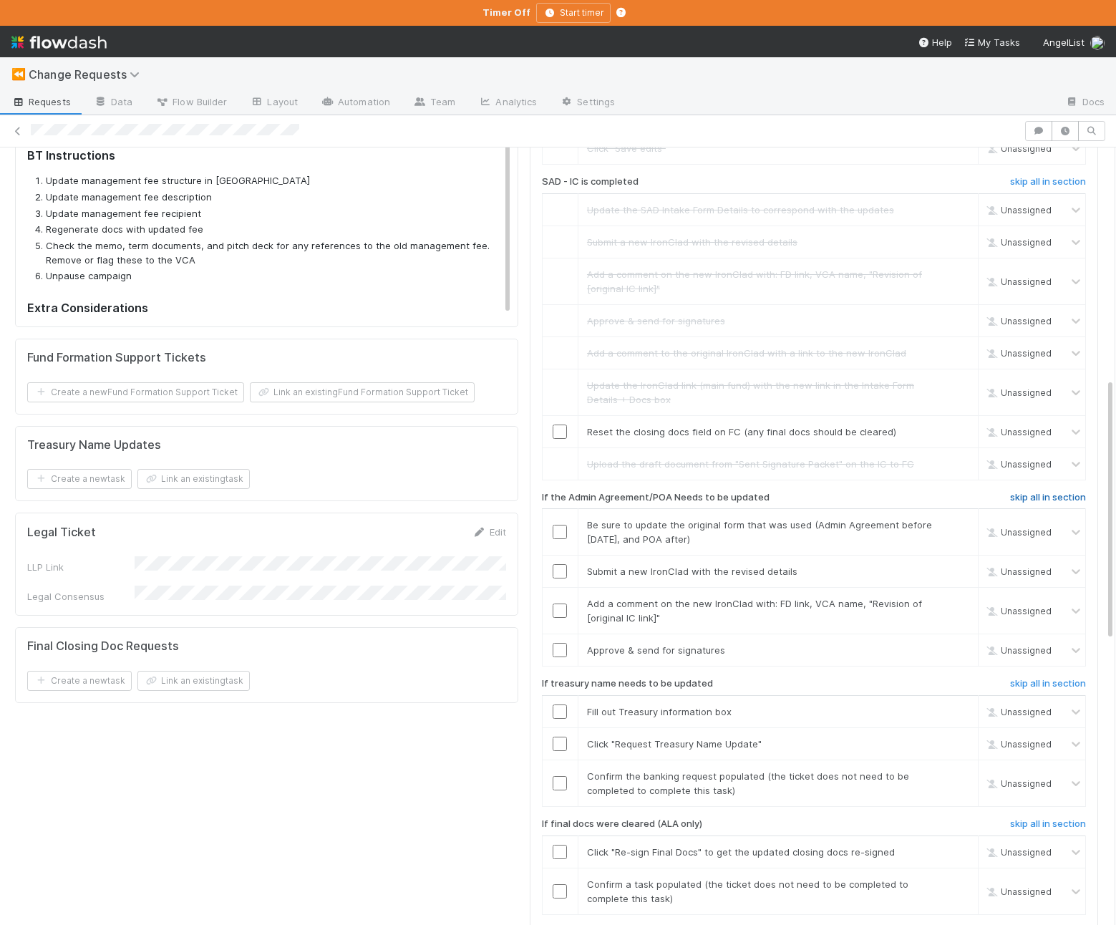
click at [1033, 497] on h6 "skip all in section" at bounding box center [1048, 497] width 76 height 11
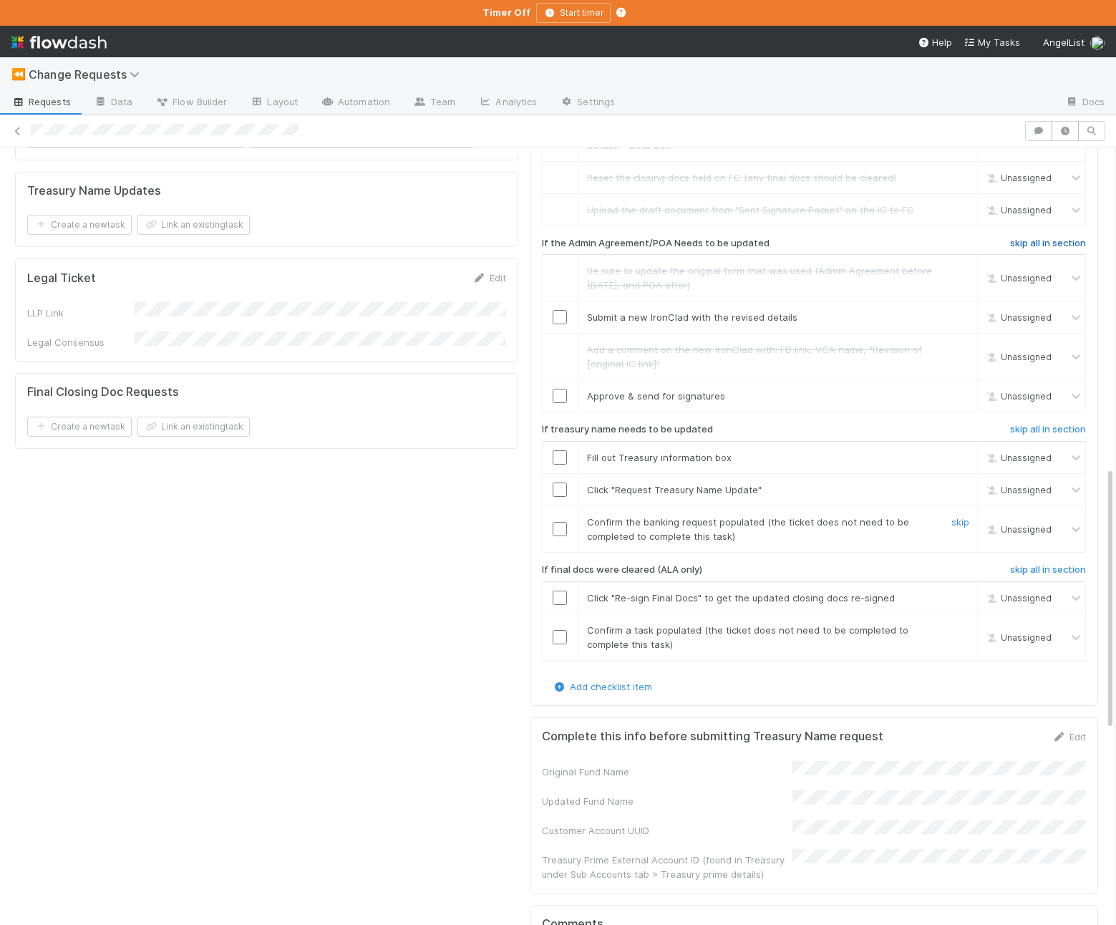
scroll to position [953, 0]
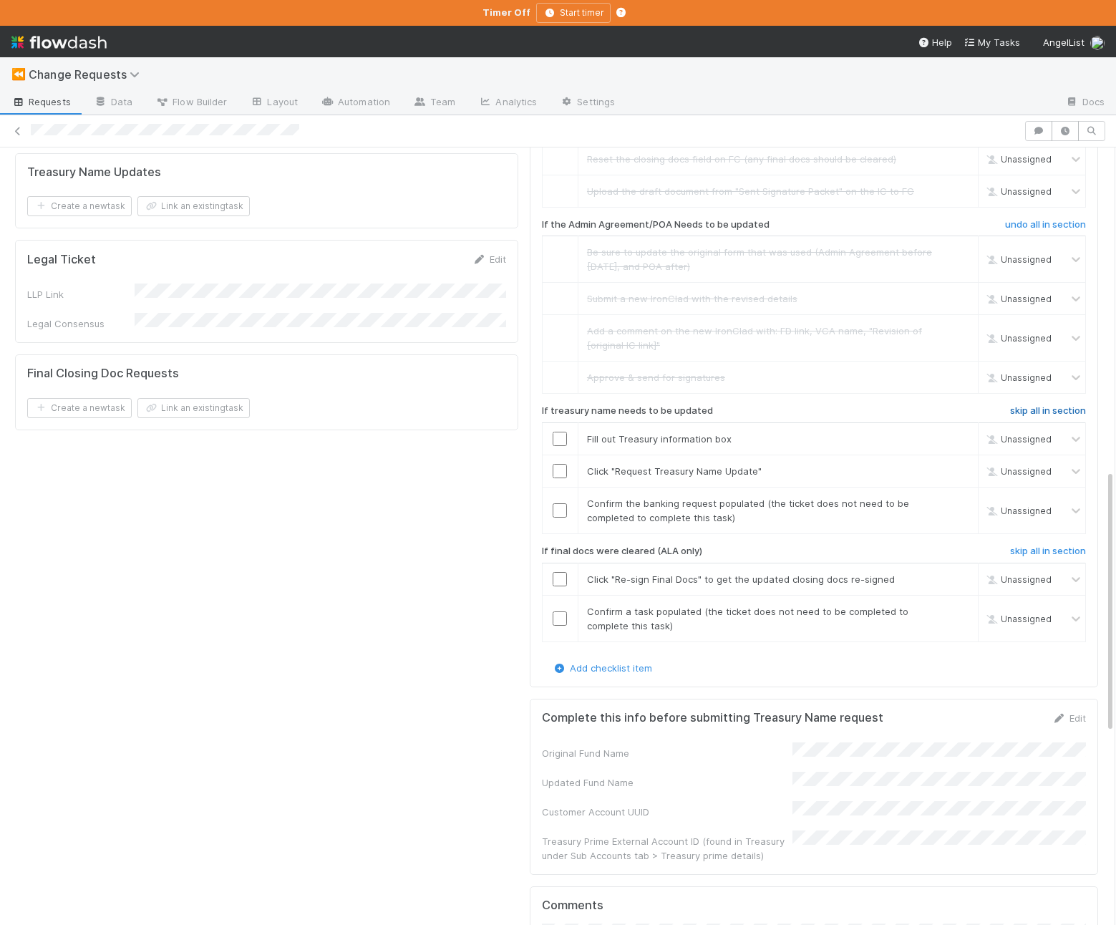
click at [1043, 410] on h6 "skip all in section" at bounding box center [1048, 410] width 76 height 11
click at [1032, 553] on h6 "skip all in section" at bounding box center [1048, 551] width 76 height 11
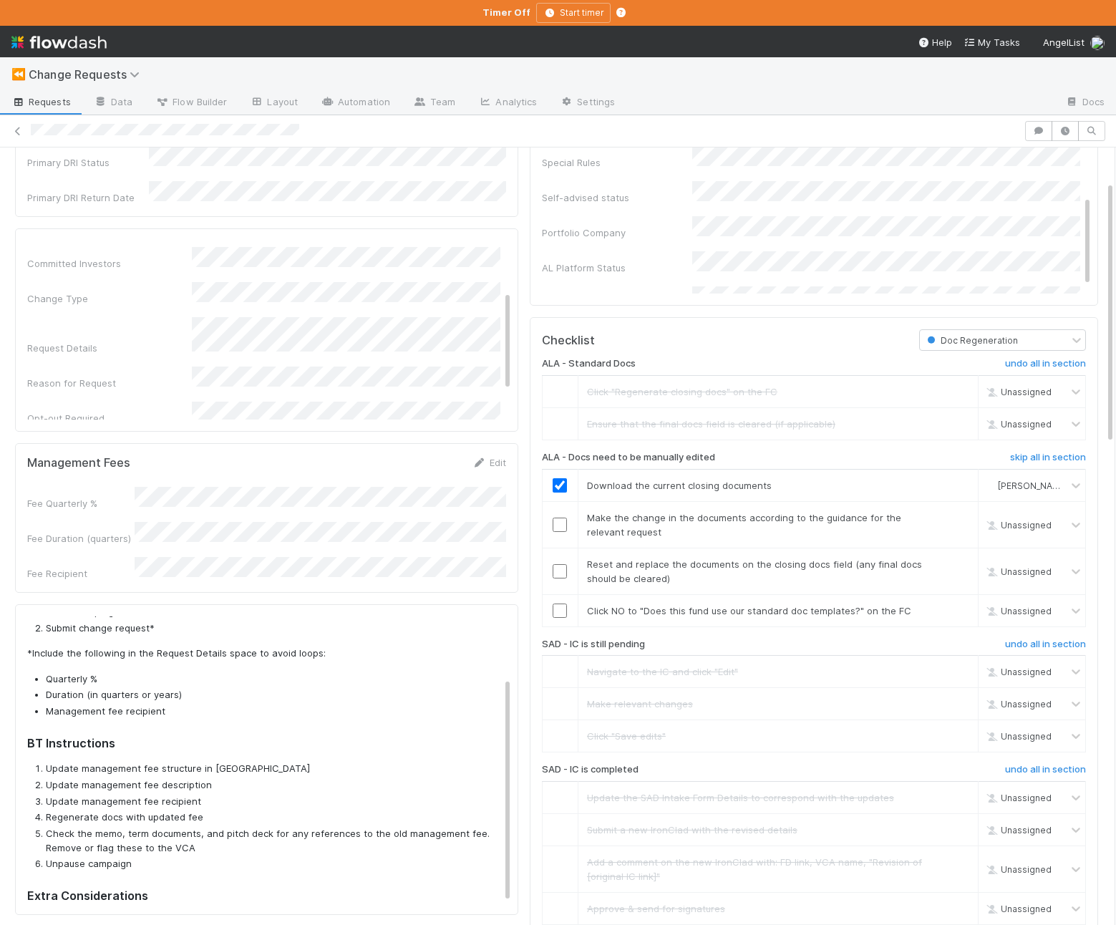
scroll to position [100, 0]
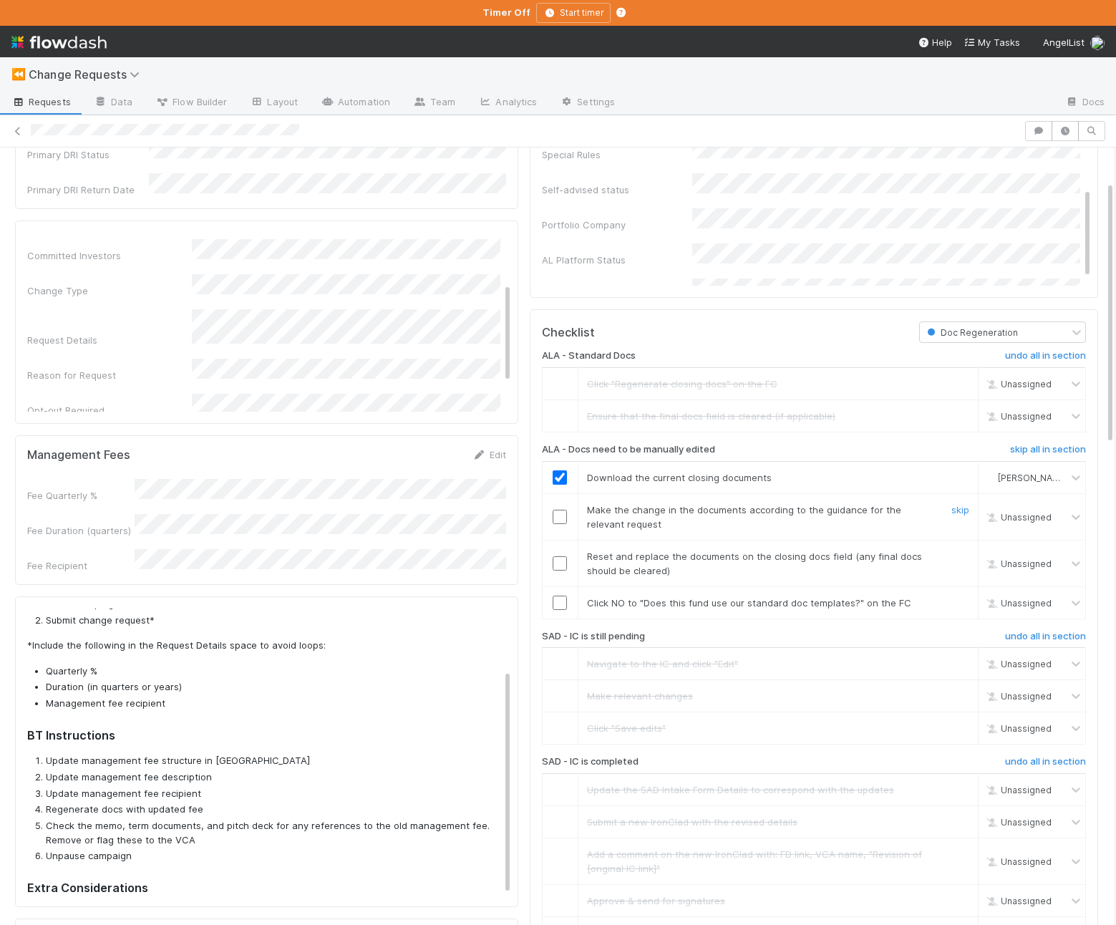
click at [573, 532] on td at bounding box center [560, 516] width 36 height 47
click at [558, 514] on input "checkbox" at bounding box center [560, 517] width 14 height 14
click at [560, 562] on input "checkbox" at bounding box center [560, 563] width 14 height 14
checkbox input "true"
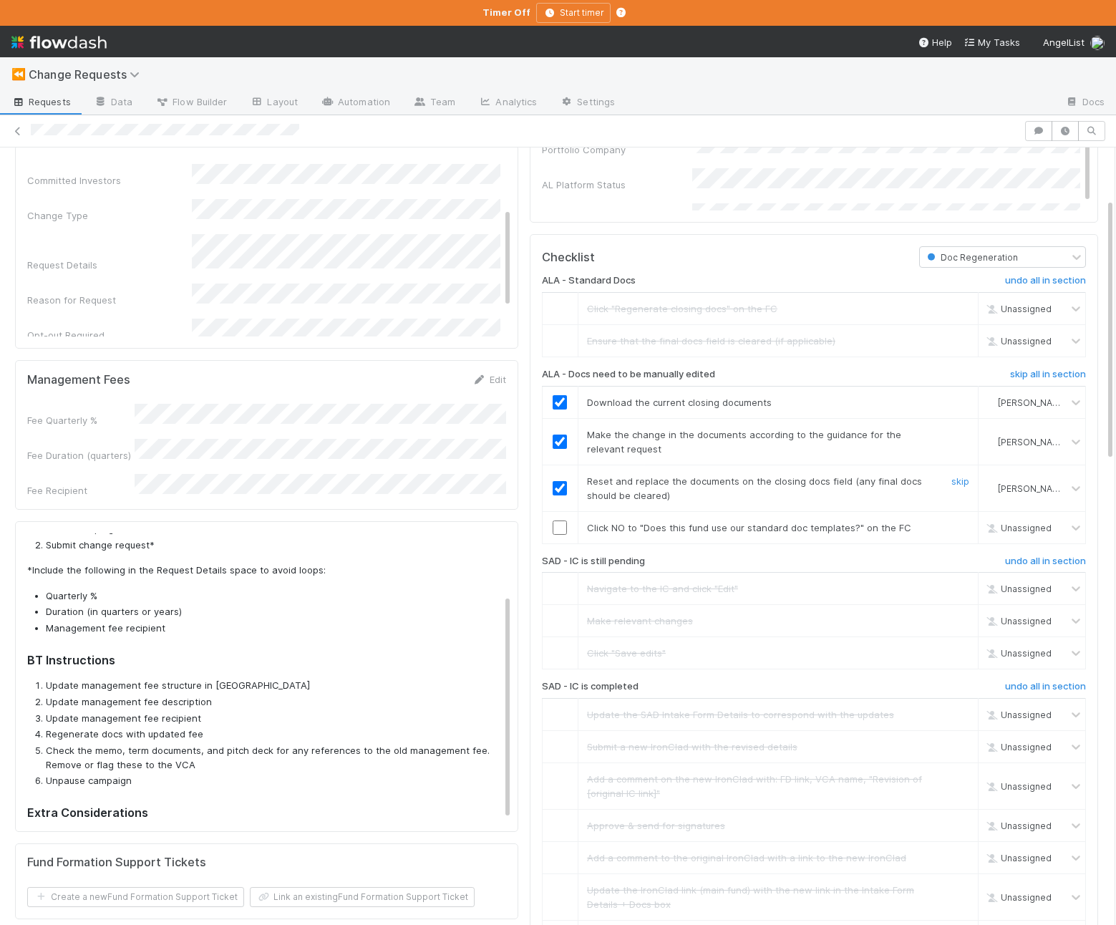
scroll to position [177, 0]
click at [561, 532] on input "checkbox" at bounding box center [560, 526] width 14 height 14
click at [557, 530] on div "Loading..." at bounding box center [559, 526] width 13 height 13
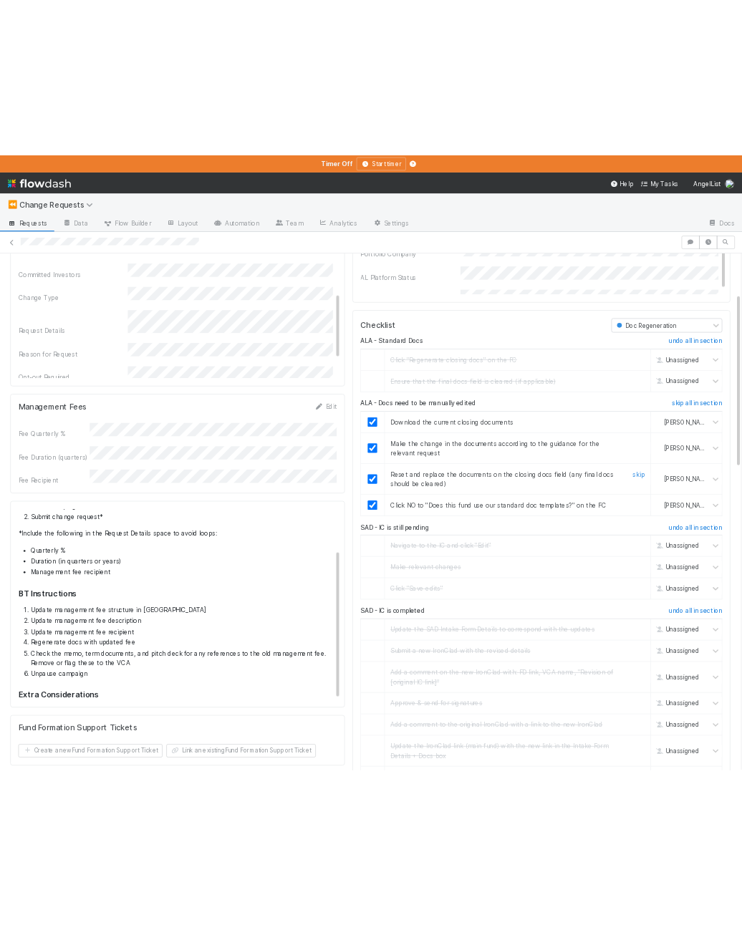
scroll to position [0, 0]
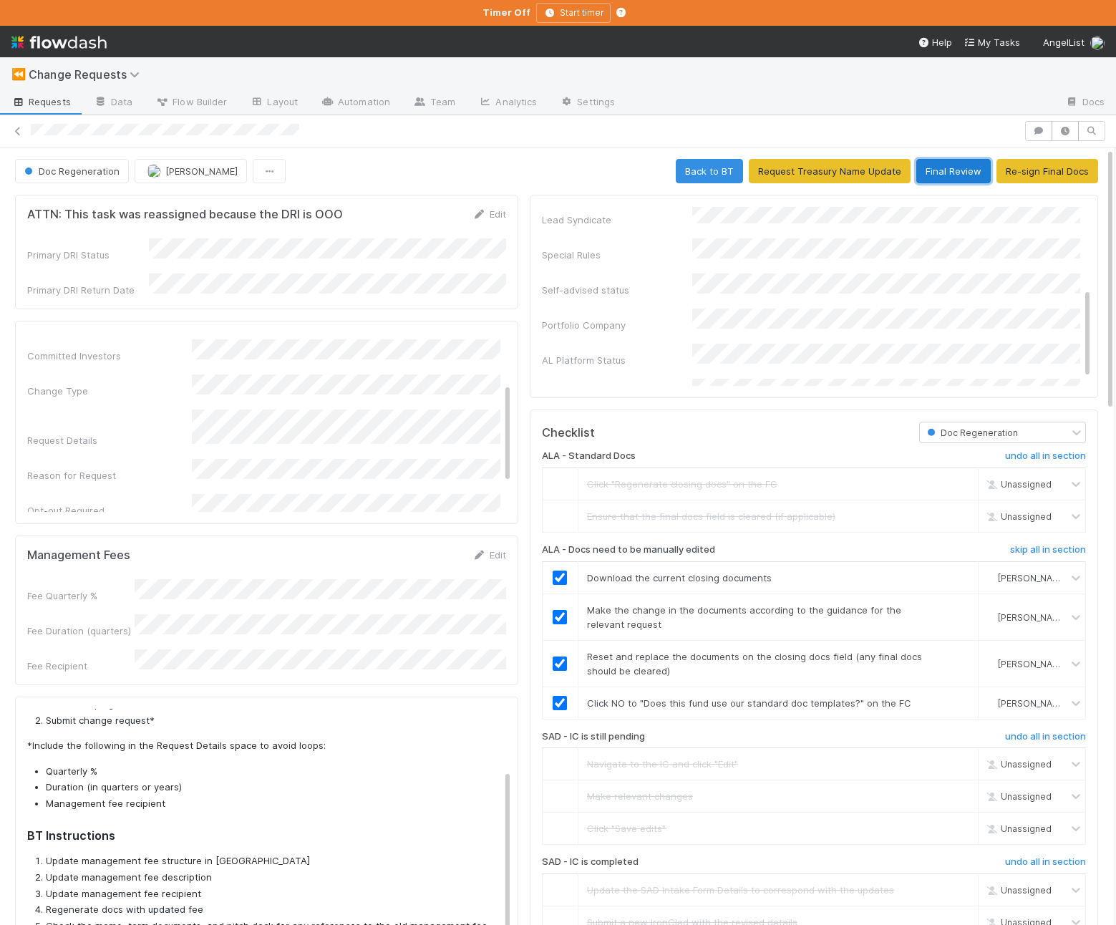
click at [934, 170] on button "Final Review" at bounding box center [953, 171] width 74 height 24
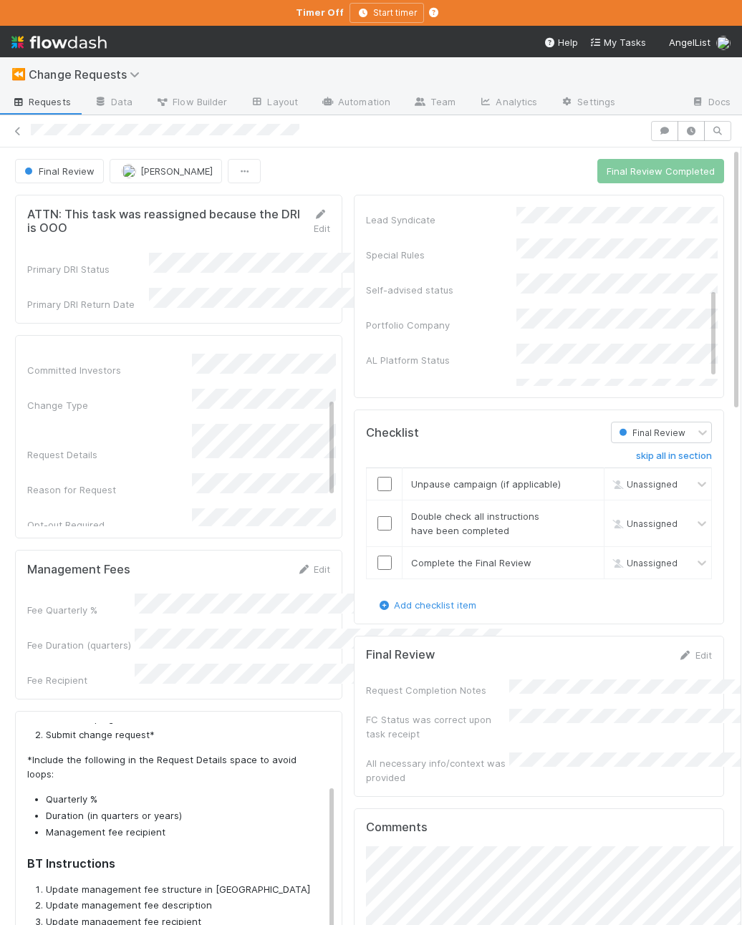
scroll to position [173, 0]
click at [343, 646] on div "ATTN: This task was reassigned because the DRI is OOO Edit Primary DRI Status P…" at bounding box center [178, 820] width 339 height 1262
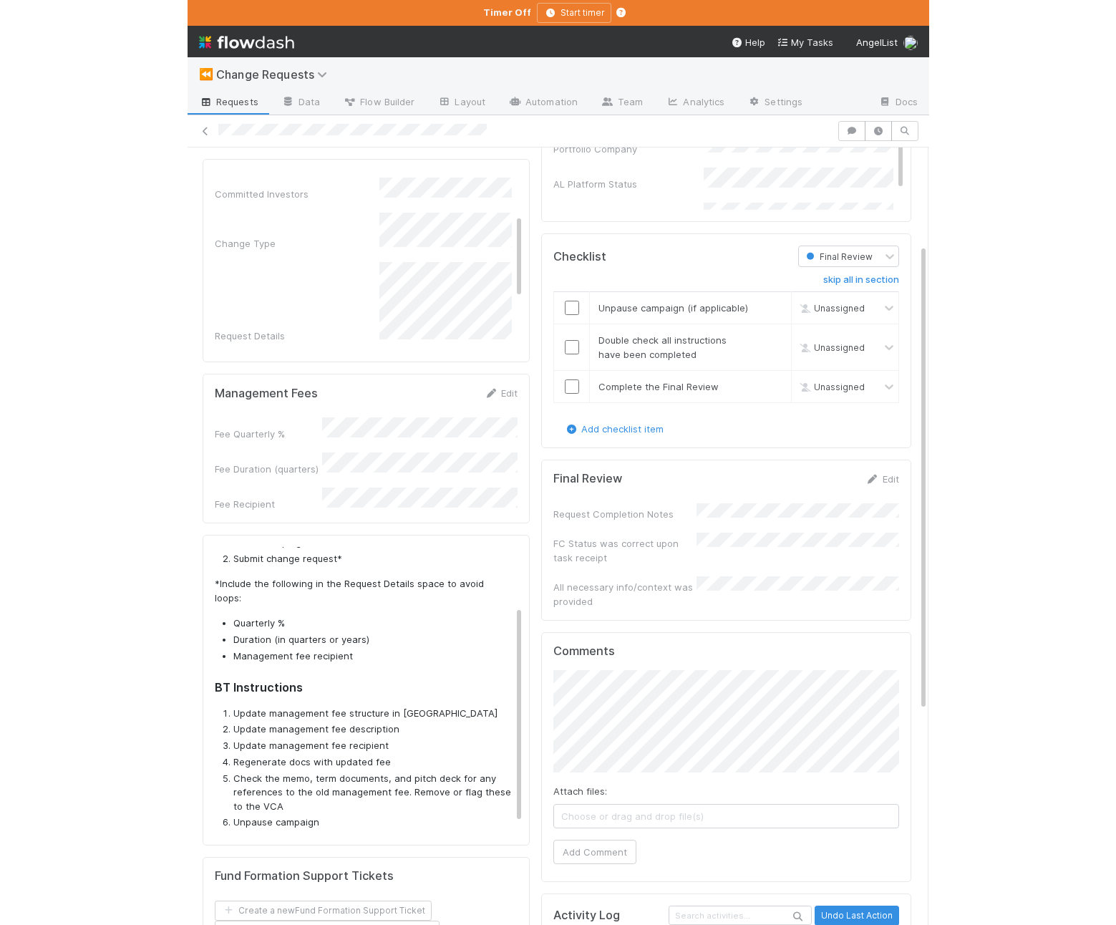
scroll to position [184, 0]
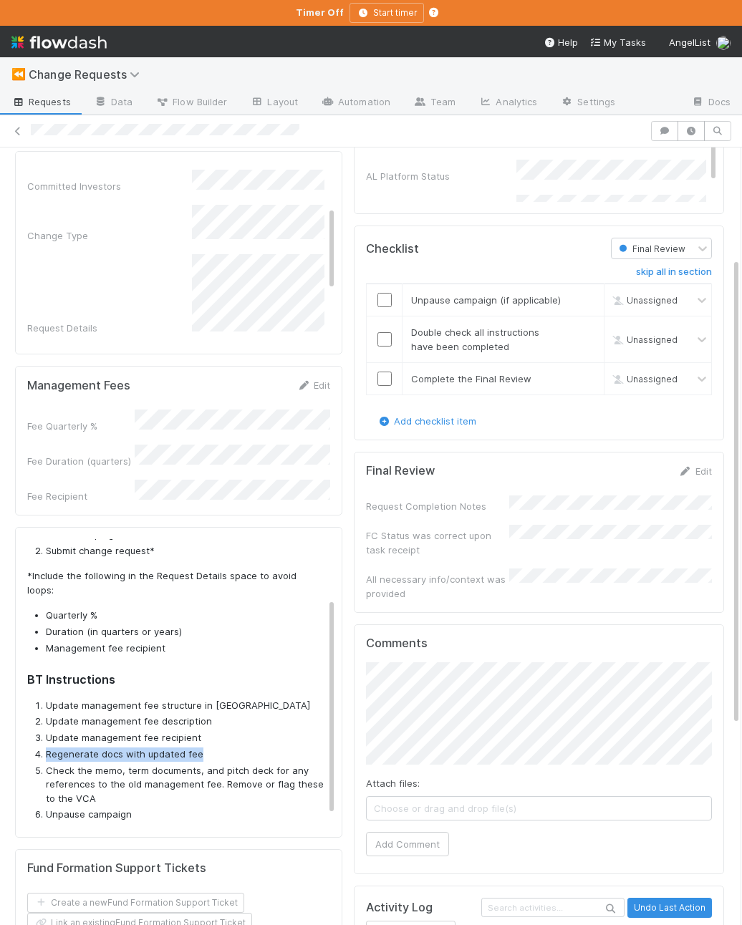
drag, startPoint x: 83, startPoint y: 725, endPoint x: 33, endPoint y: 725, distance: 50.1
click at [33, 725] on ol "Update management fee structure in CT Update management fee description Update …" at bounding box center [175, 760] width 297 height 123
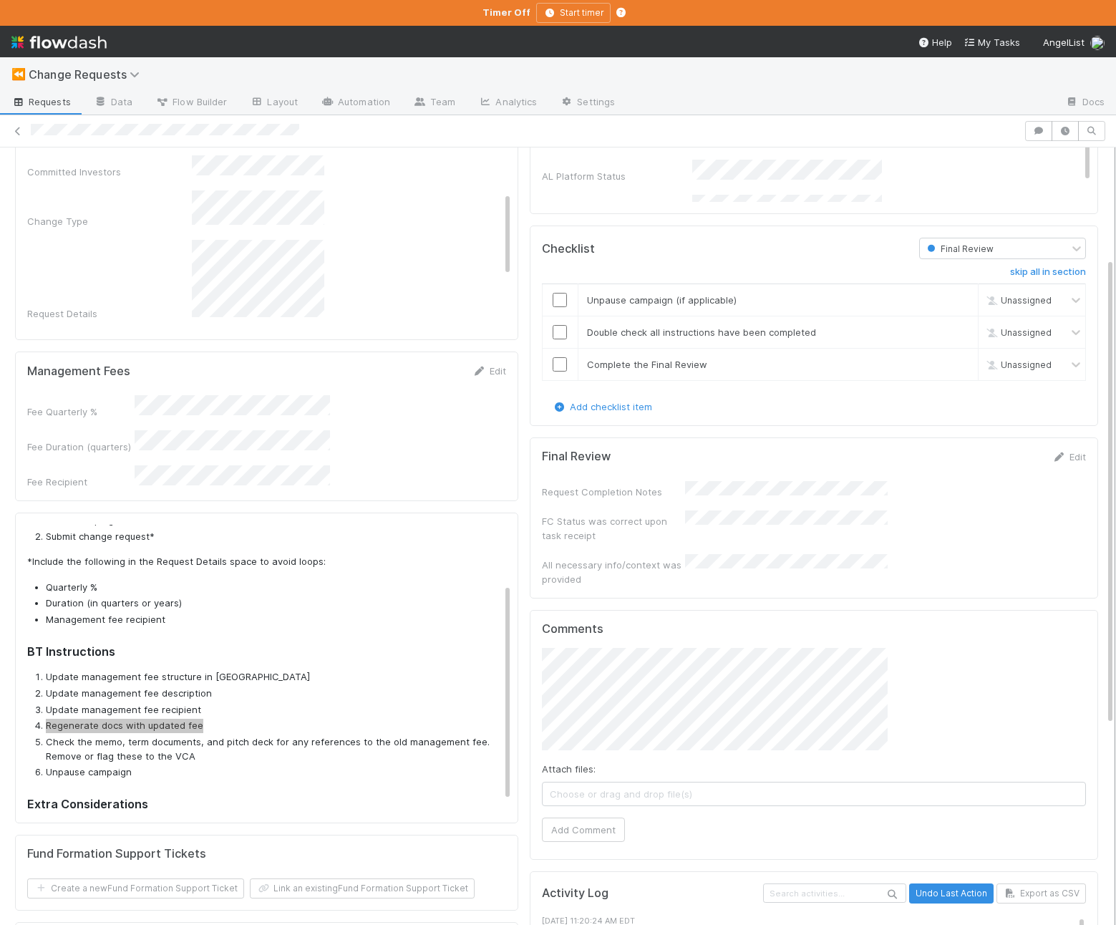
scroll to position [158, 0]
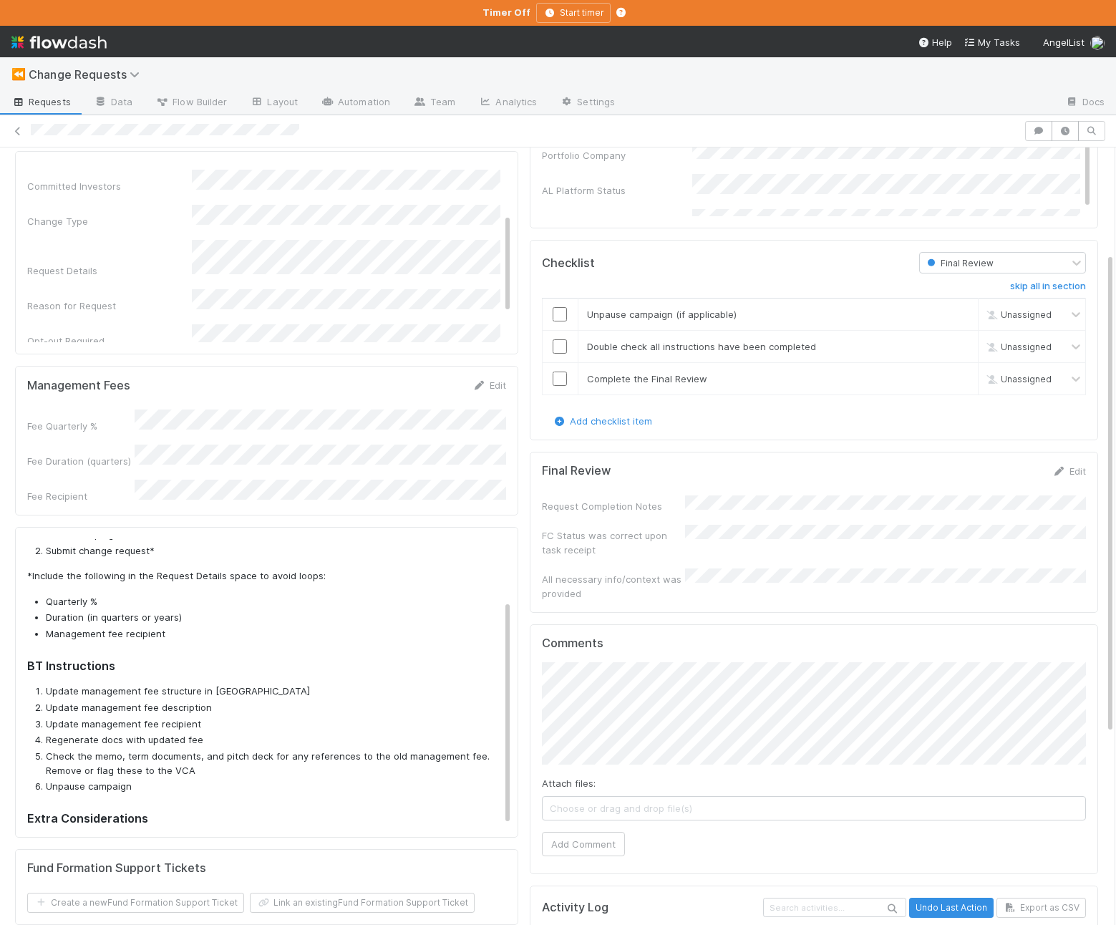
click at [441, 611] on li "Duration (in quarters or years)" at bounding box center [273, 618] width 455 height 14
click at [577, 356] on td at bounding box center [560, 347] width 36 height 32
click at [558, 309] on input "checkbox" at bounding box center [560, 312] width 14 height 14
click at [557, 344] on input "checkbox" at bounding box center [560, 345] width 14 height 14
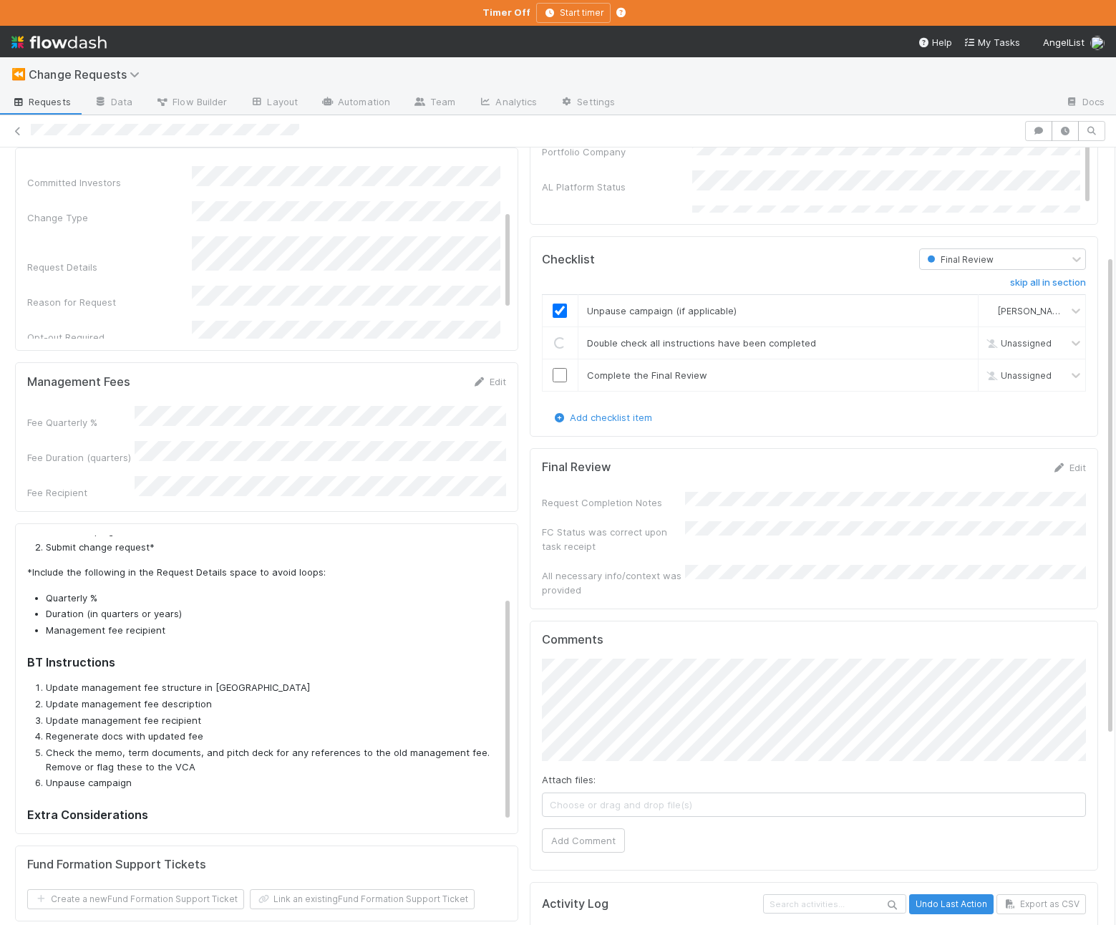
click at [703, 507] on div "Request Completion Notes FC Status was correct upon task receipt All necessary …" at bounding box center [814, 544] width 544 height 105
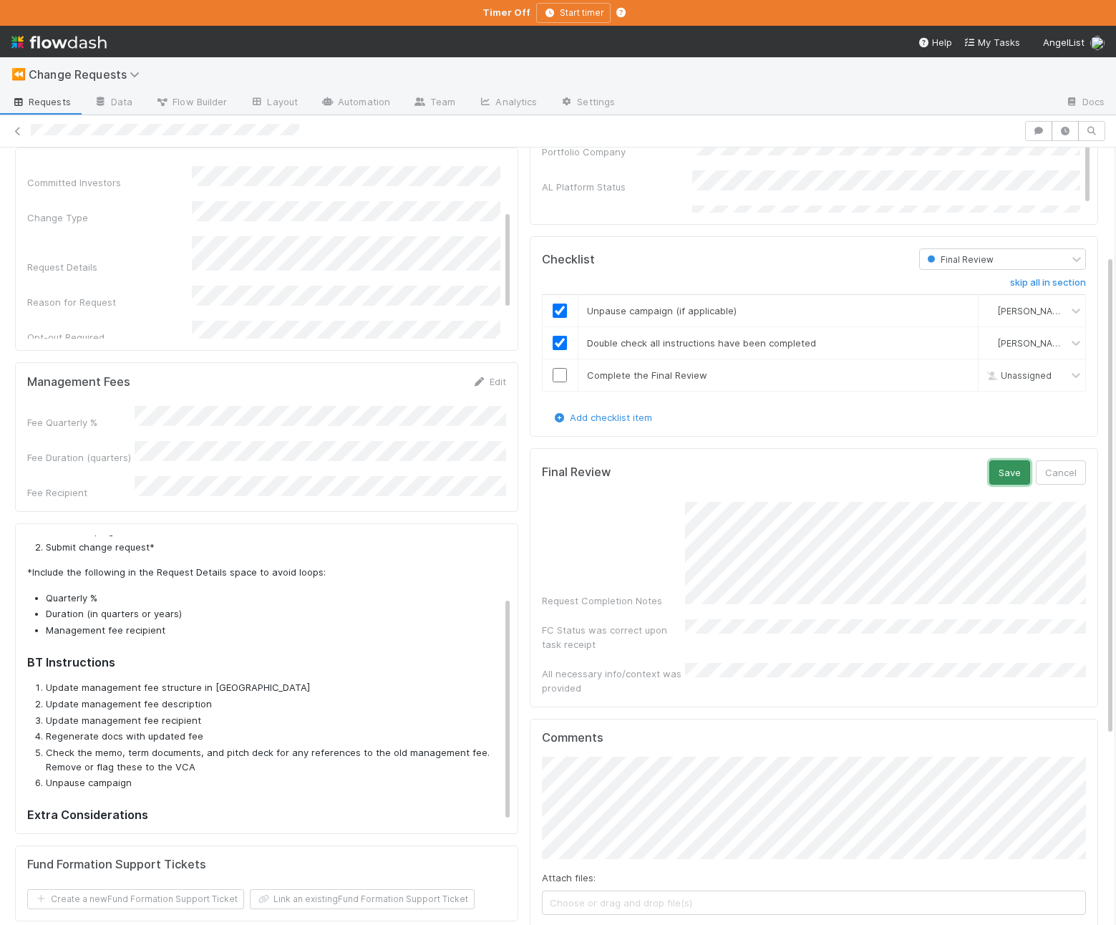
click at [1008, 480] on button "Save" at bounding box center [1009, 472] width 41 height 24
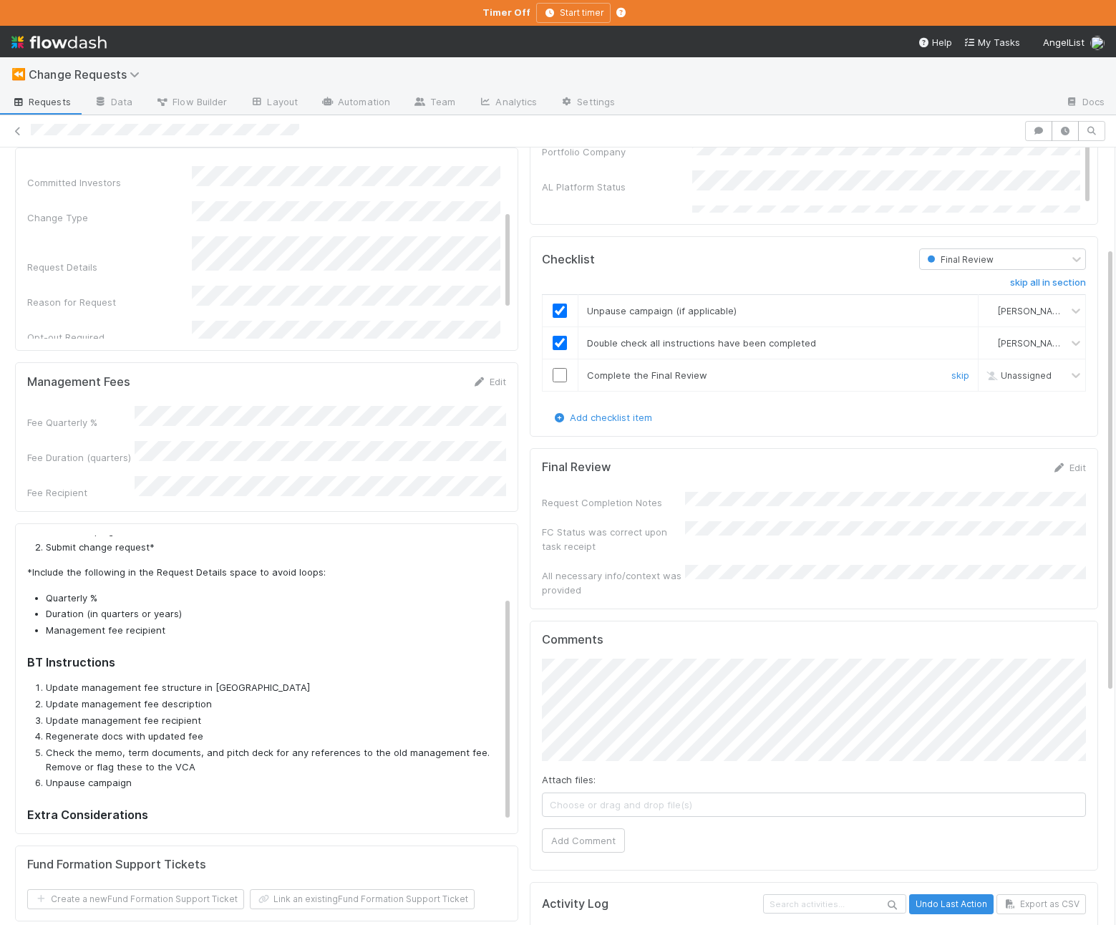
click at [557, 379] on input "checkbox" at bounding box center [560, 375] width 14 height 14
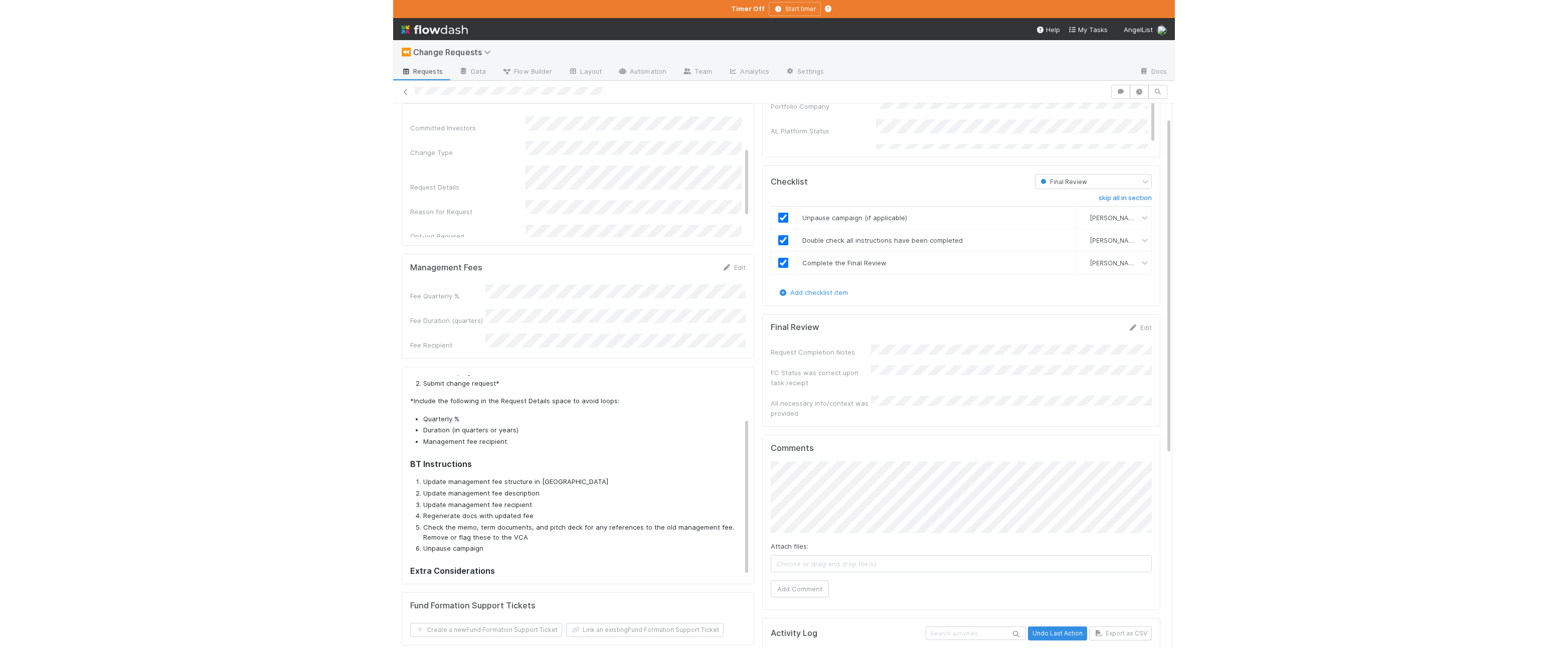
scroll to position [0, 0]
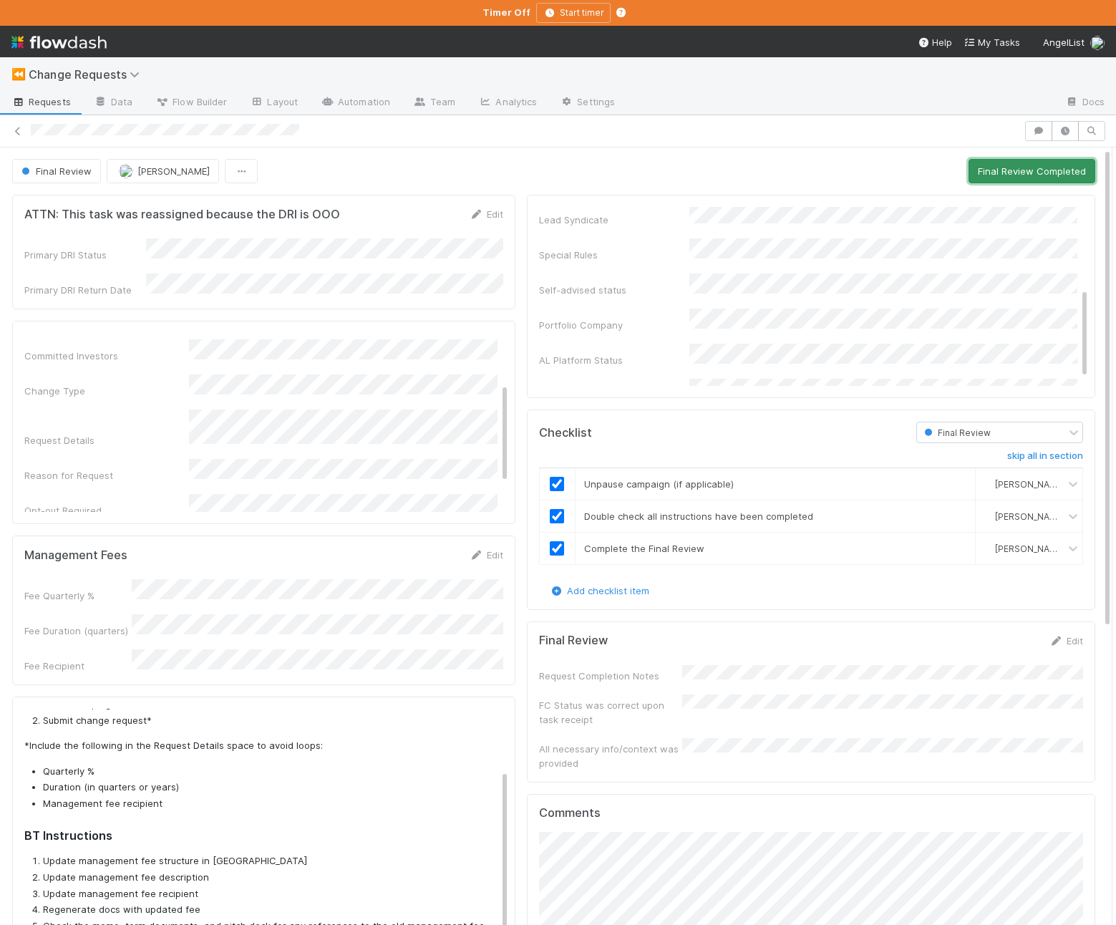
drag, startPoint x: 1007, startPoint y: 170, endPoint x: 1070, endPoint y: 176, distance: 62.6
click at [1007, 170] on button "Final Review Completed" at bounding box center [1032, 171] width 127 height 24
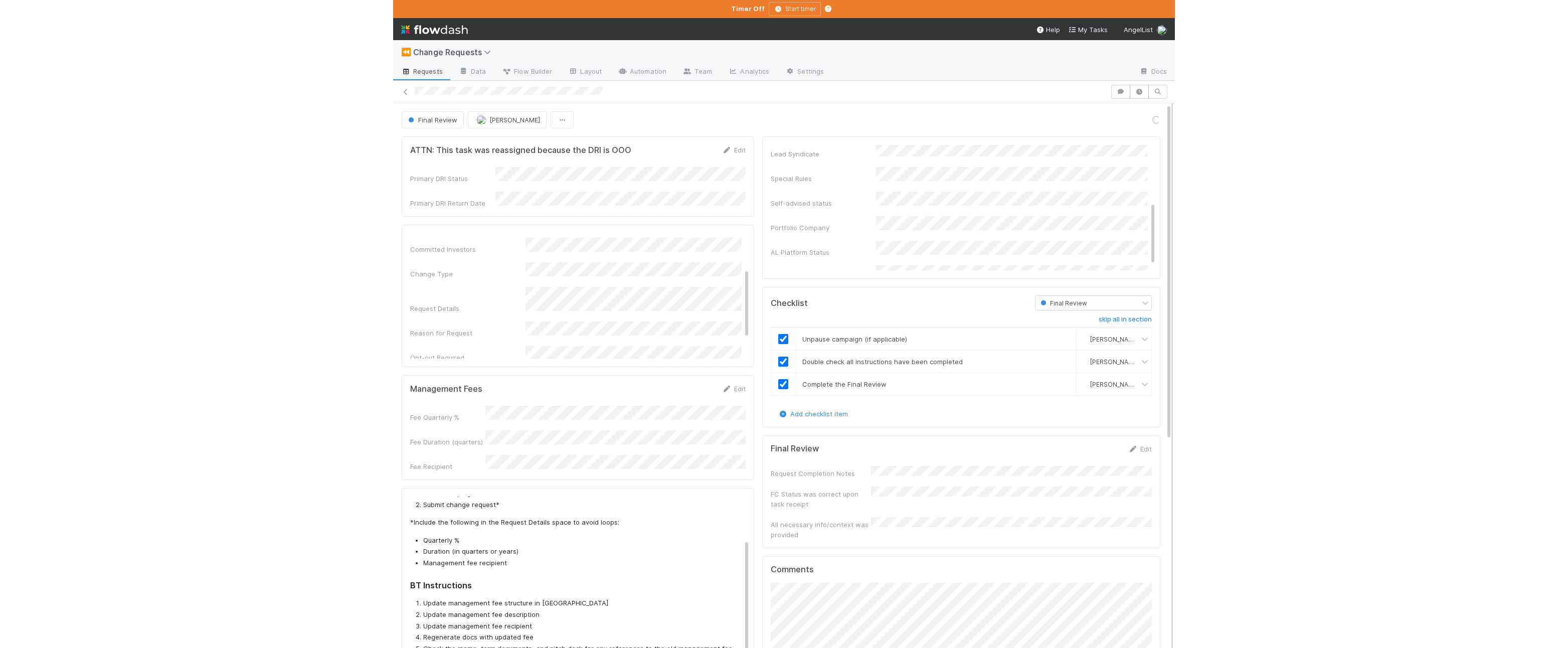
scroll to position [44, 0]
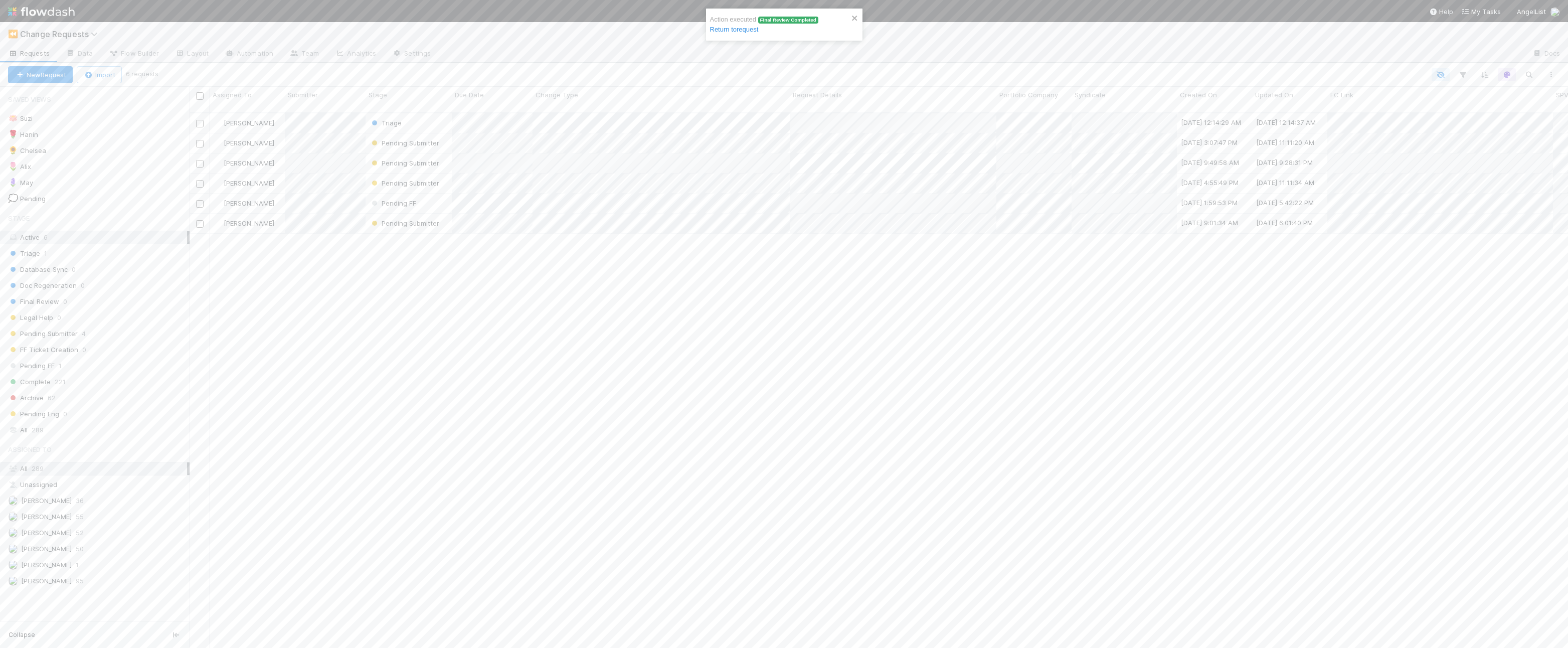
scroll to position [544, 1378]
